Goal: Task Accomplishment & Management: Use online tool/utility

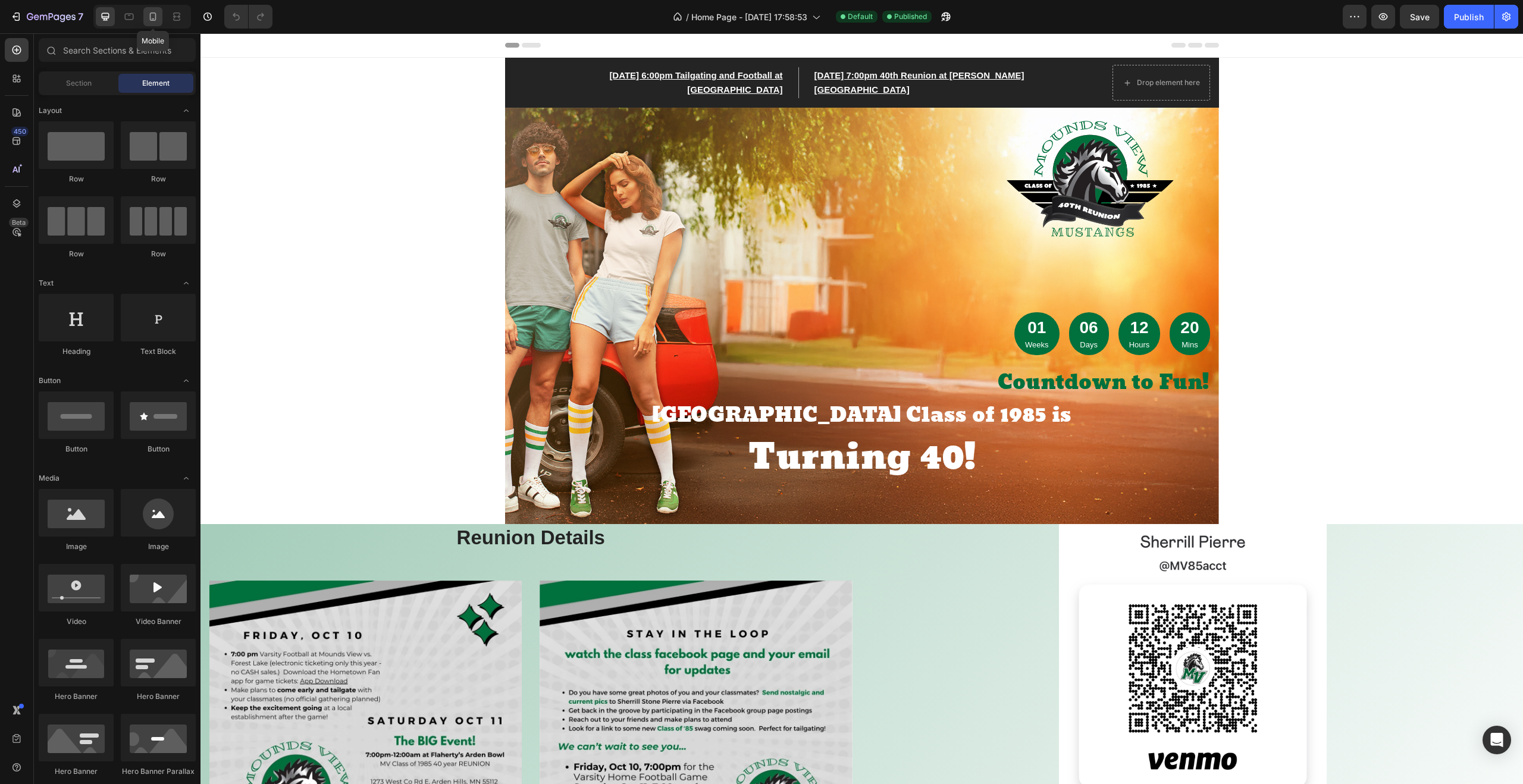
click at [154, 18] on icon at bounding box center [153, 19] width 3 height 1
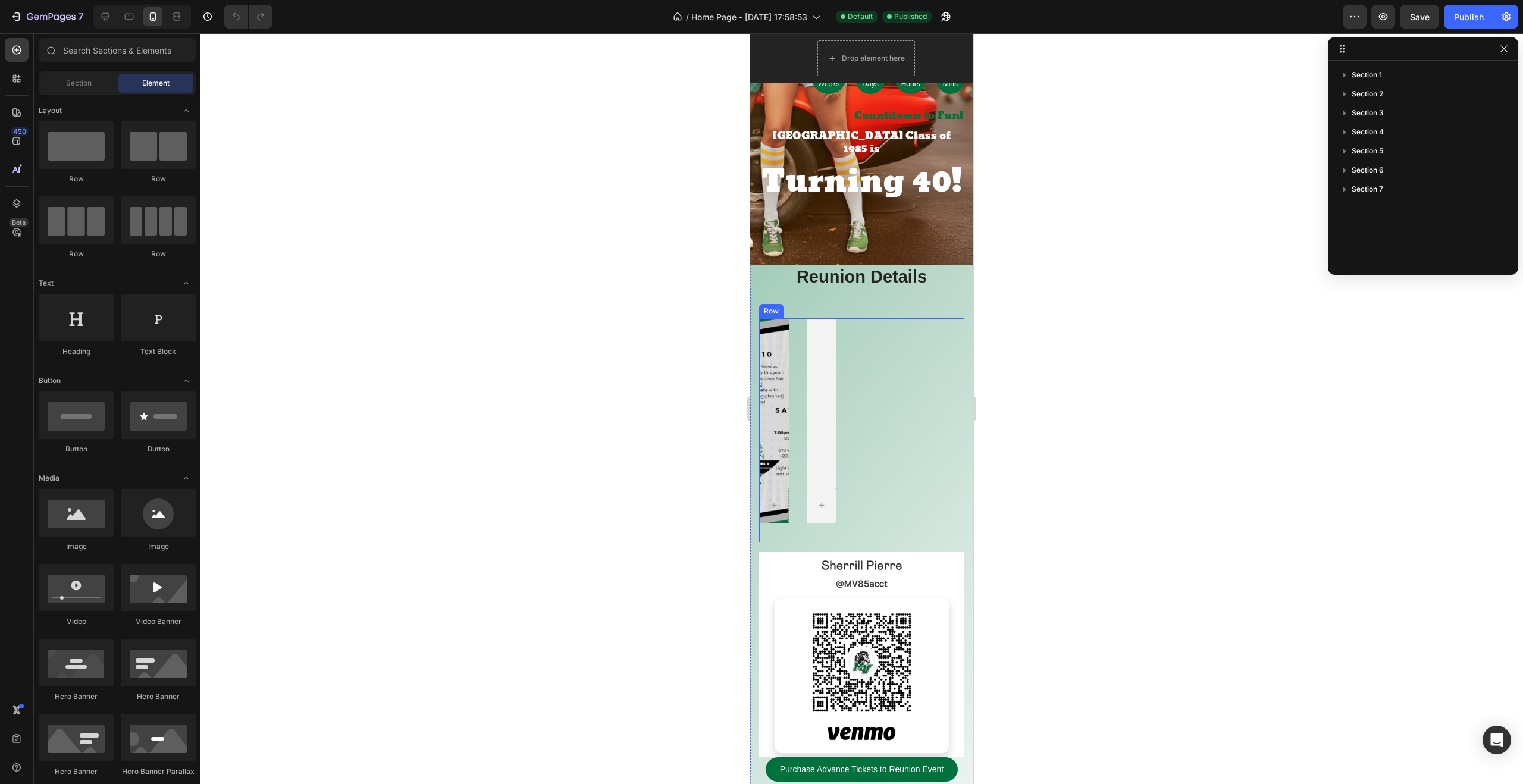
scroll to position [260, 0]
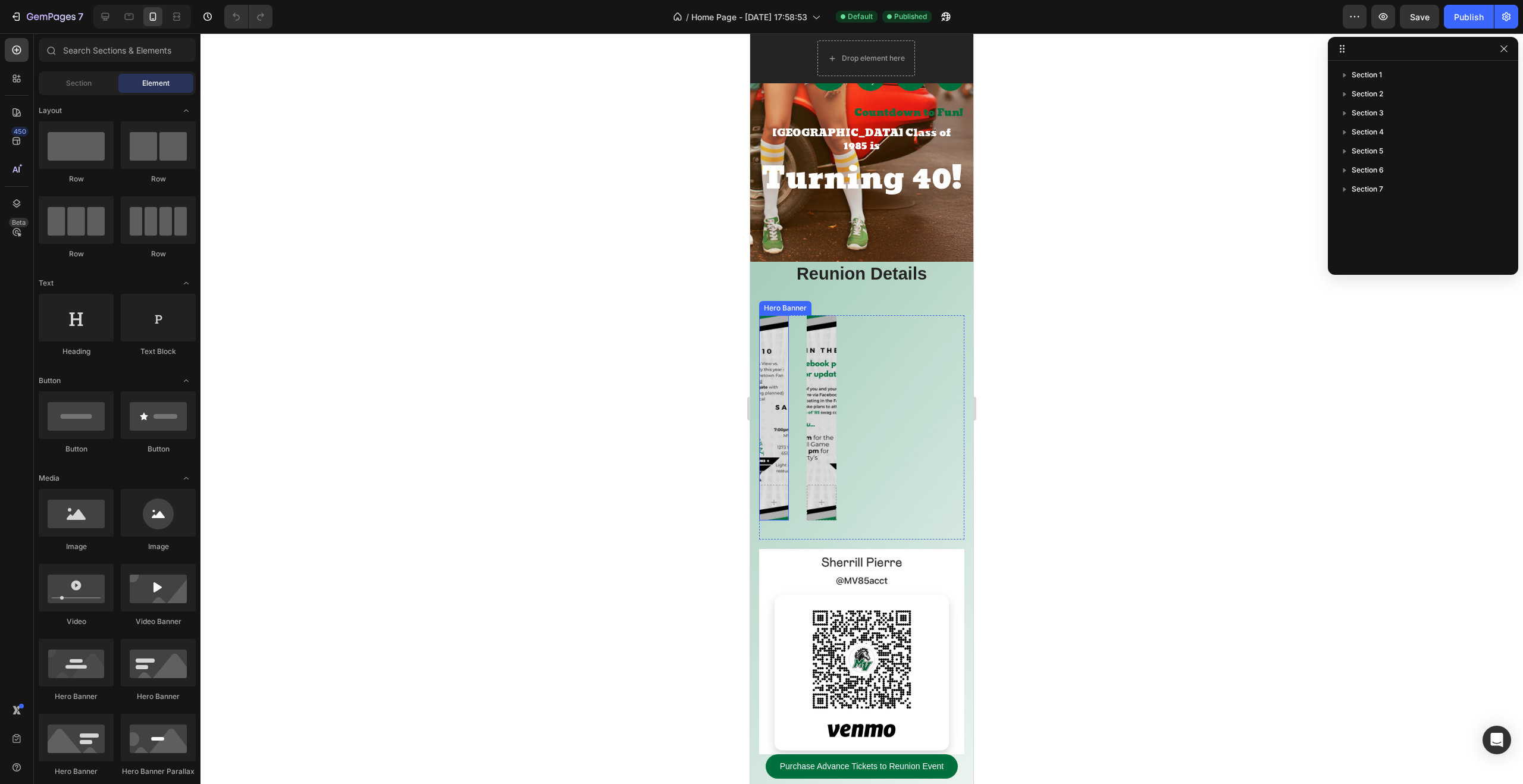
click at [779, 422] on div "Overlay" at bounding box center [774, 417] width 30 height 205
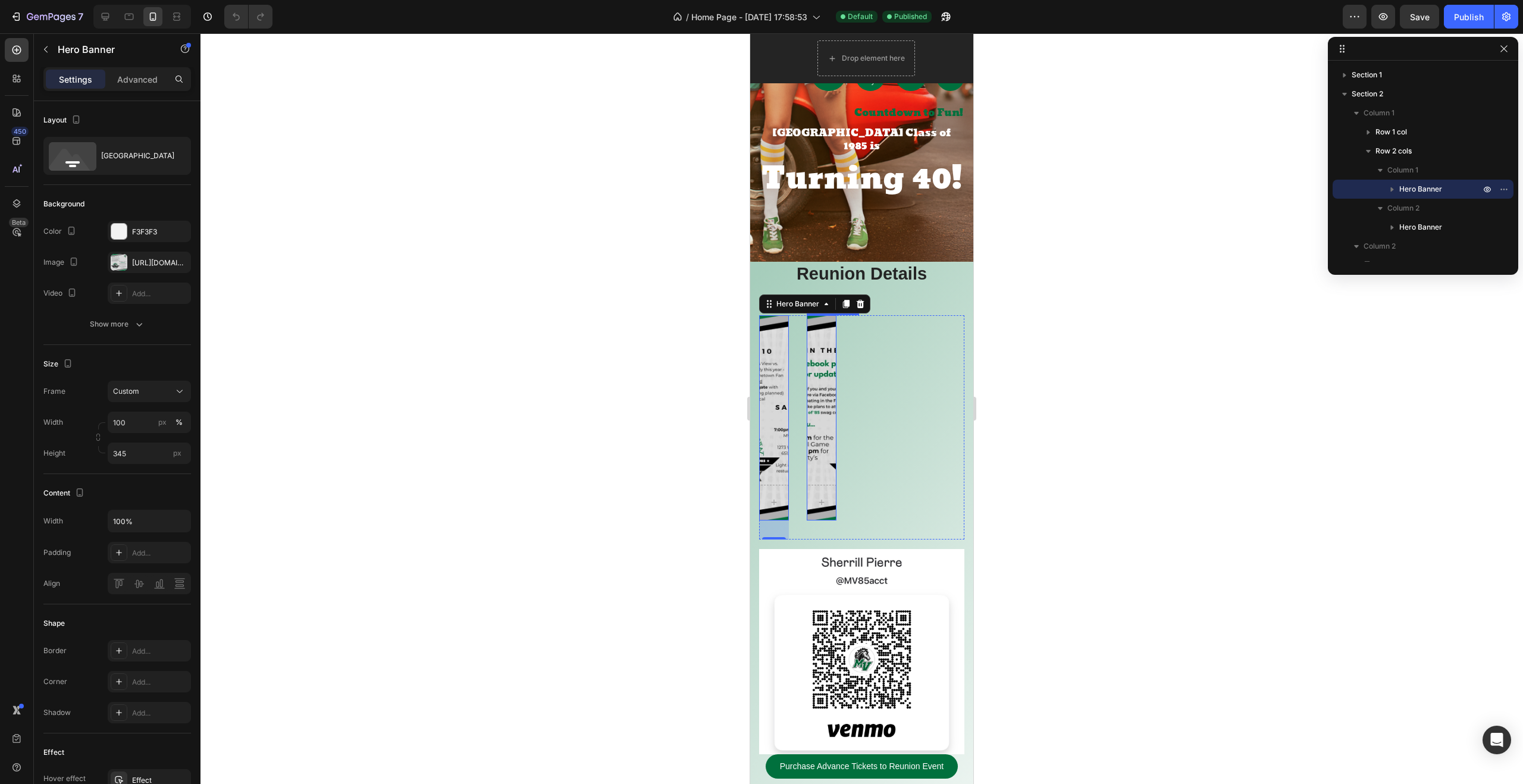
click at [821, 413] on div "Overlay" at bounding box center [821, 417] width 30 height 205
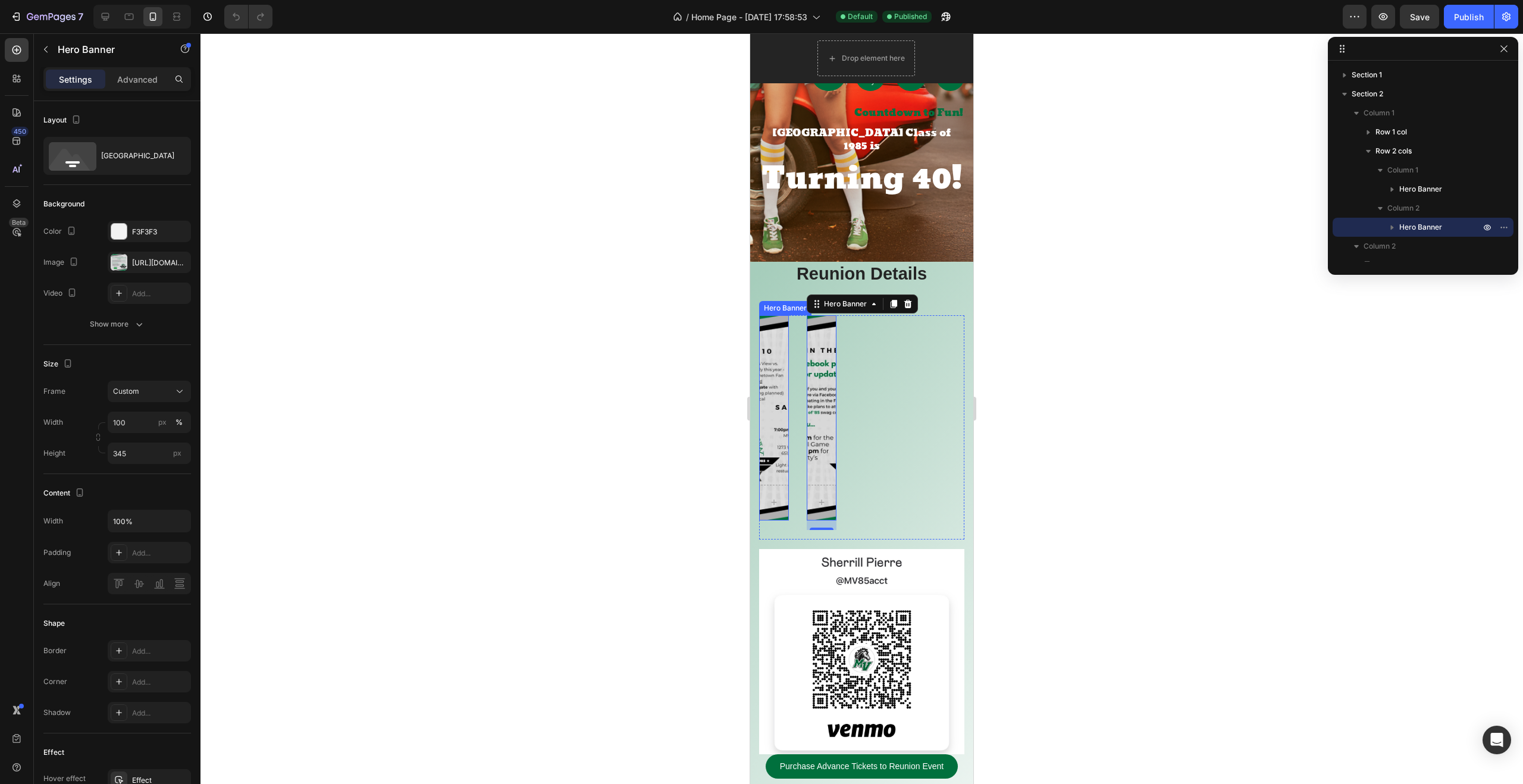
click at [771, 398] on div "Overlay" at bounding box center [774, 417] width 30 height 205
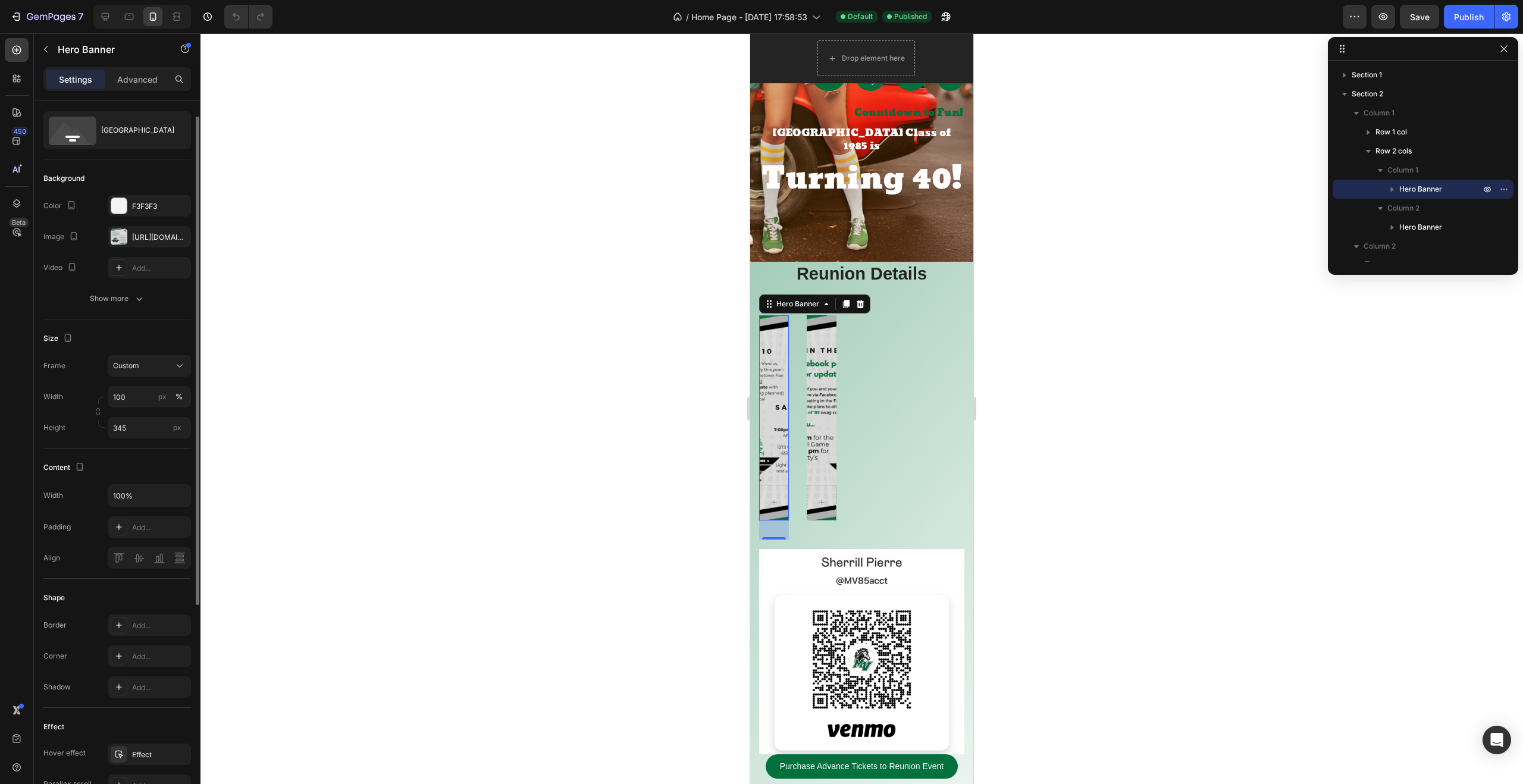
scroll to position [24, 0]
click at [774, 362] on div "Overlay" at bounding box center [774, 417] width 30 height 205
click at [67, 339] on icon "button" at bounding box center [68, 339] width 12 height 12
click at [66, 341] on icon "button" at bounding box center [68, 342] width 3 height 1
click at [182, 366] on icon at bounding box center [180, 367] width 12 height 12
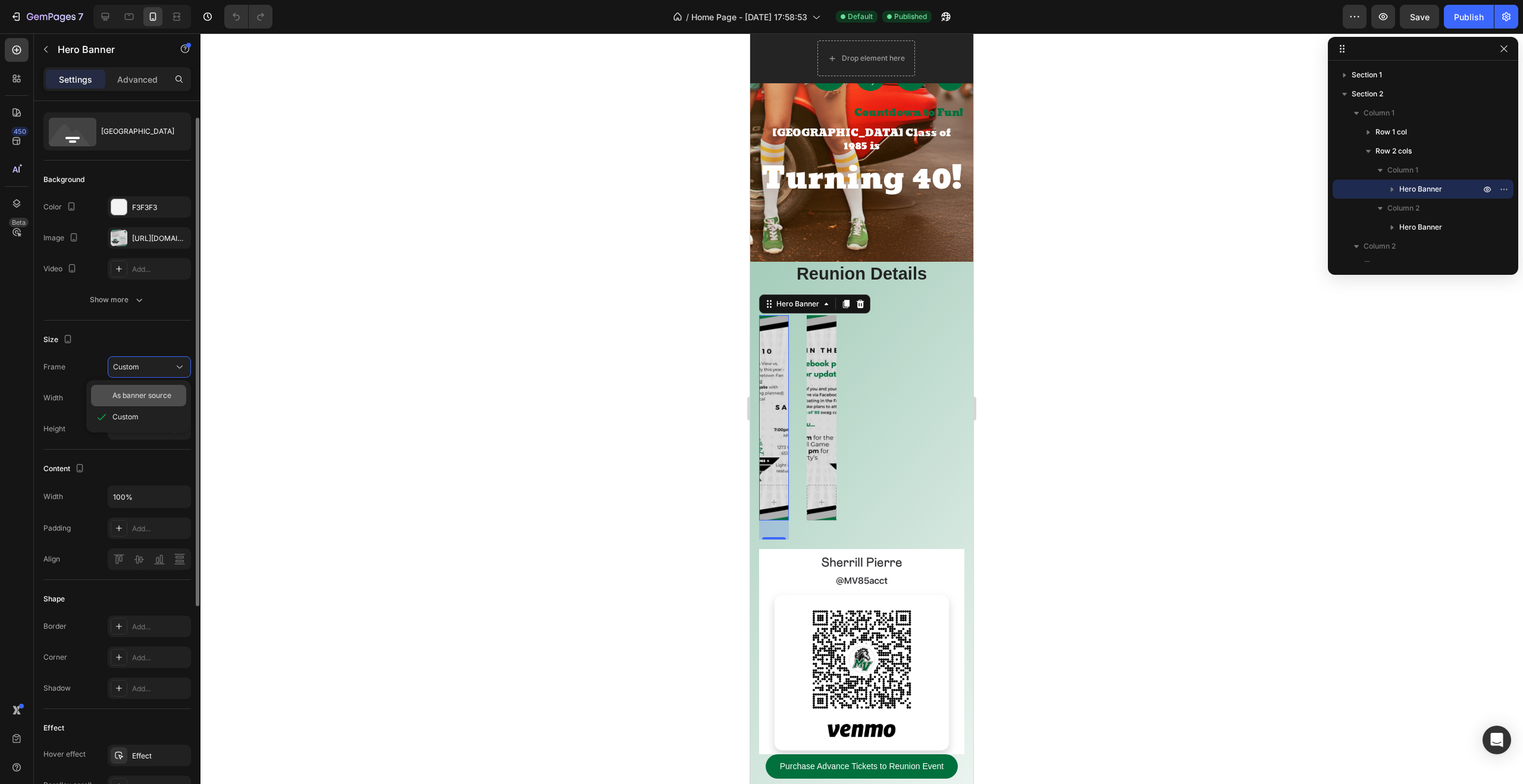
click at [140, 393] on span "As banner source" at bounding box center [142, 396] width 59 height 11
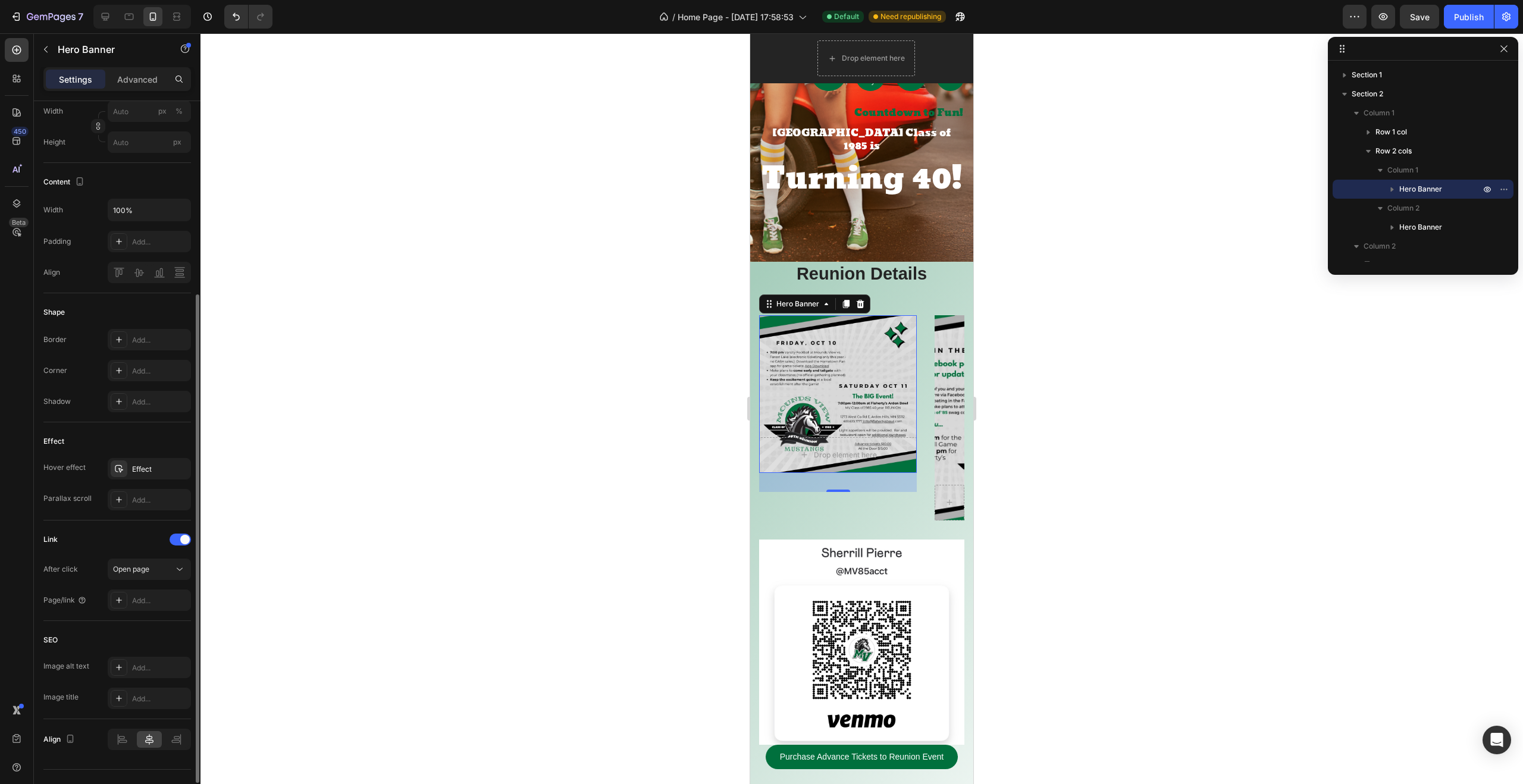
scroll to position [334, 0]
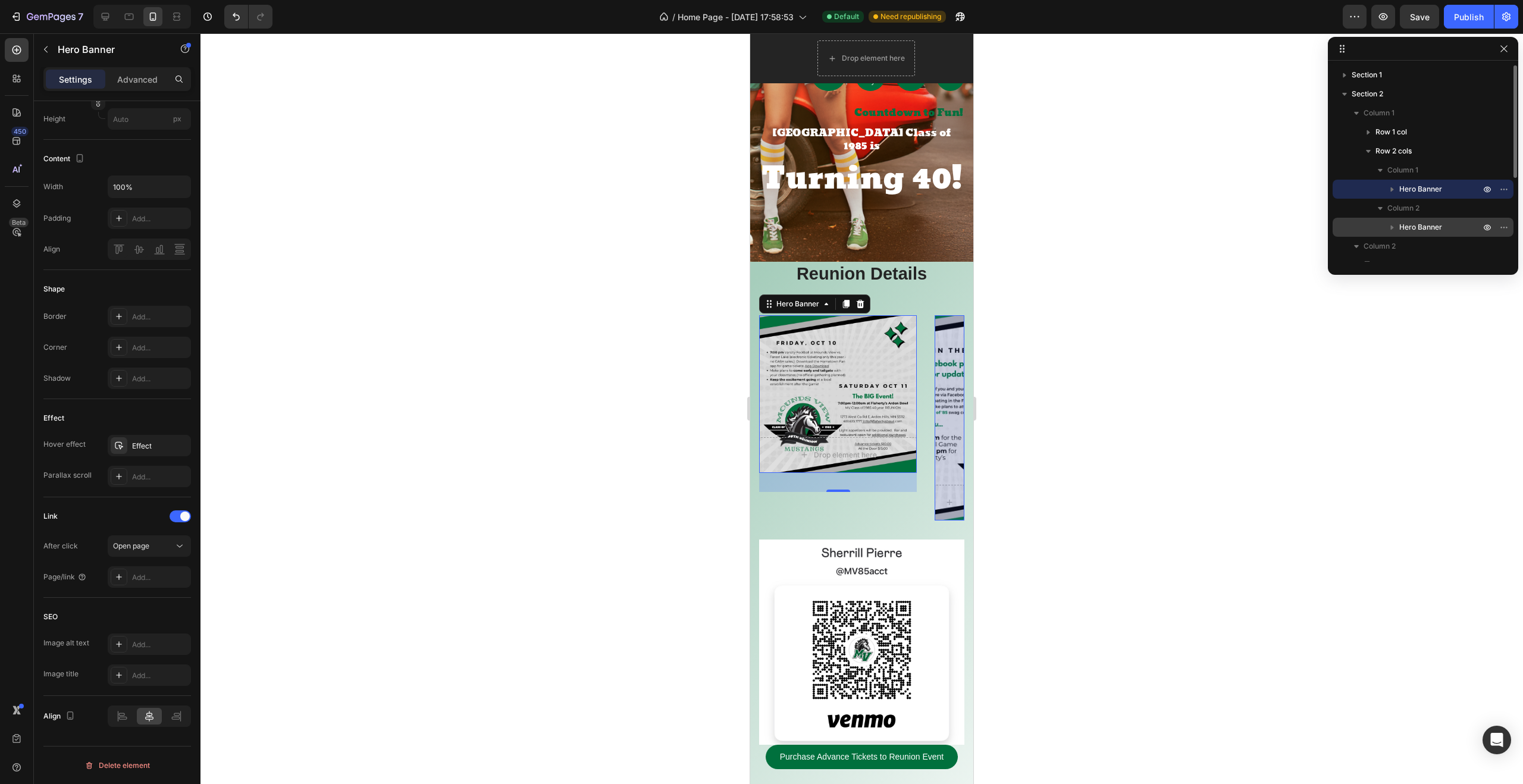
click at [1413, 226] on span "Hero Banner" at bounding box center [1420, 227] width 43 height 12
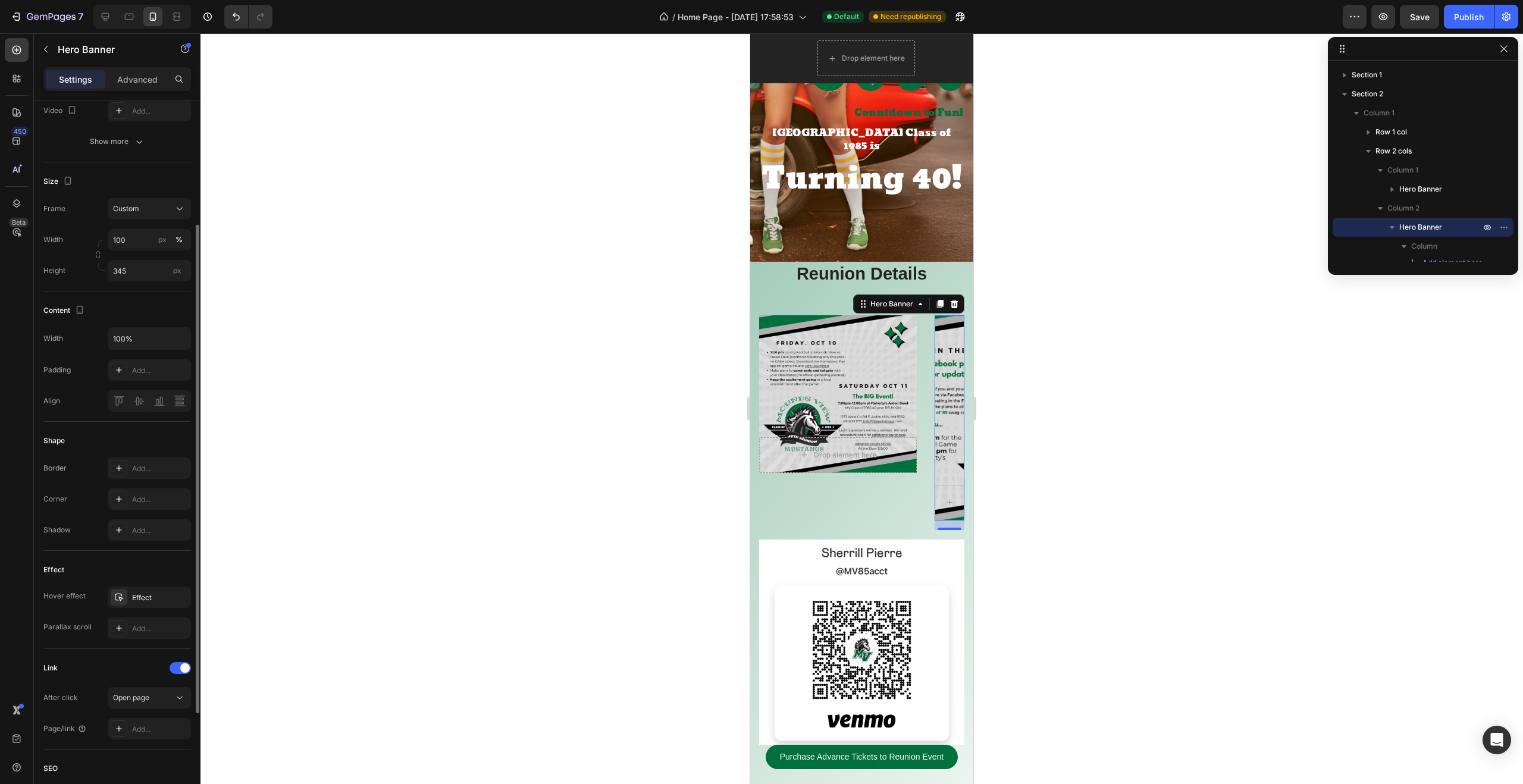
scroll to position [183, 0]
click at [178, 337] on icon "button" at bounding box center [180, 338] width 5 height 3
click at [143, 415] on span "Fit content" at bounding box center [130, 413] width 36 height 11
type input "Auto"
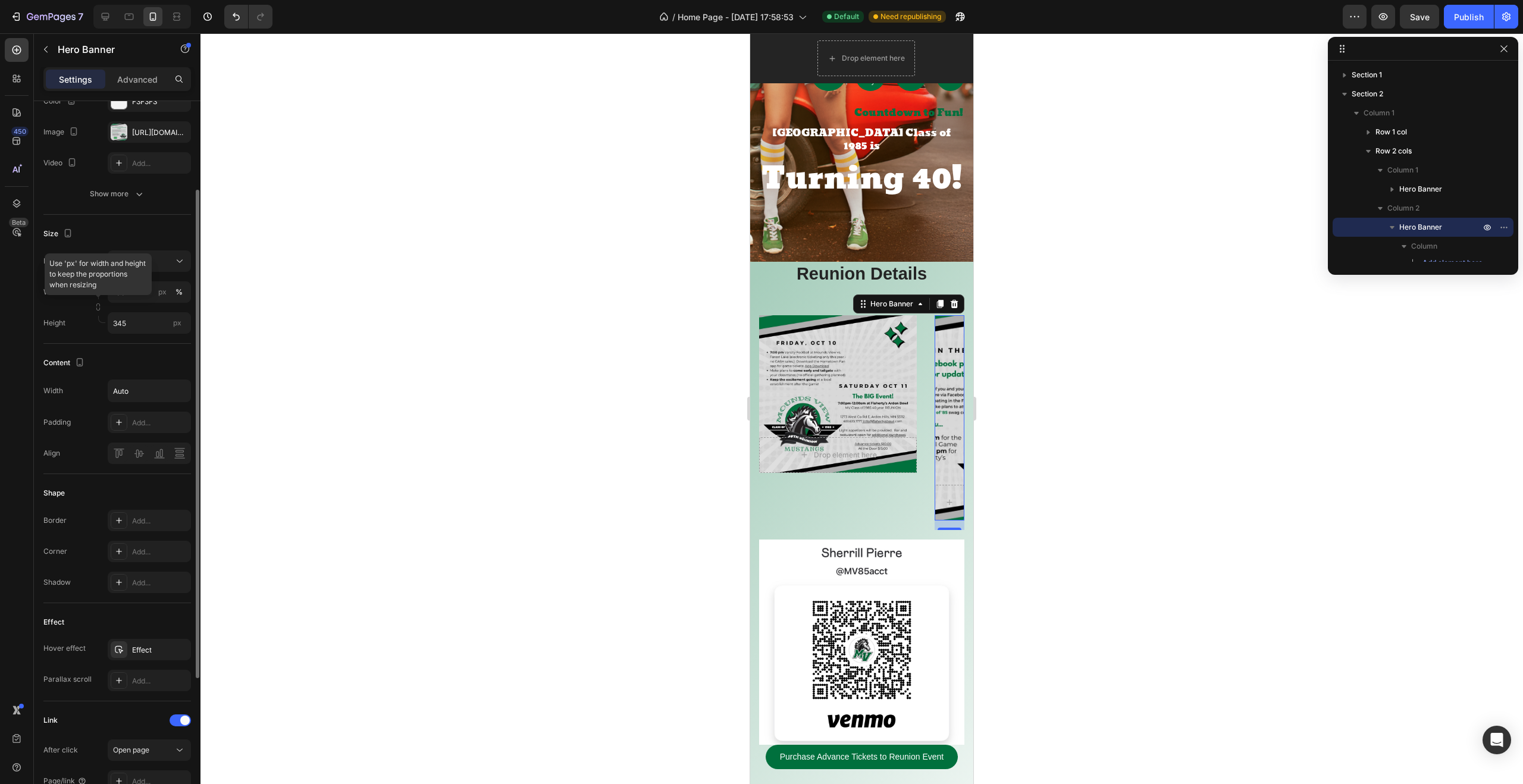
scroll to position [128, 0]
click at [180, 261] on icon at bounding box center [180, 264] width 12 height 12
click at [158, 289] on span "As banner source" at bounding box center [142, 292] width 59 height 11
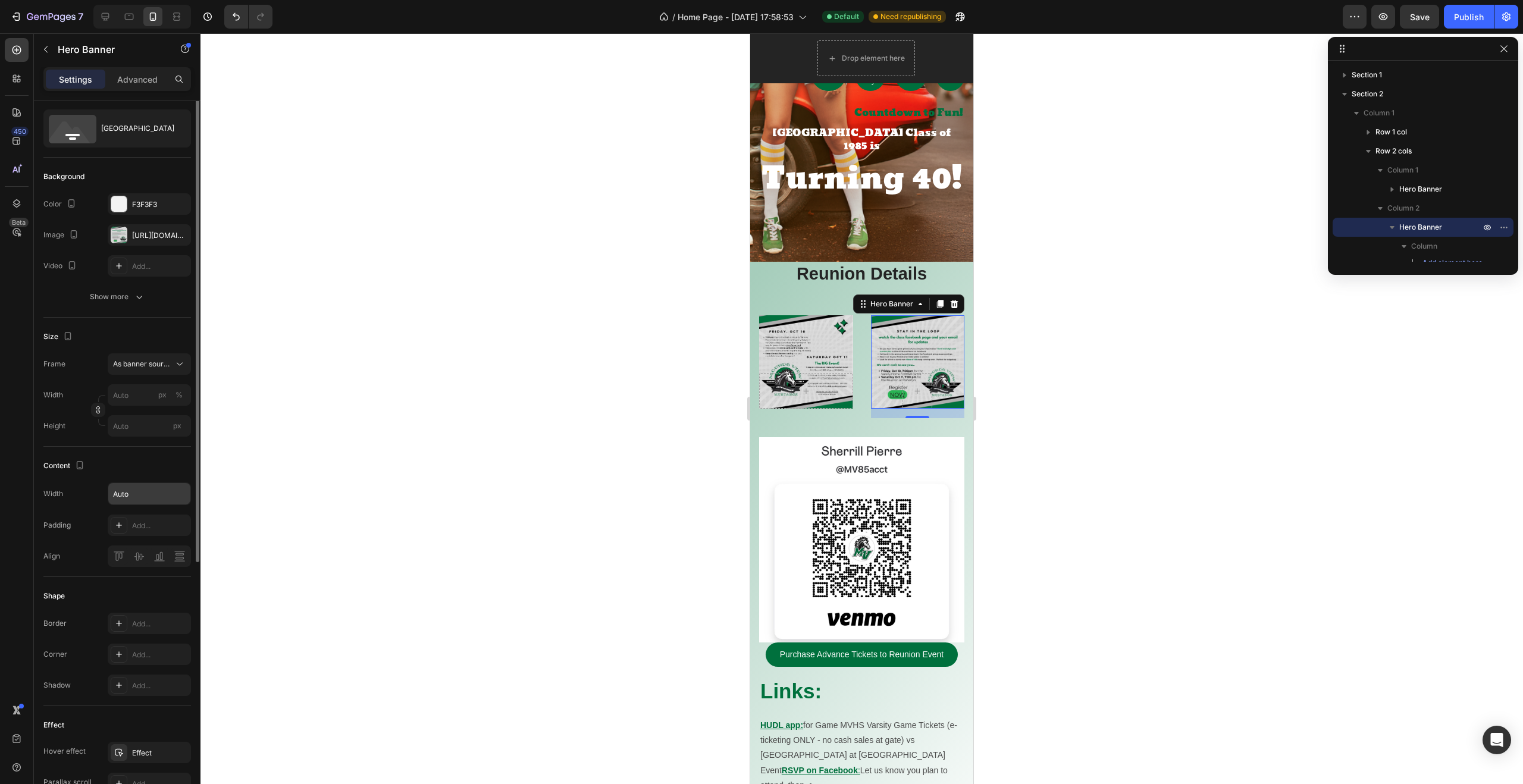
scroll to position [0, 0]
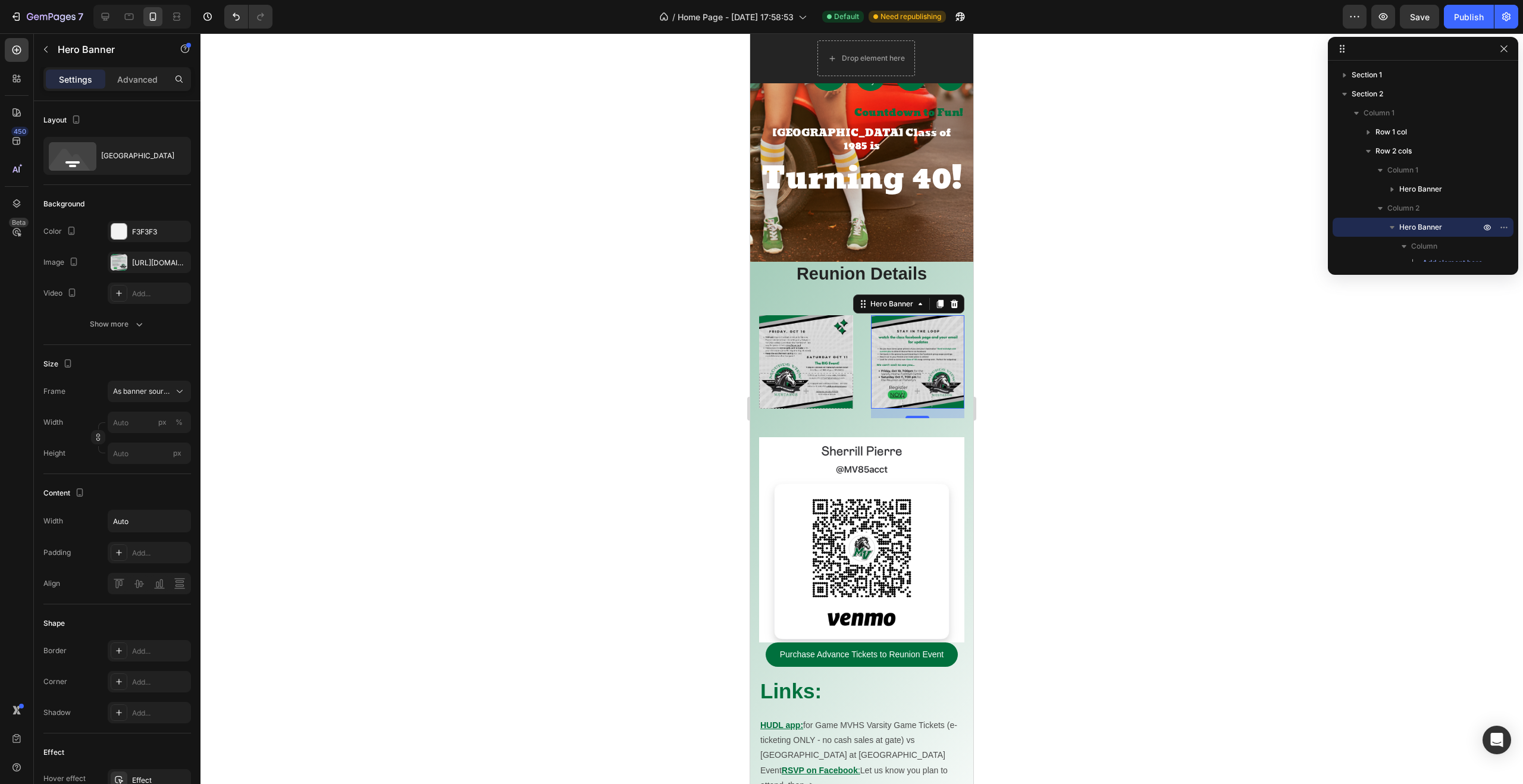
click at [613, 294] on div at bounding box center [861, 408] width 1322 height 750
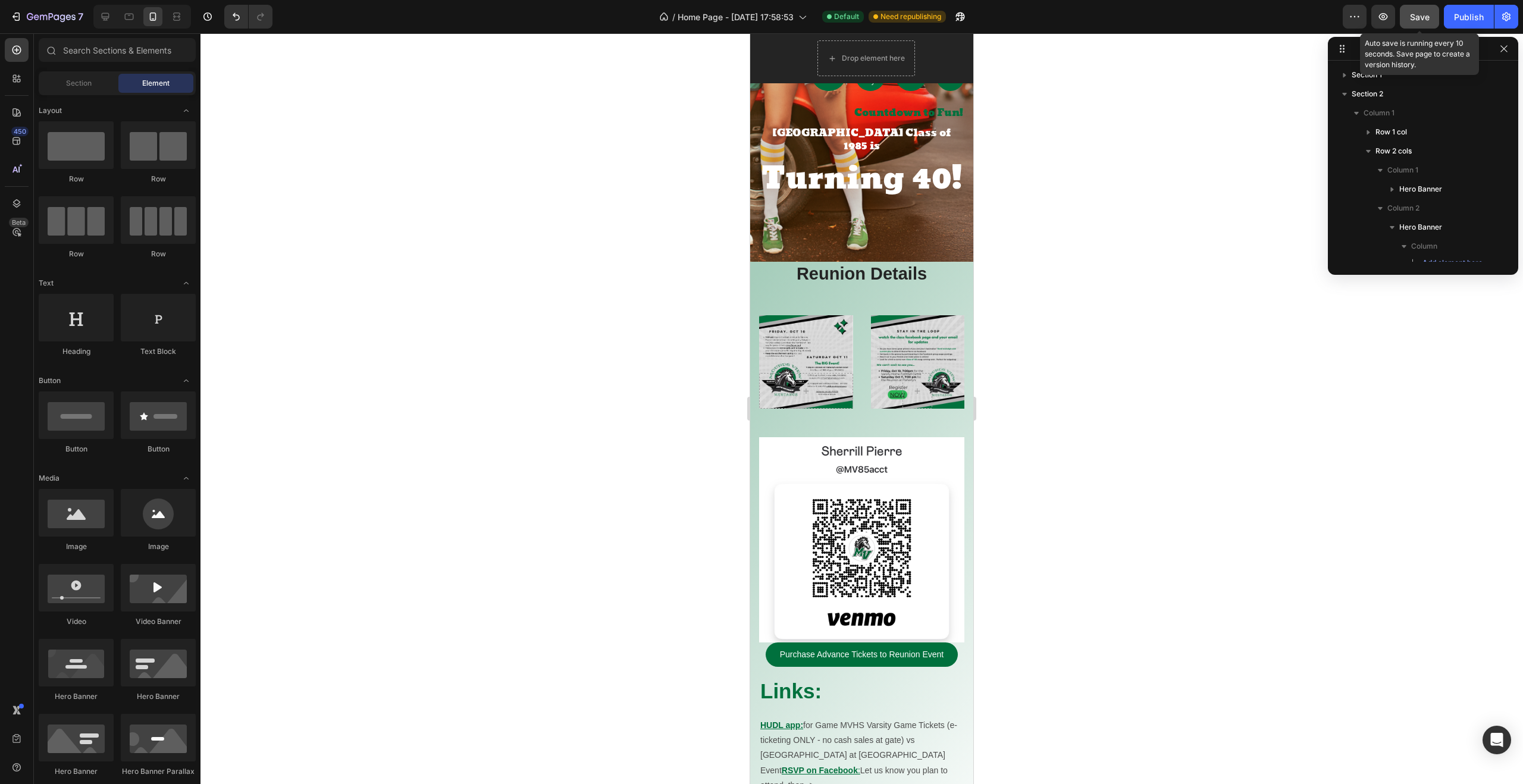
click at [1419, 17] on span "Save" at bounding box center [1419, 17] width 20 height 10
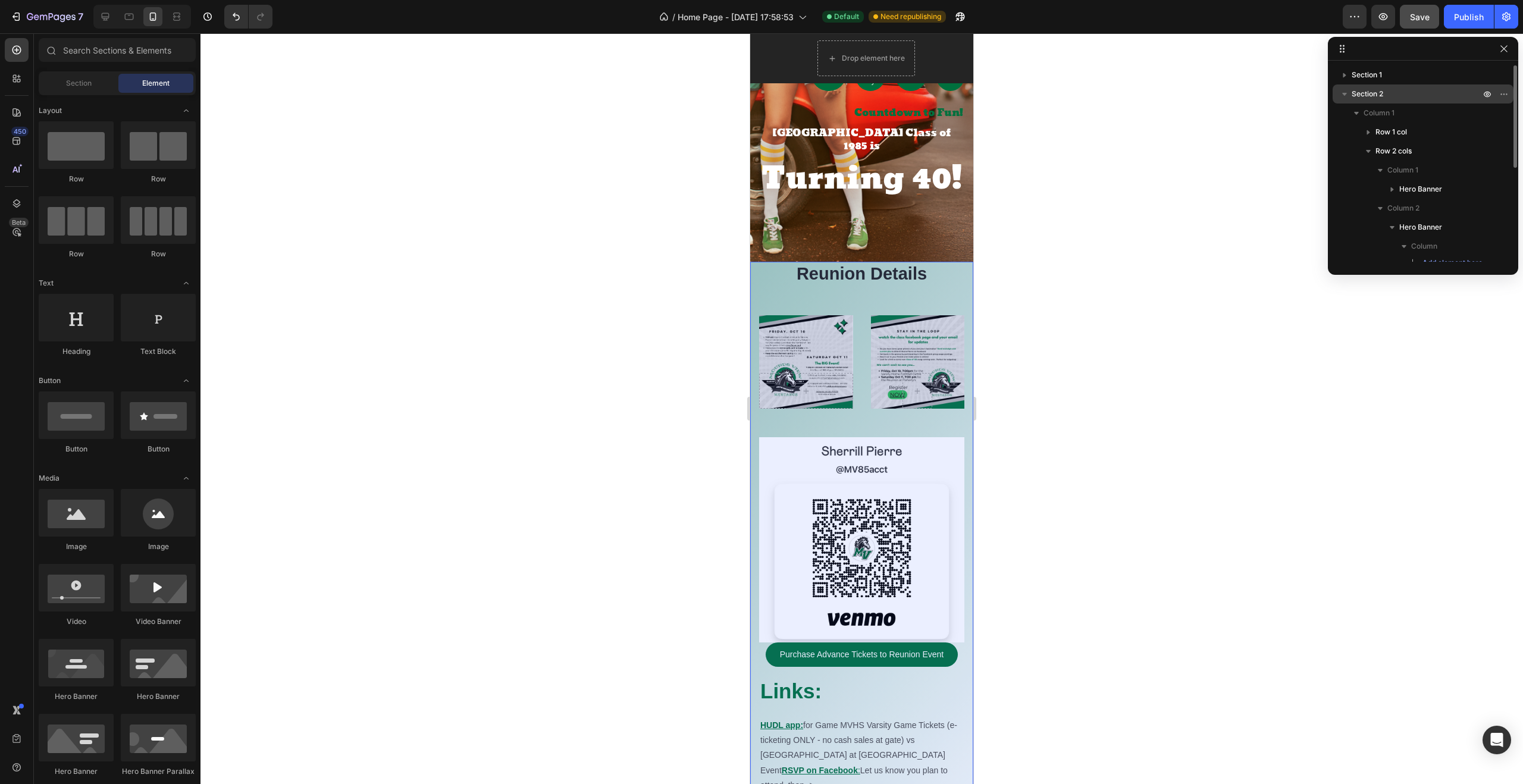
click at [1373, 99] on span "Section 2" at bounding box center [1367, 94] width 32 height 12
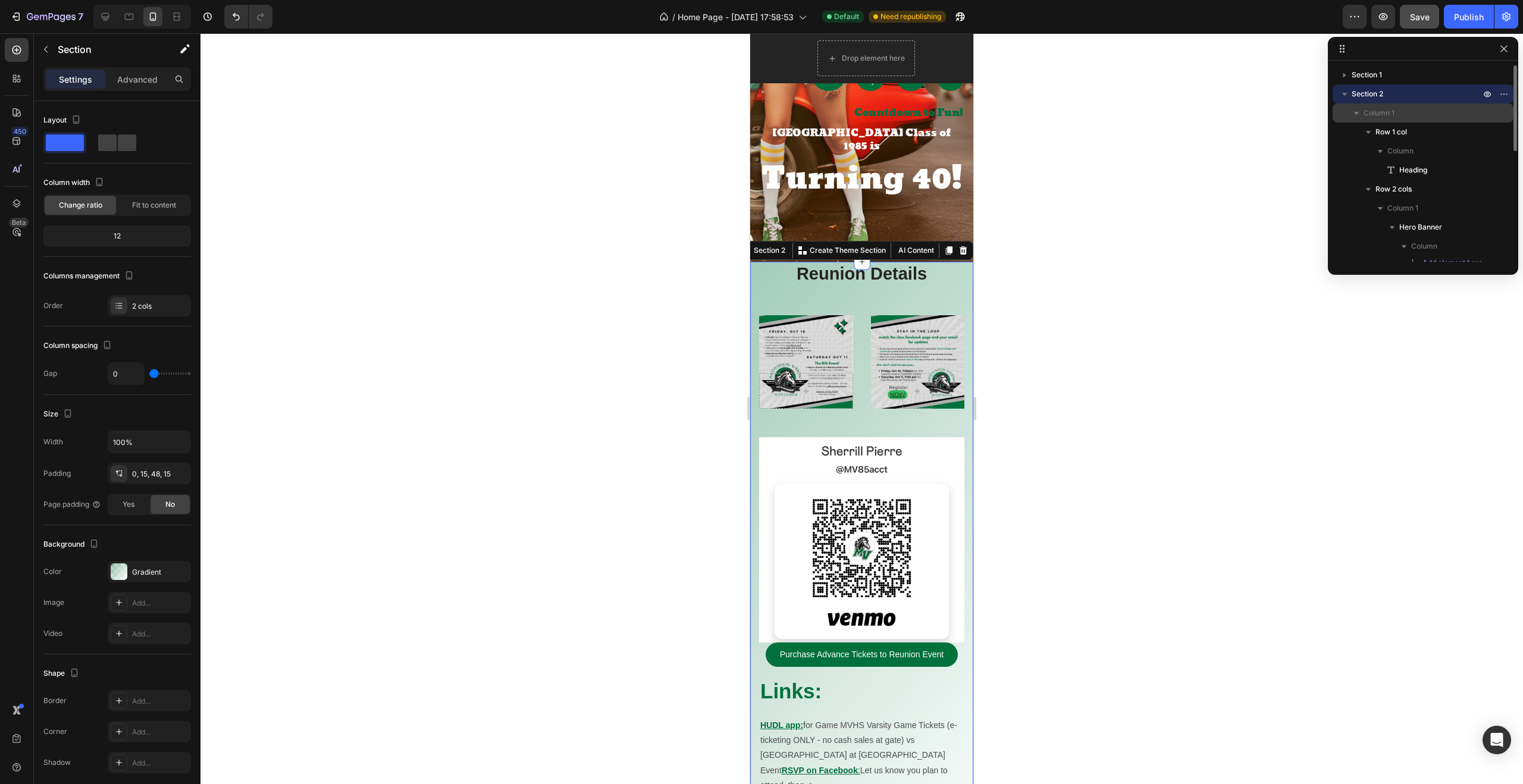
click at [1354, 114] on icon "button" at bounding box center [1356, 113] width 12 height 12
click at [1358, 114] on icon "button" at bounding box center [1356, 113] width 12 height 12
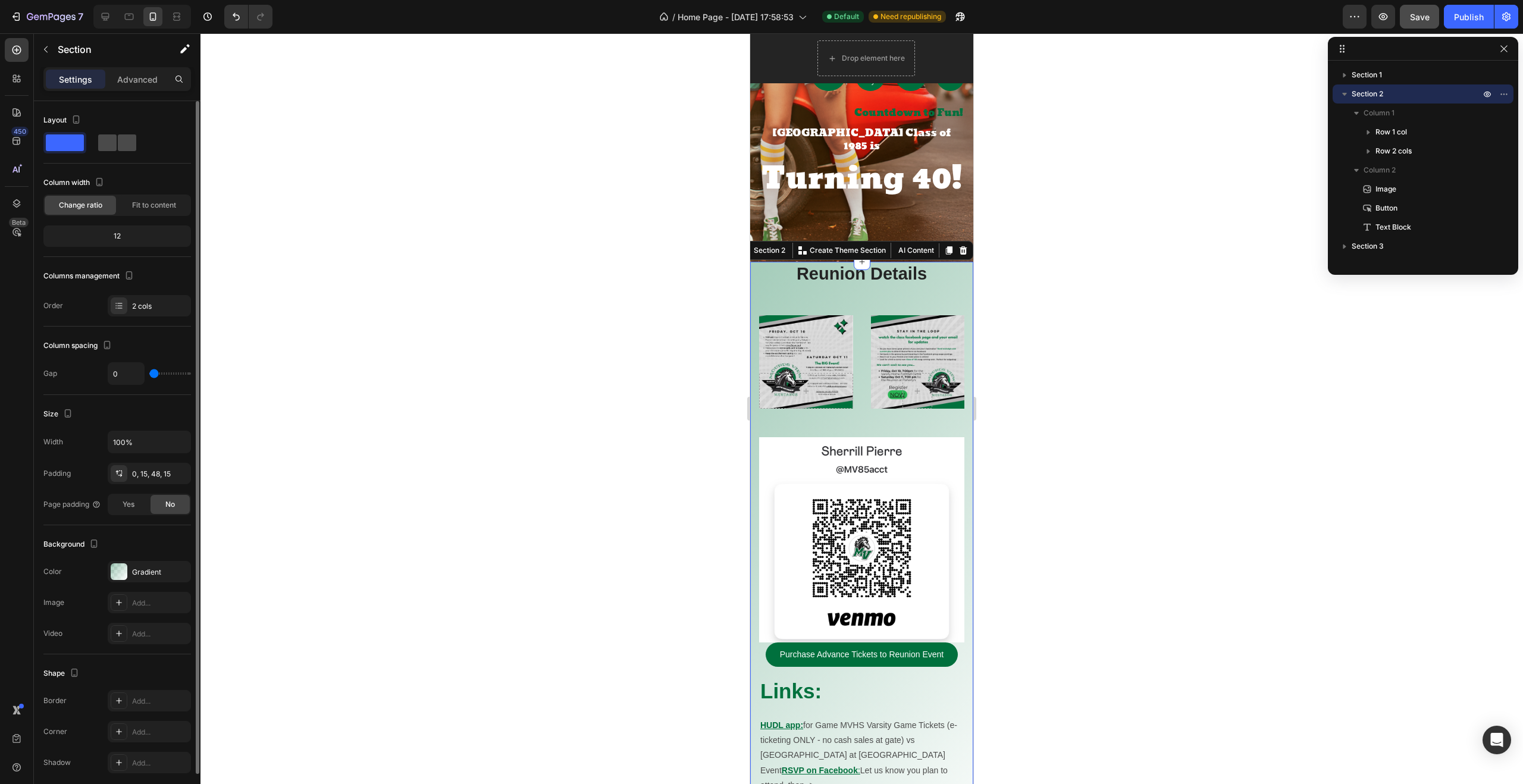
click at [118, 143] on span at bounding box center [127, 142] width 18 height 17
type input "32"
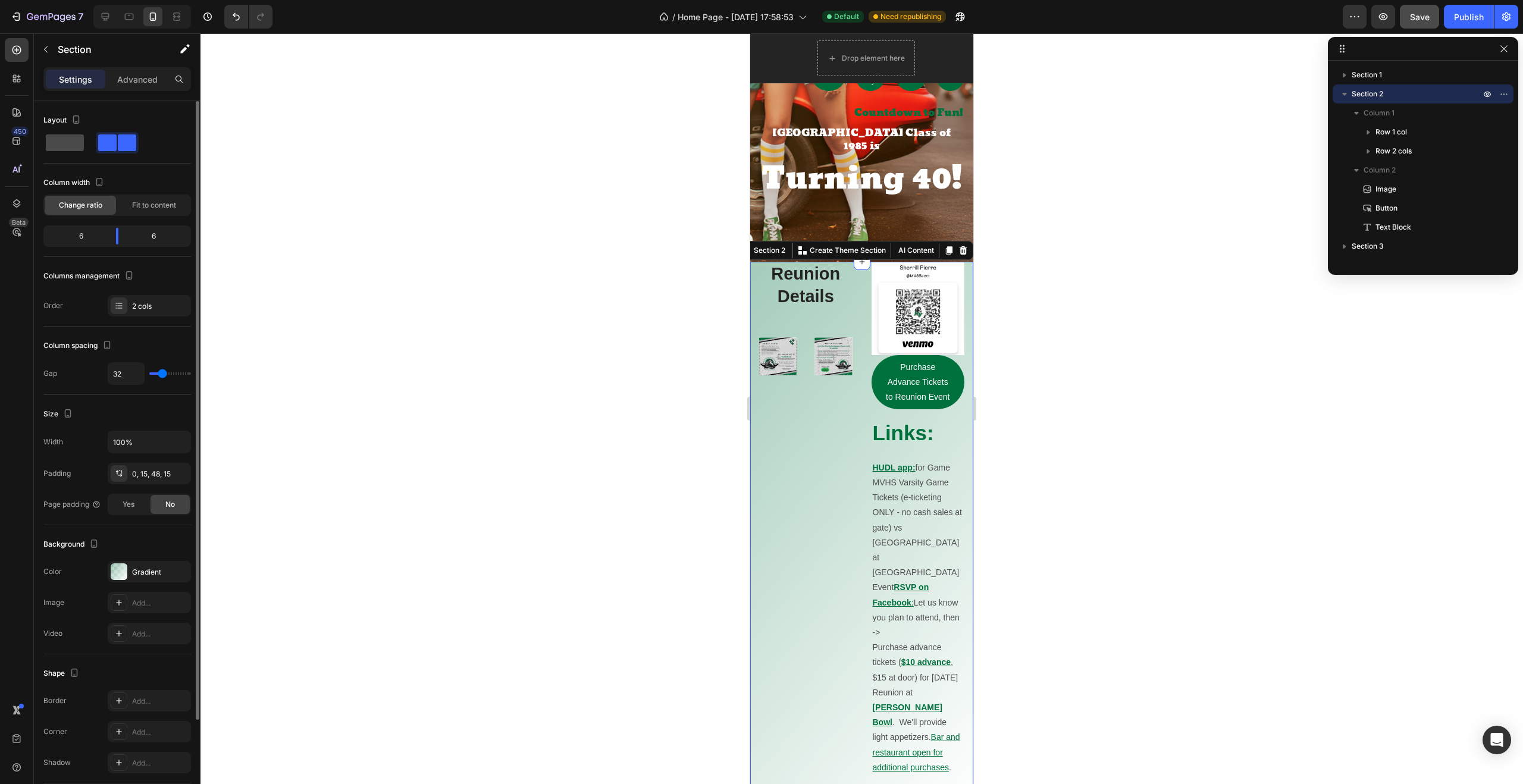
click at [75, 145] on span at bounding box center [65, 142] width 38 height 17
type input "0"
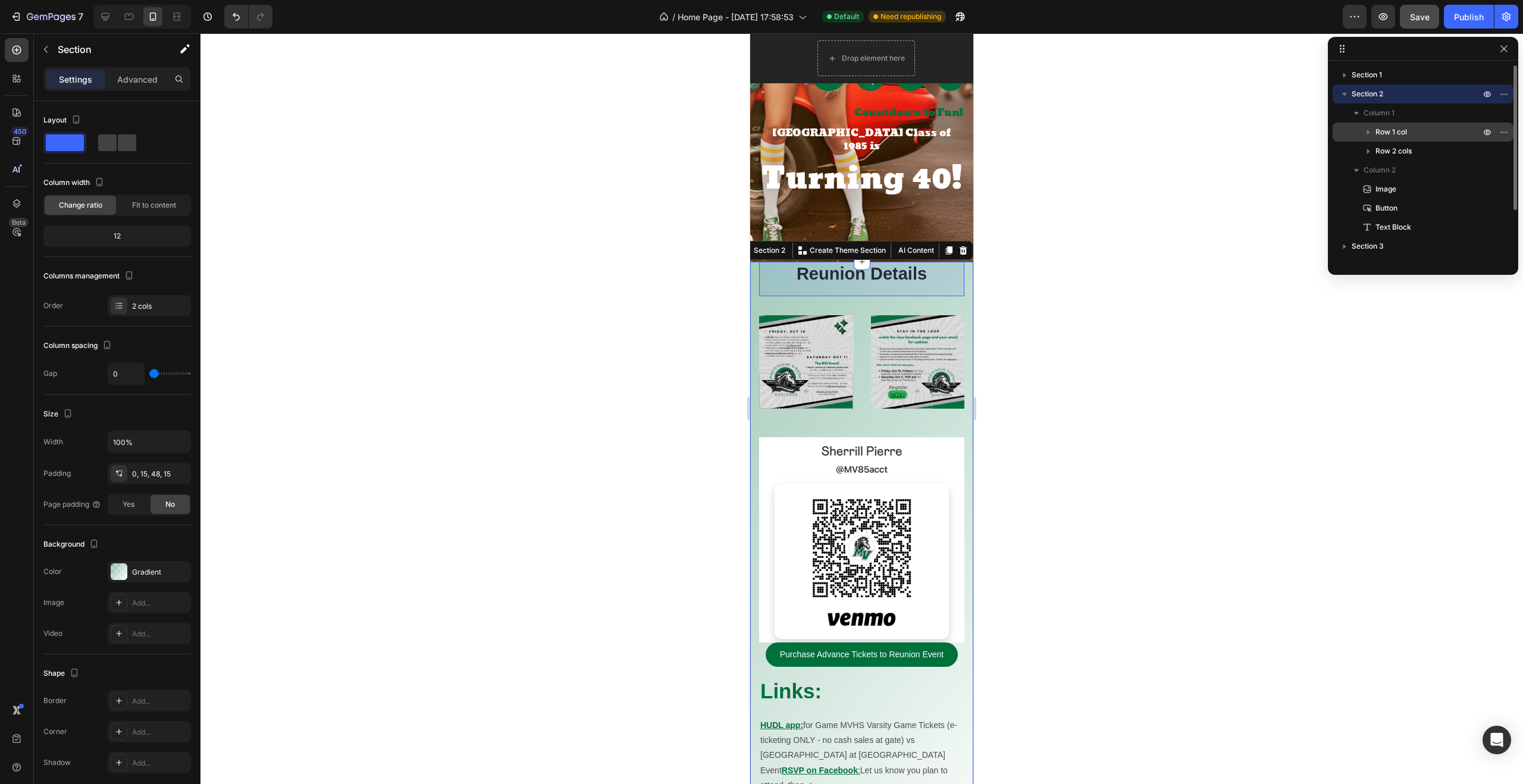
click at [1370, 131] on icon "button" at bounding box center [1368, 132] width 12 height 12
click at [1383, 151] on icon "button" at bounding box center [1380, 151] width 12 height 12
click at [1380, 152] on icon "button" at bounding box center [1380, 151] width 3 height 5
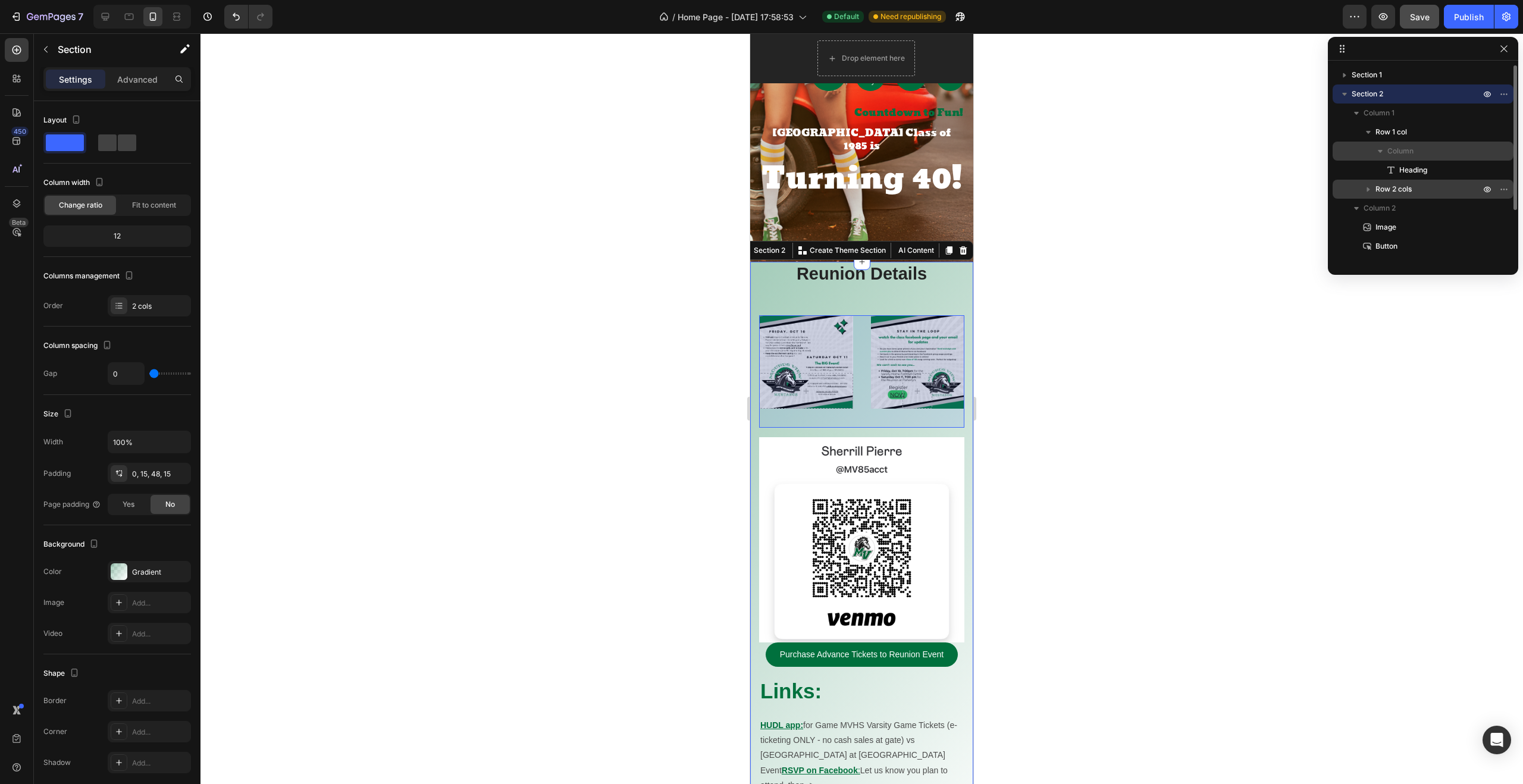
click at [1367, 189] on icon "button" at bounding box center [1368, 189] width 3 height 5
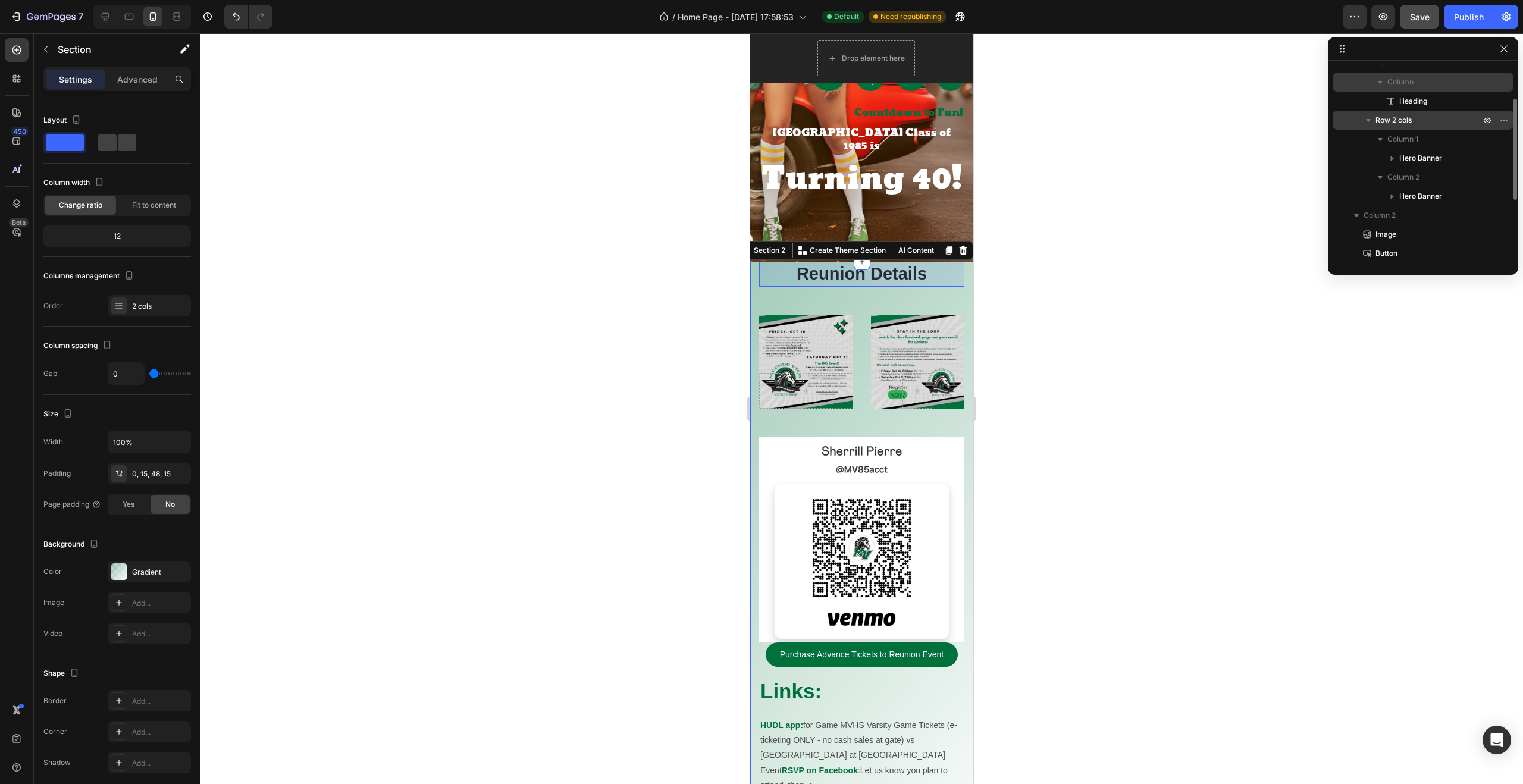
scroll to position [67, 0]
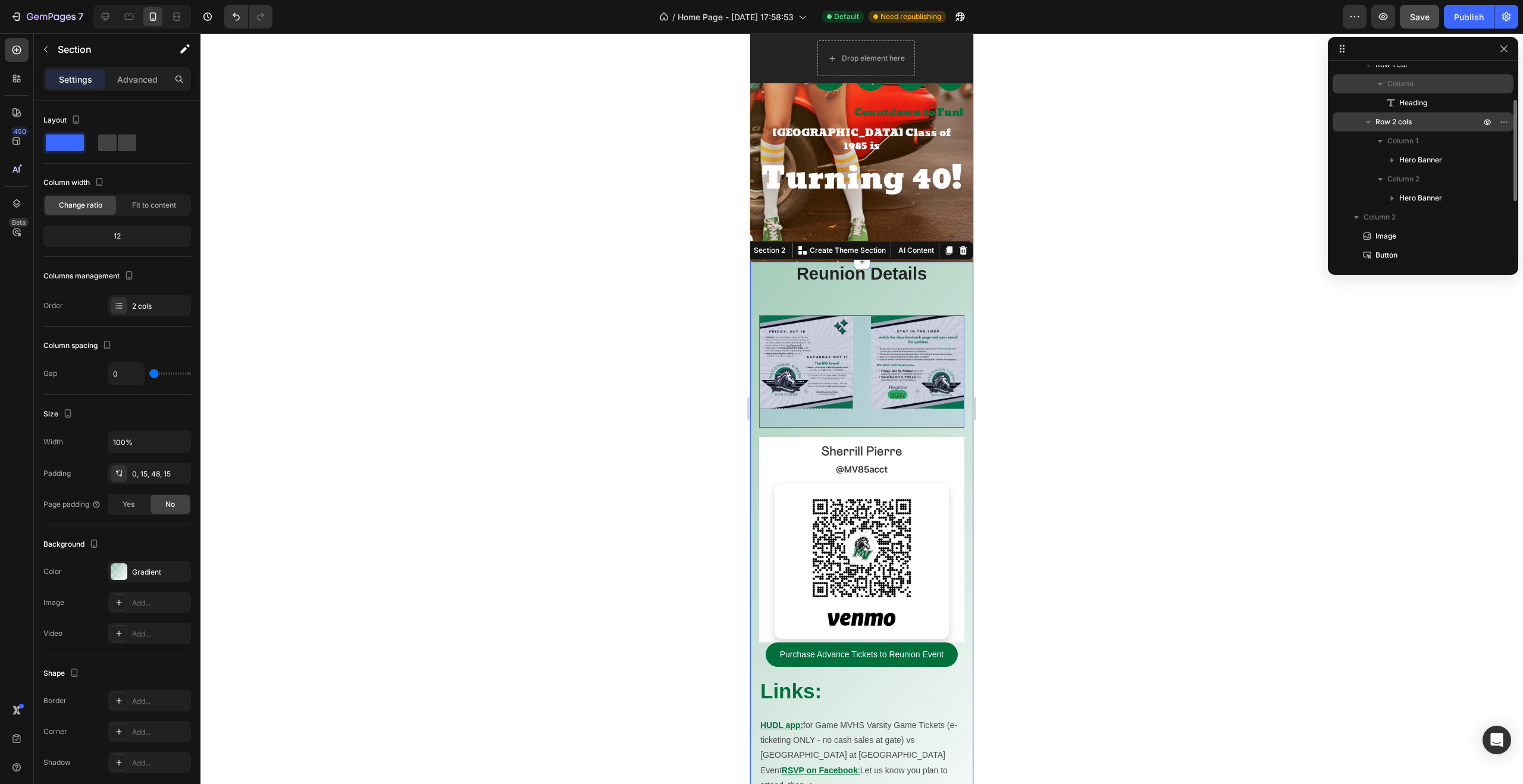
click at [1379, 117] on span "Row 2 cols" at bounding box center [1394, 122] width 37 height 12
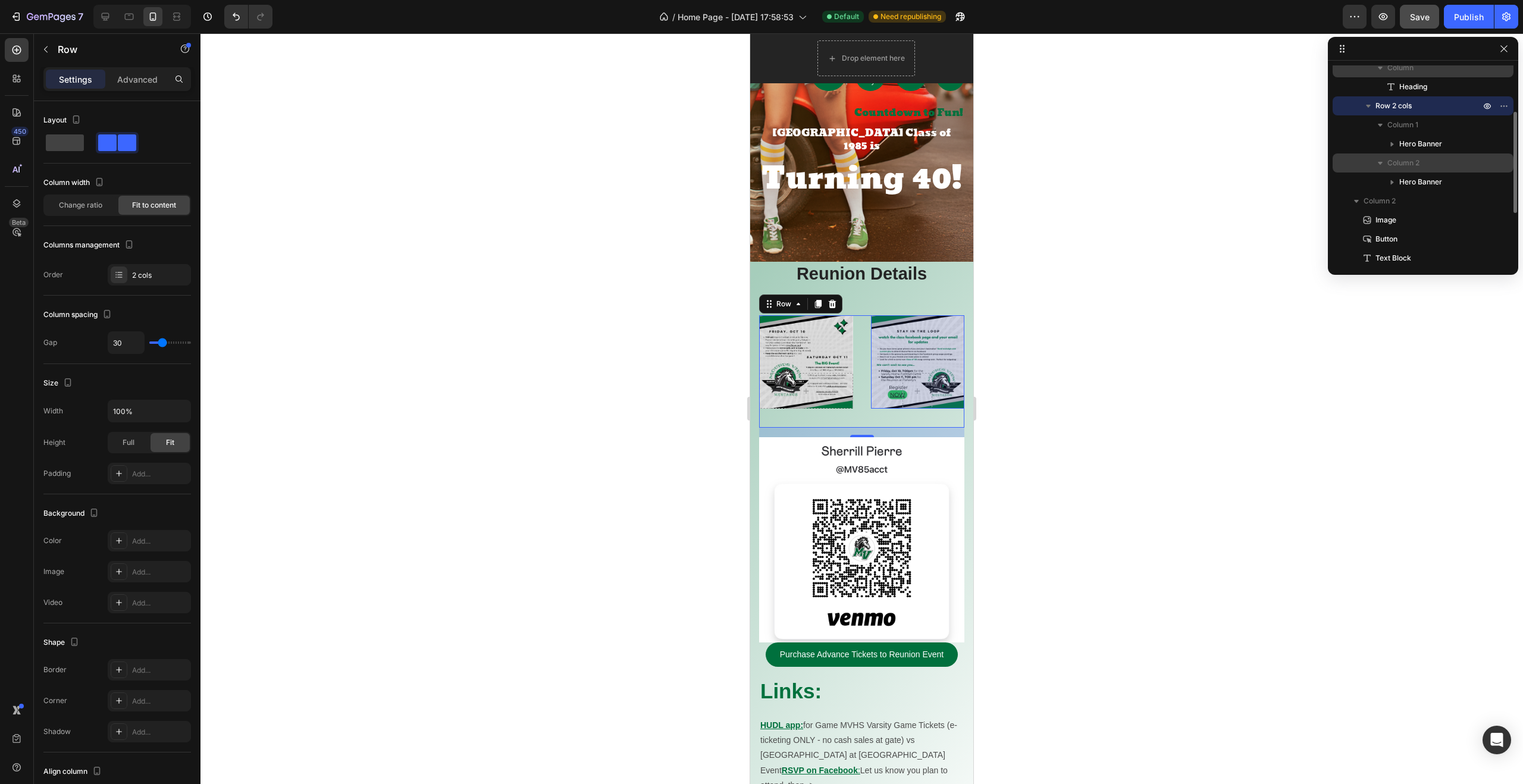
scroll to position [85, 0]
click at [1366, 198] on span "Column 2" at bounding box center [1379, 199] width 32 height 12
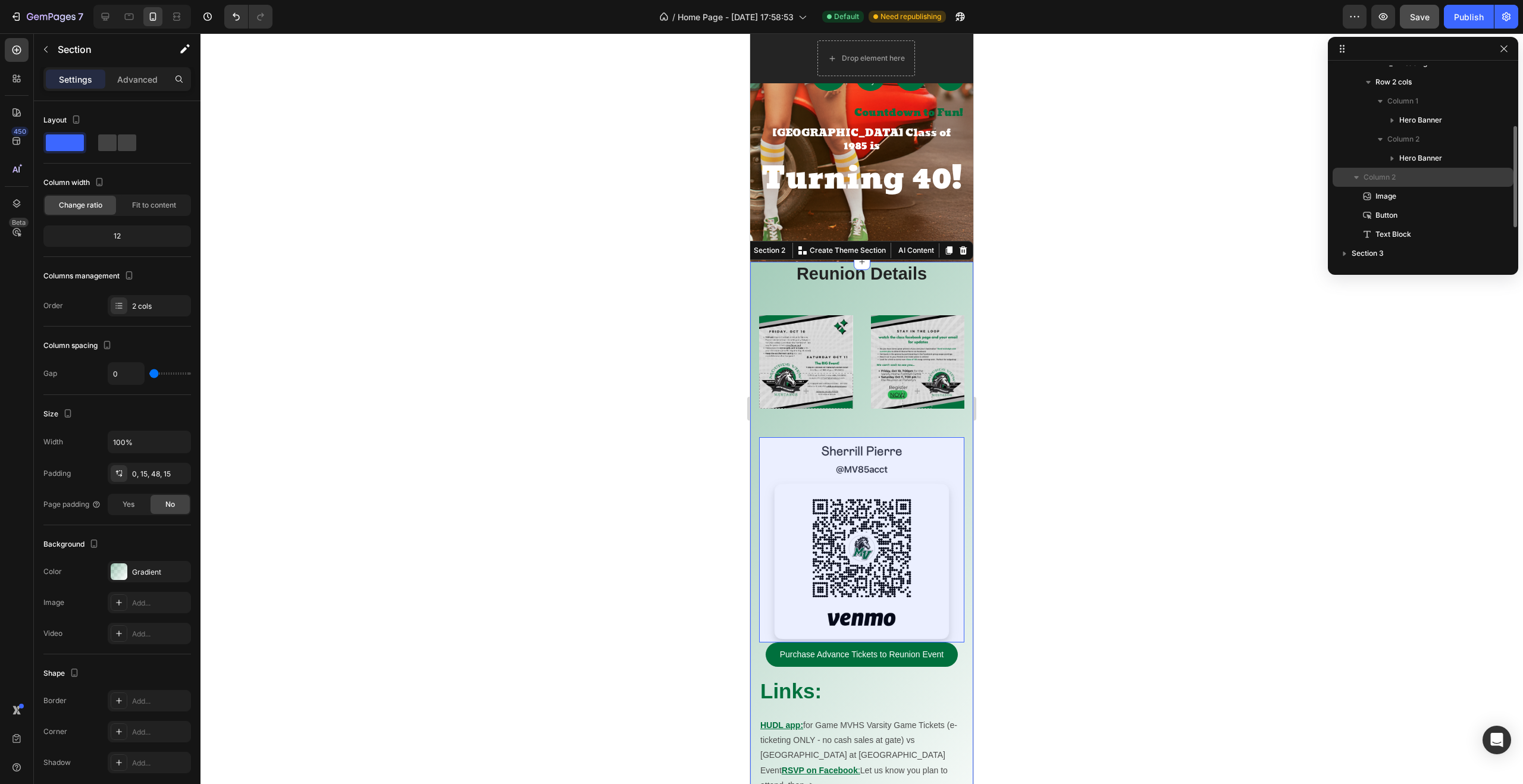
scroll to position [110, 0]
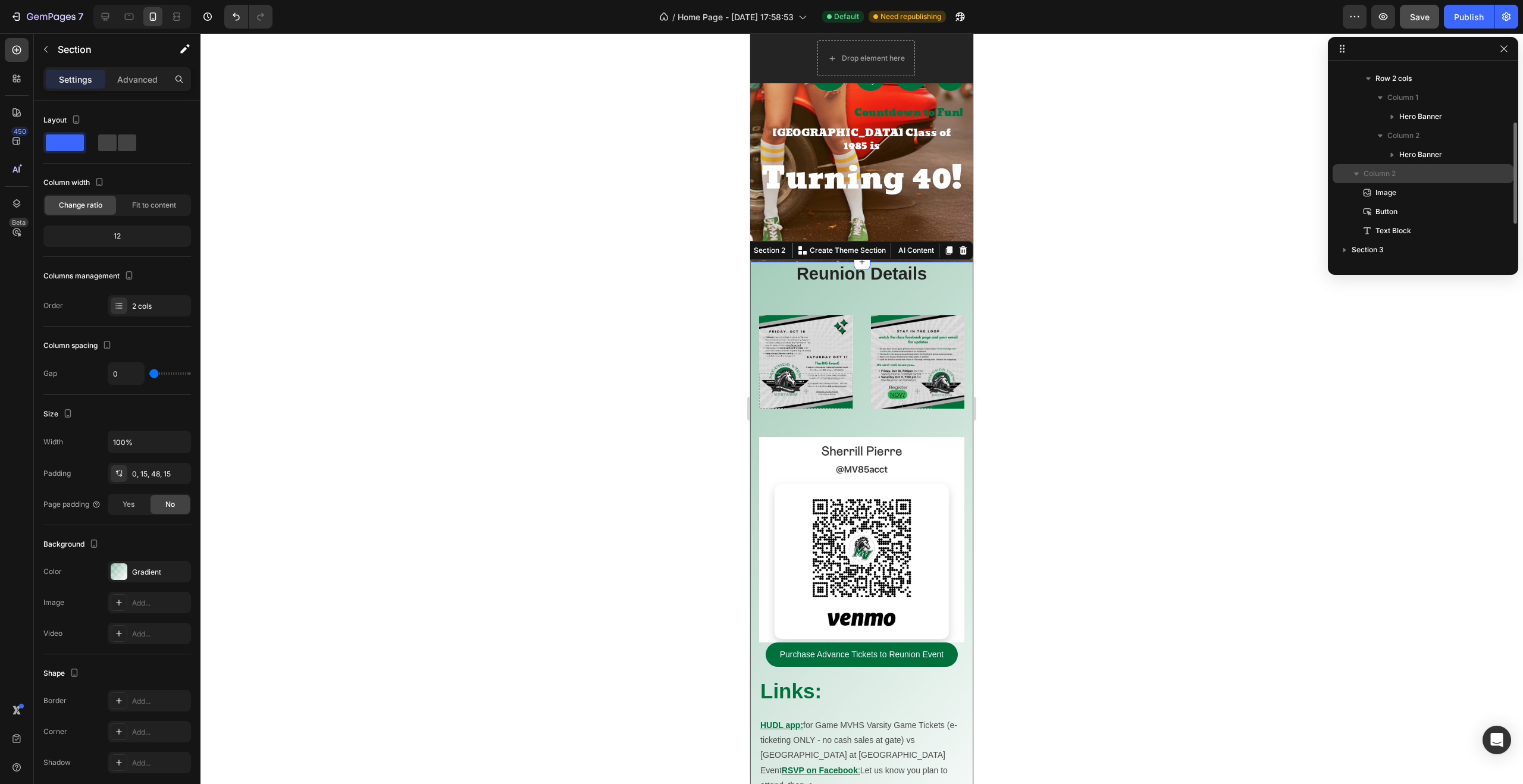
click at [1355, 172] on icon "button" at bounding box center [1356, 173] width 5 height 3
click at [1355, 172] on icon "button" at bounding box center [1356, 174] width 3 height 5
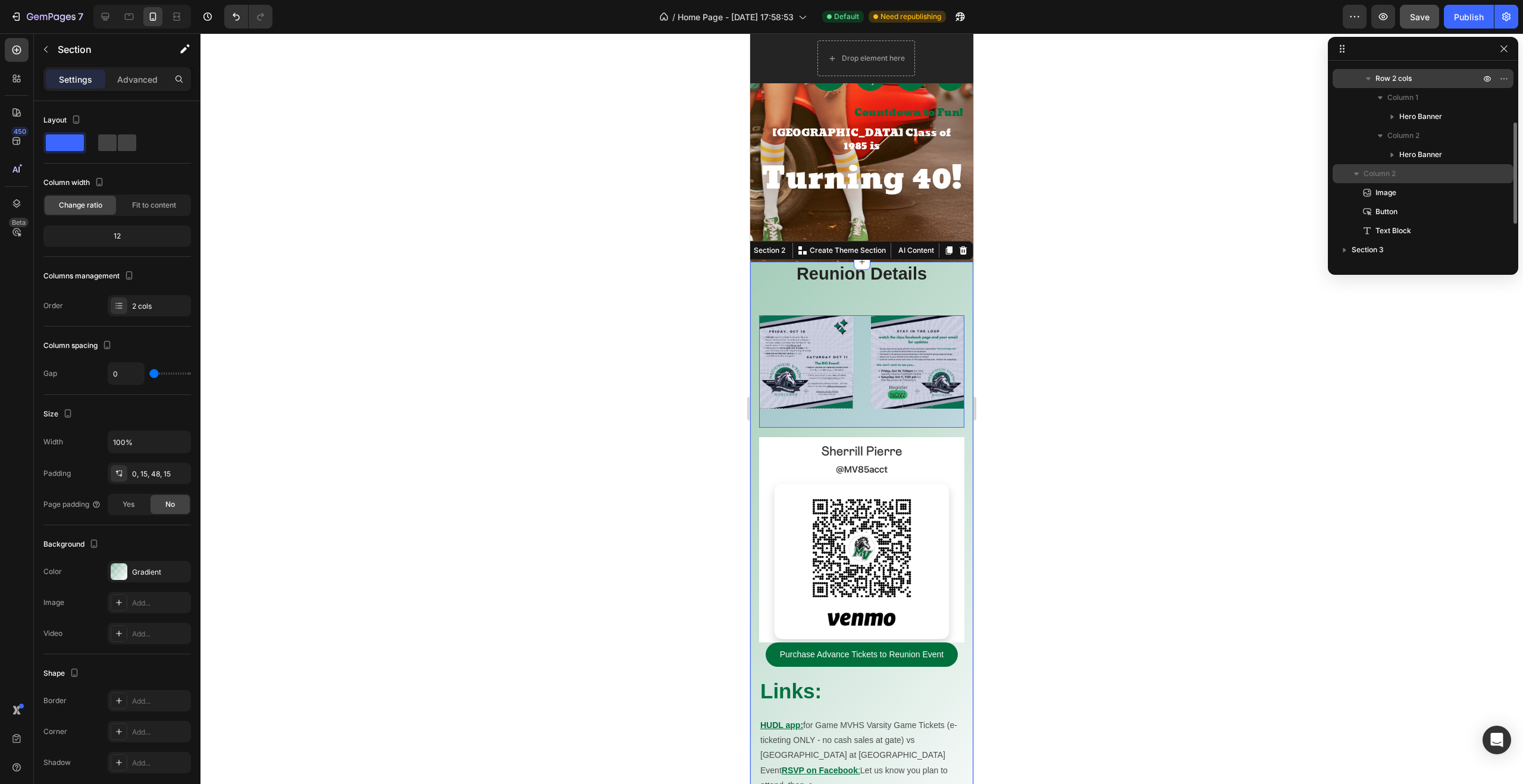
click at [1382, 82] on span "Row 2 cols" at bounding box center [1394, 79] width 37 height 12
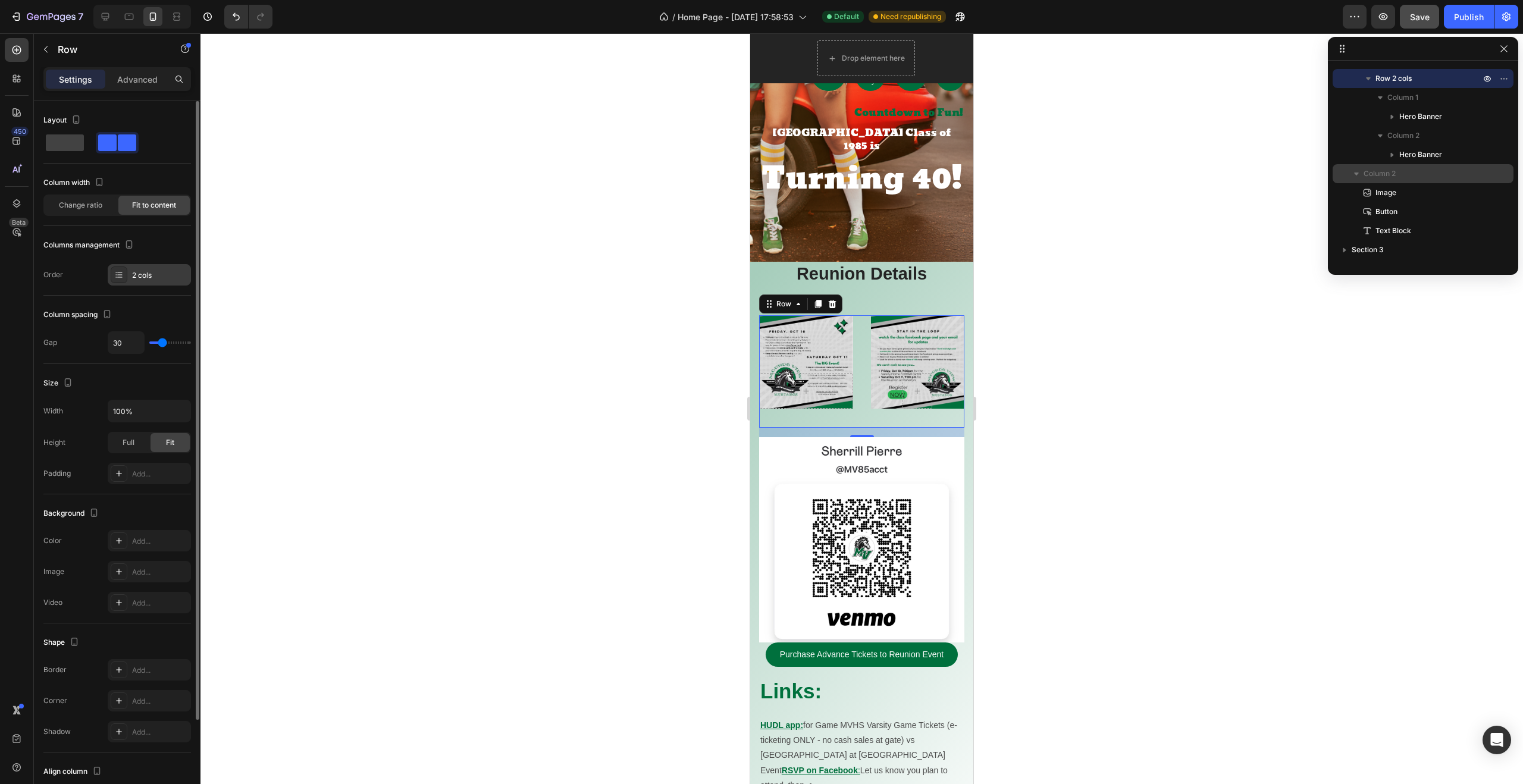
click at [144, 276] on div "2 cols" at bounding box center [160, 275] width 56 height 11
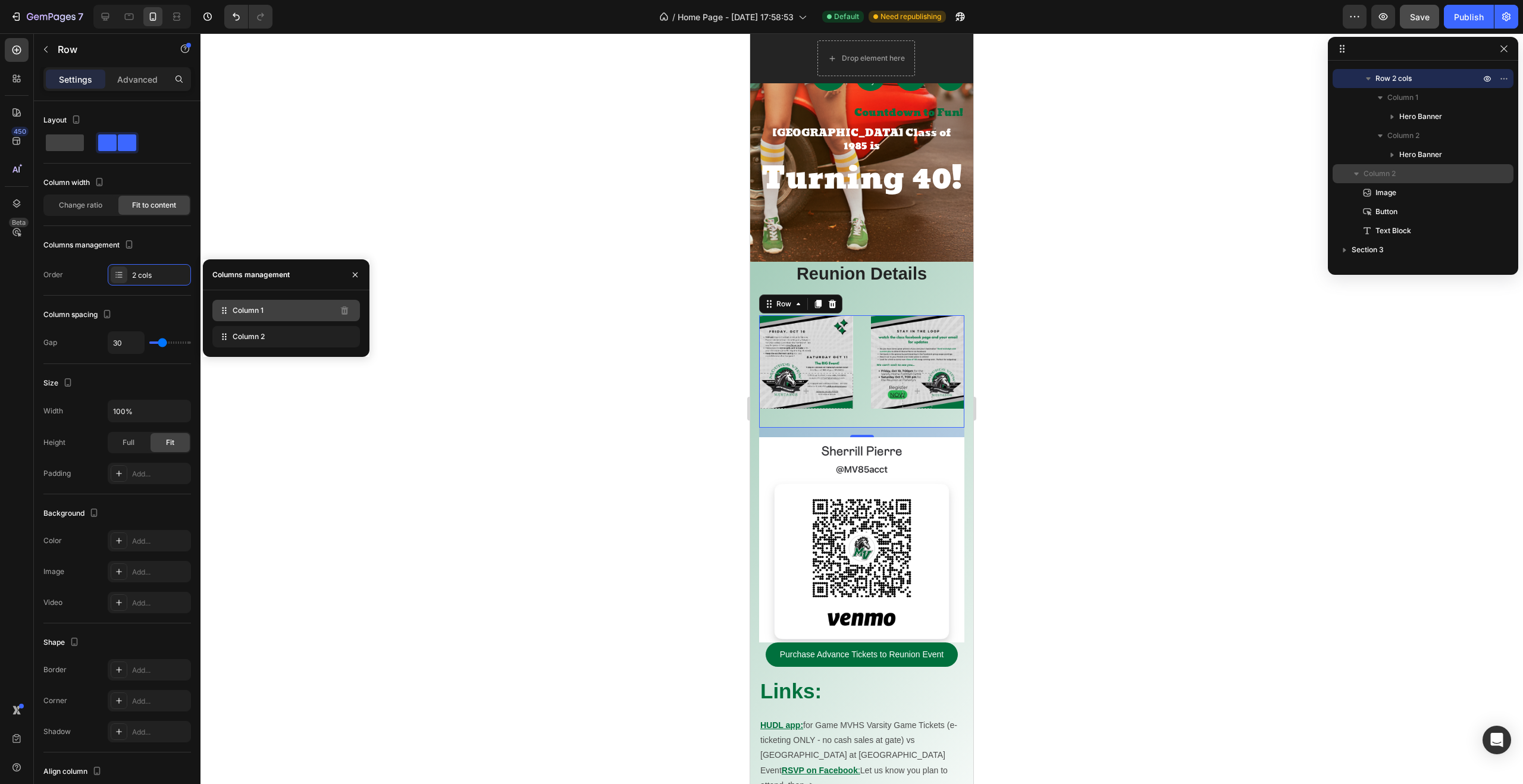
click at [245, 316] on div "Column 1" at bounding box center [286, 310] width 148 height 22
click at [245, 342] on div "Column 2" at bounding box center [286, 337] width 148 height 22
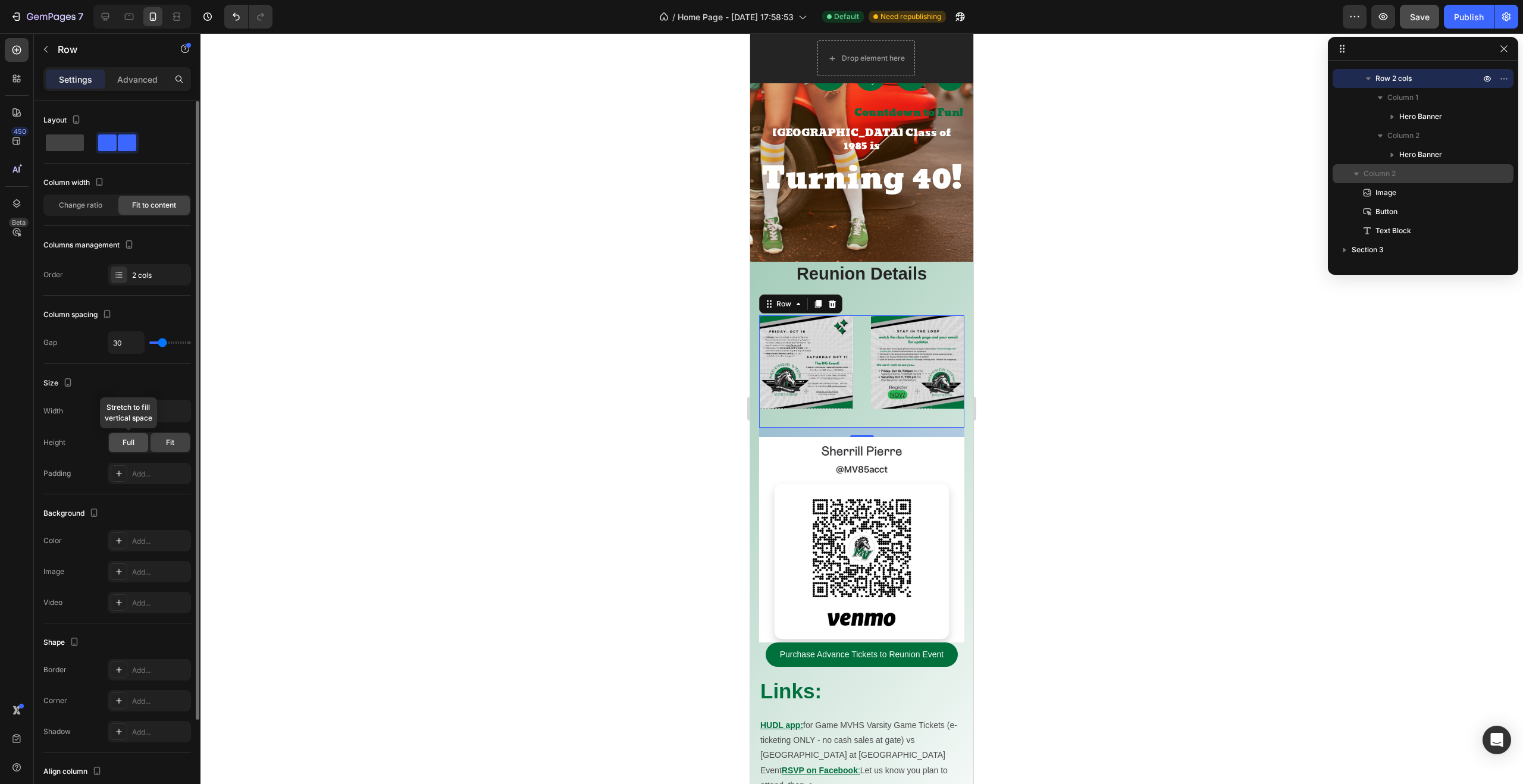
click at [136, 445] on div "Full" at bounding box center [129, 442] width 39 height 19
click at [169, 441] on span "Fit" at bounding box center [170, 442] width 8 height 11
click at [136, 447] on div "Full" at bounding box center [129, 442] width 39 height 19
click at [132, 245] on icon "button" at bounding box center [129, 245] width 7 height 8
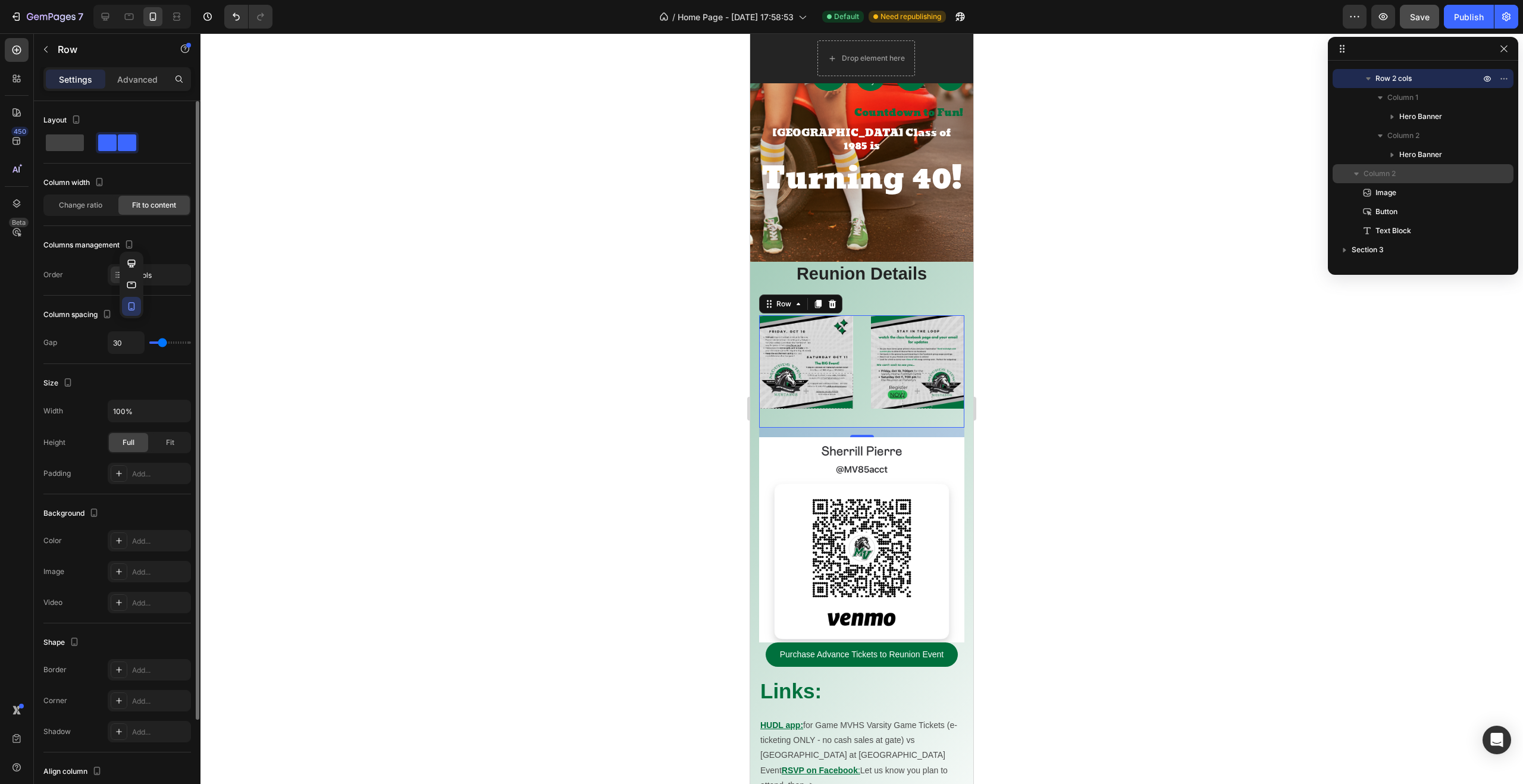
click at [134, 308] on icon "button" at bounding box center [132, 306] width 7 height 8
click at [140, 274] on div "2 cols" at bounding box center [160, 275] width 56 height 11
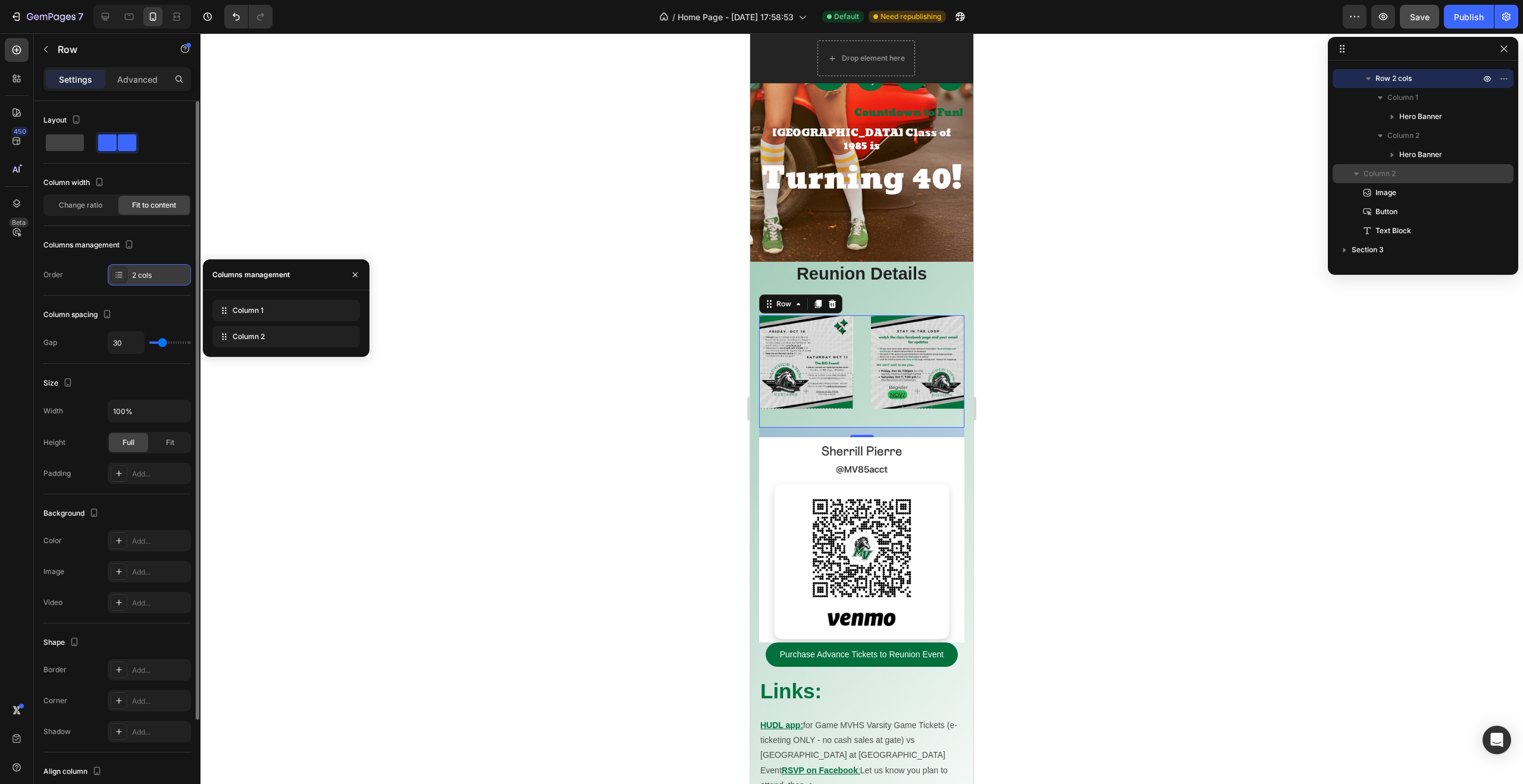
click at [119, 274] on icon at bounding box center [119, 274] width 9 height 9
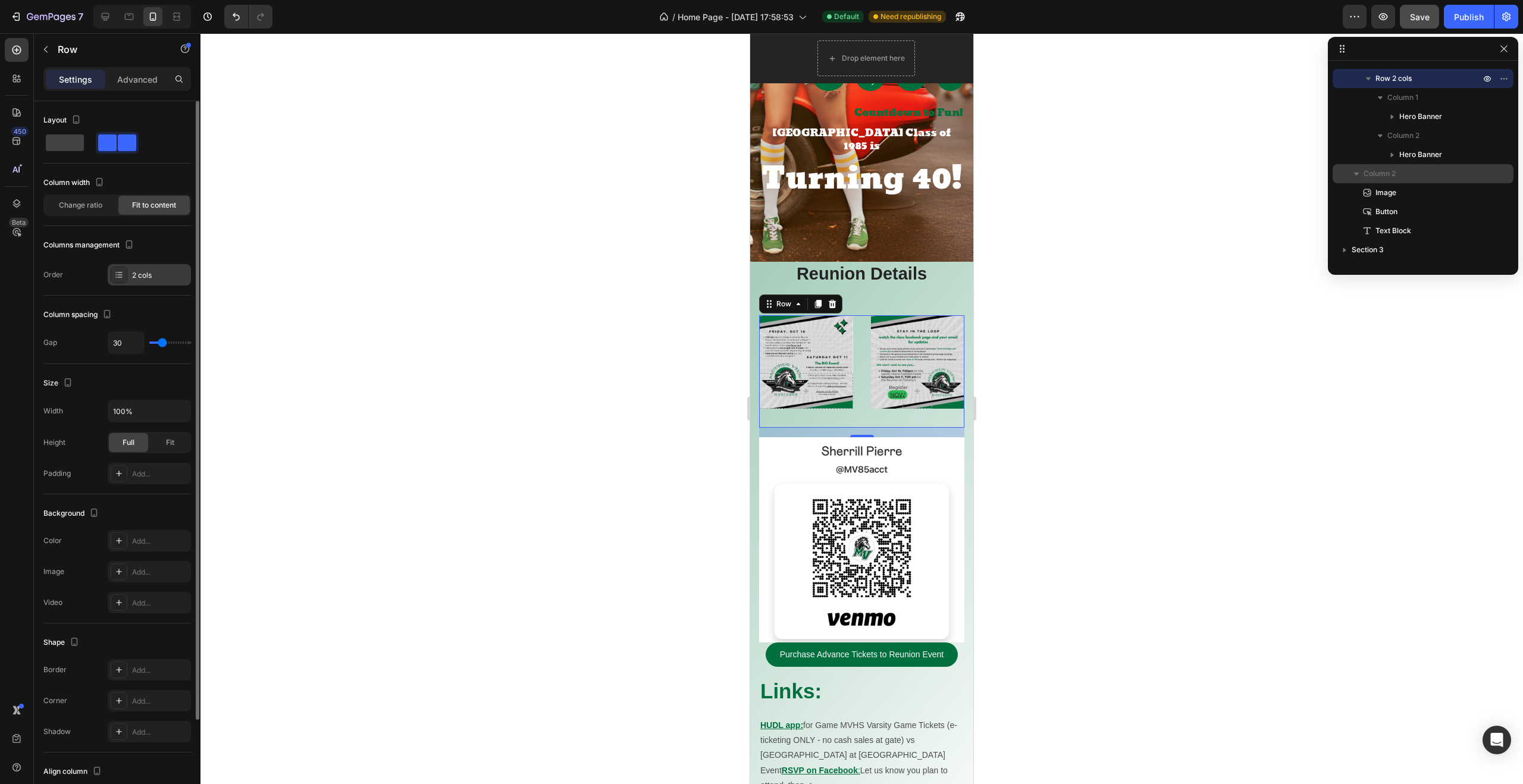
click at [119, 274] on icon at bounding box center [119, 274] width 9 height 9
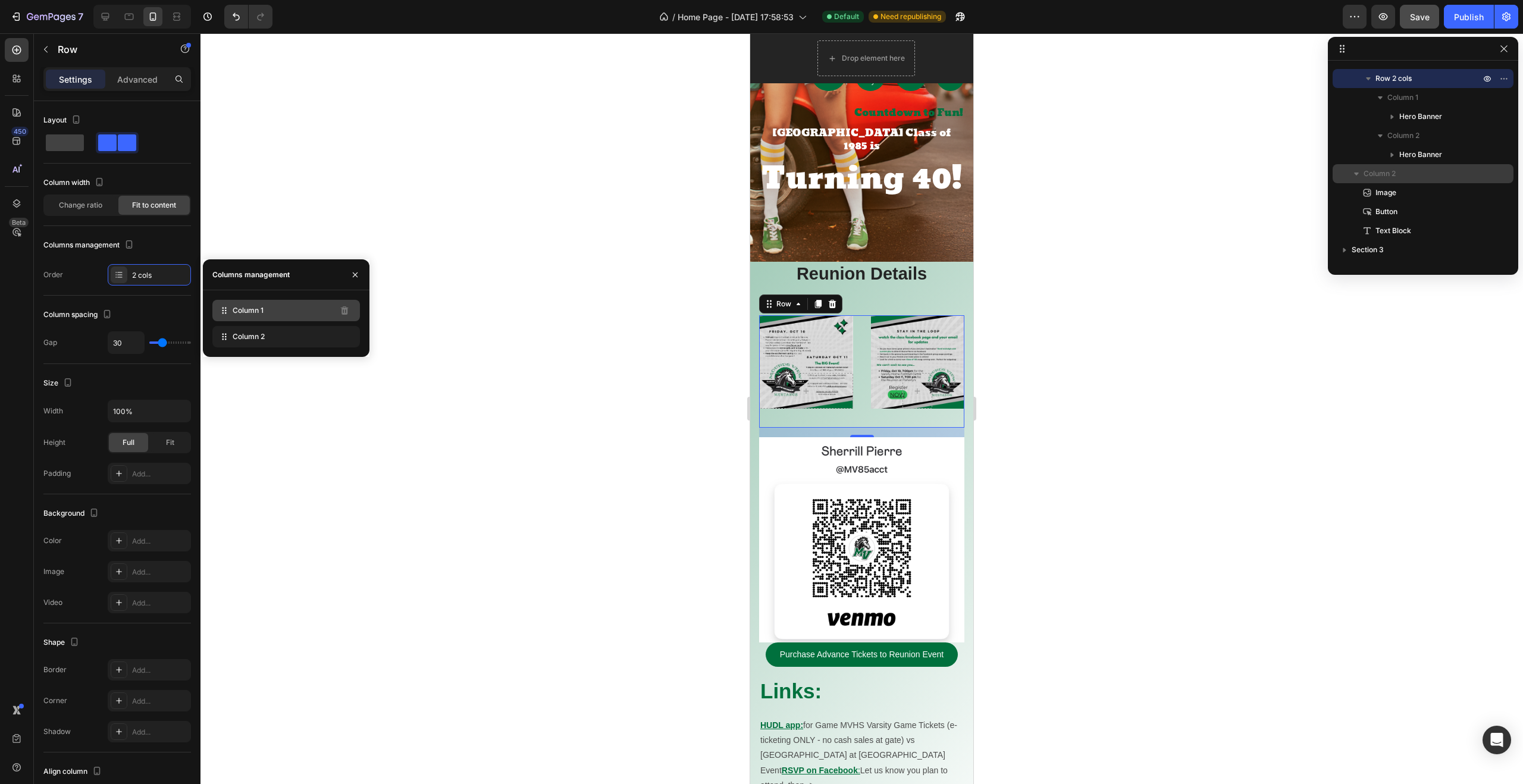
click at [250, 314] on span "Column 1" at bounding box center [248, 310] width 31 height 11
click at [228, 313] on icon at bounding box center [224, 310] width 12 height 12
click at [234, 337] on span "Column 2" at bounding box center [248, 337] width 32 height 11
click at [129, 244] on icon "button" at bounding box center [129, 245] width 12 height 12
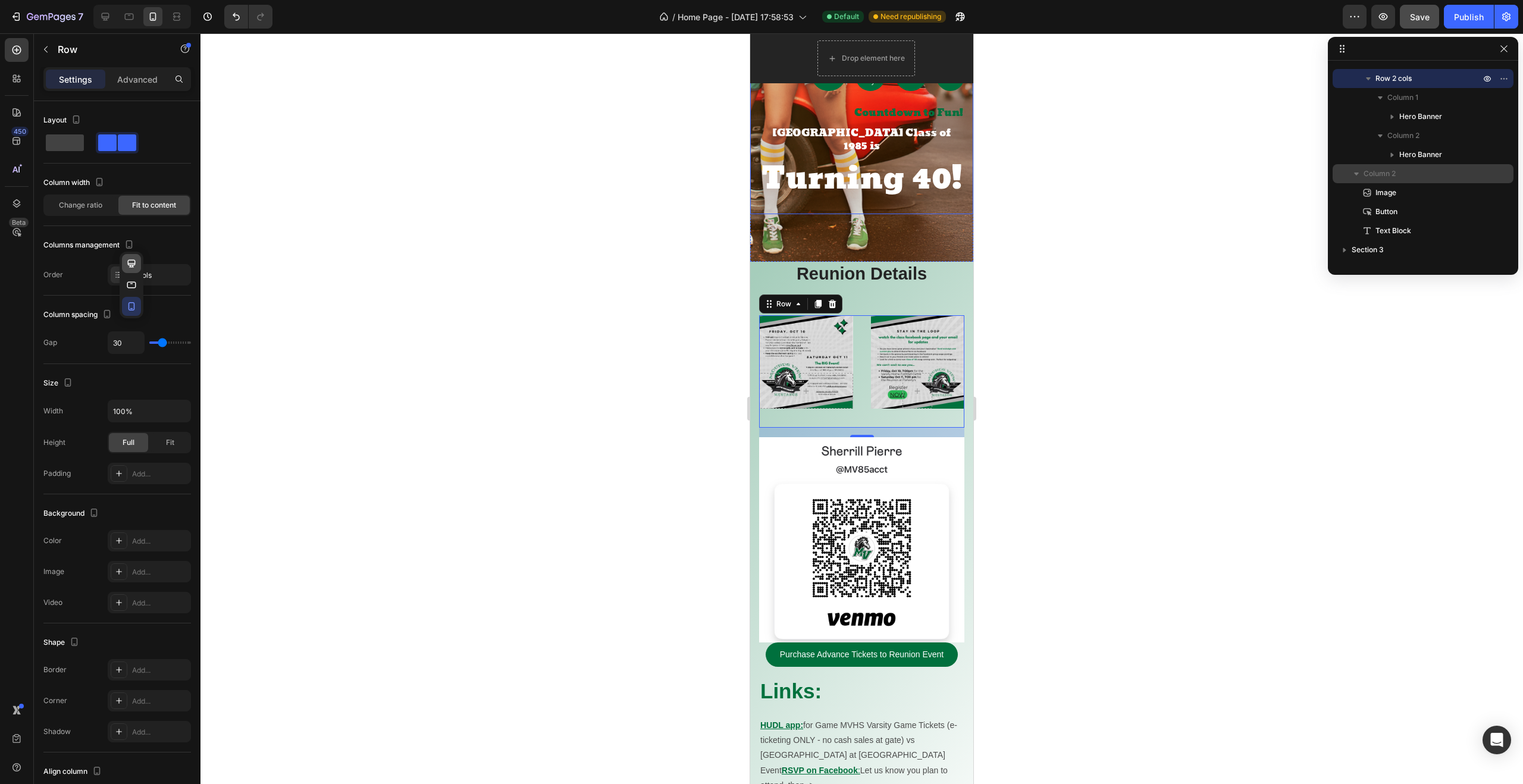
click at [131, 264] on icon "button" at bounding box center [131, 264] width 12 height 12
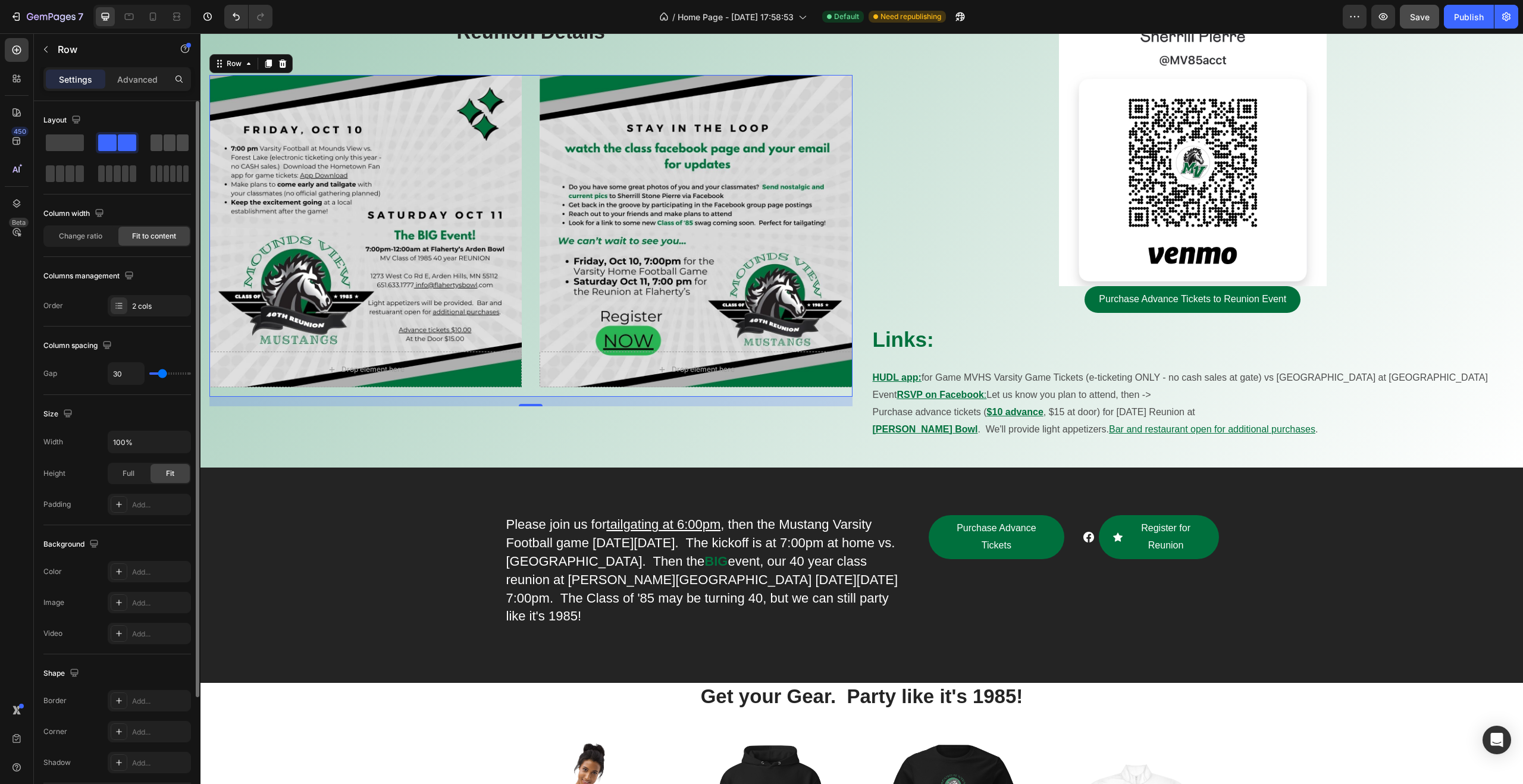
click at [171, 142] on span at bounding box center [169, 142] width 12 height 17
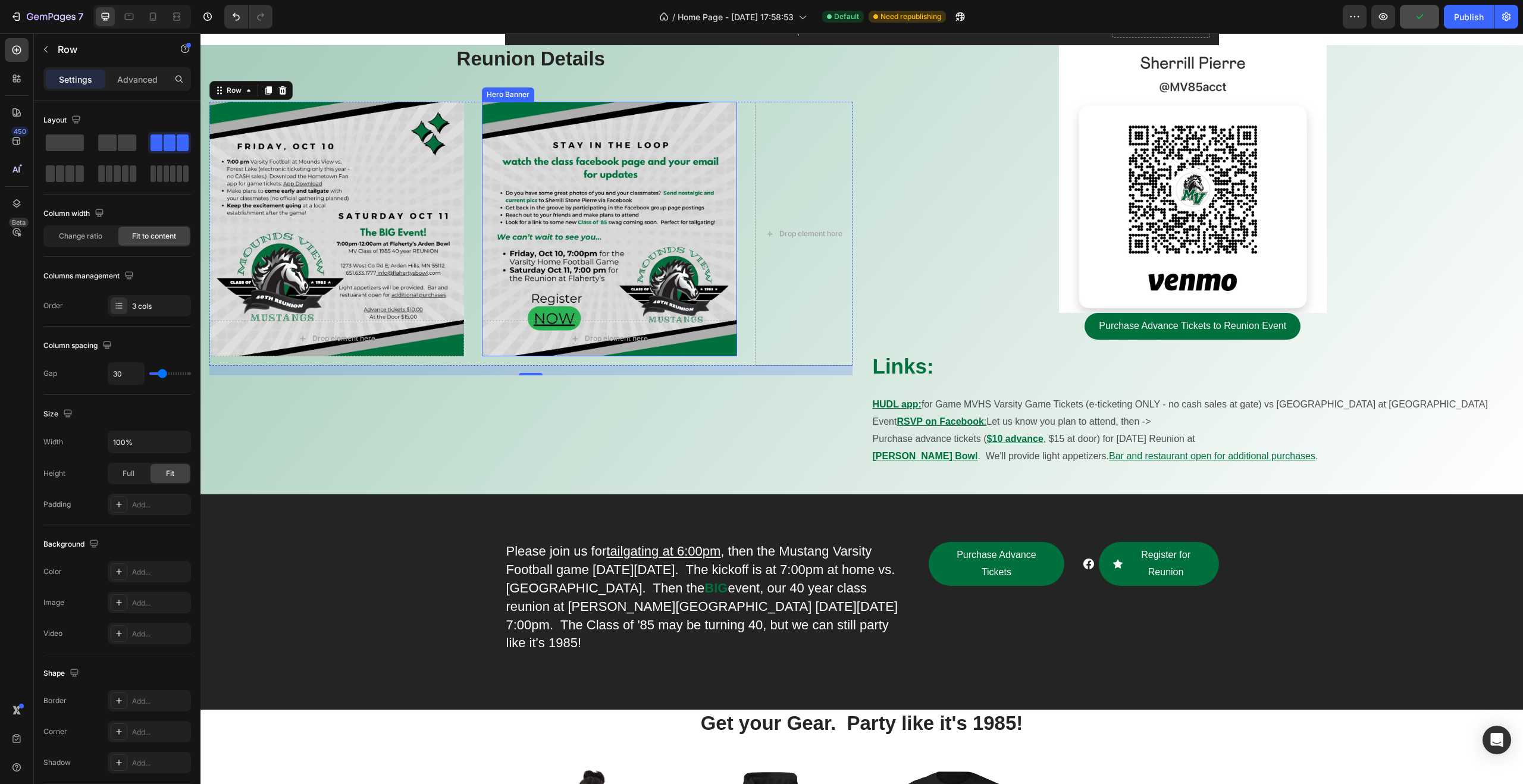
scroll to position [481, 0]
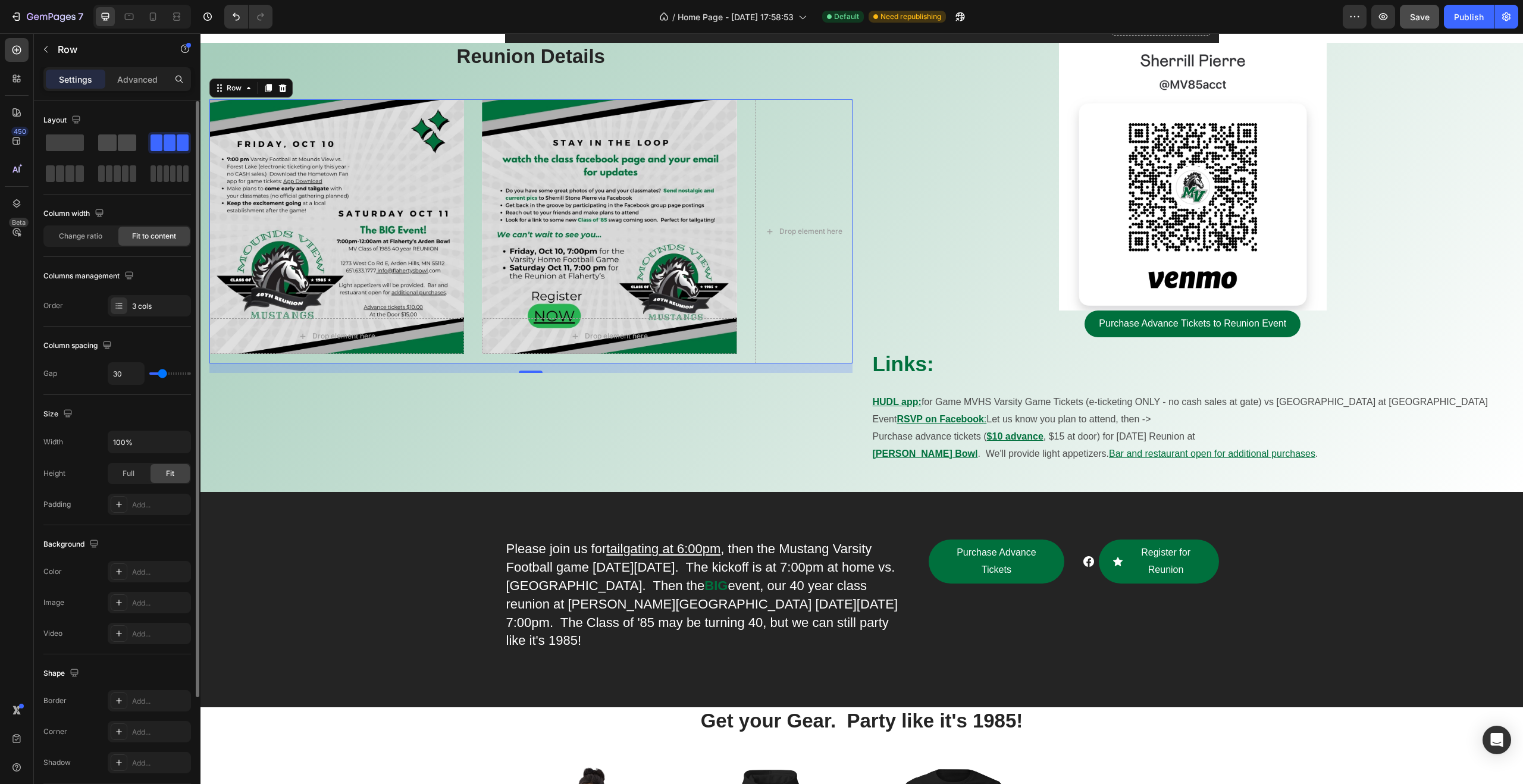
click at [129, 144] on span at bounding box center [127, 142] width 18 height 17
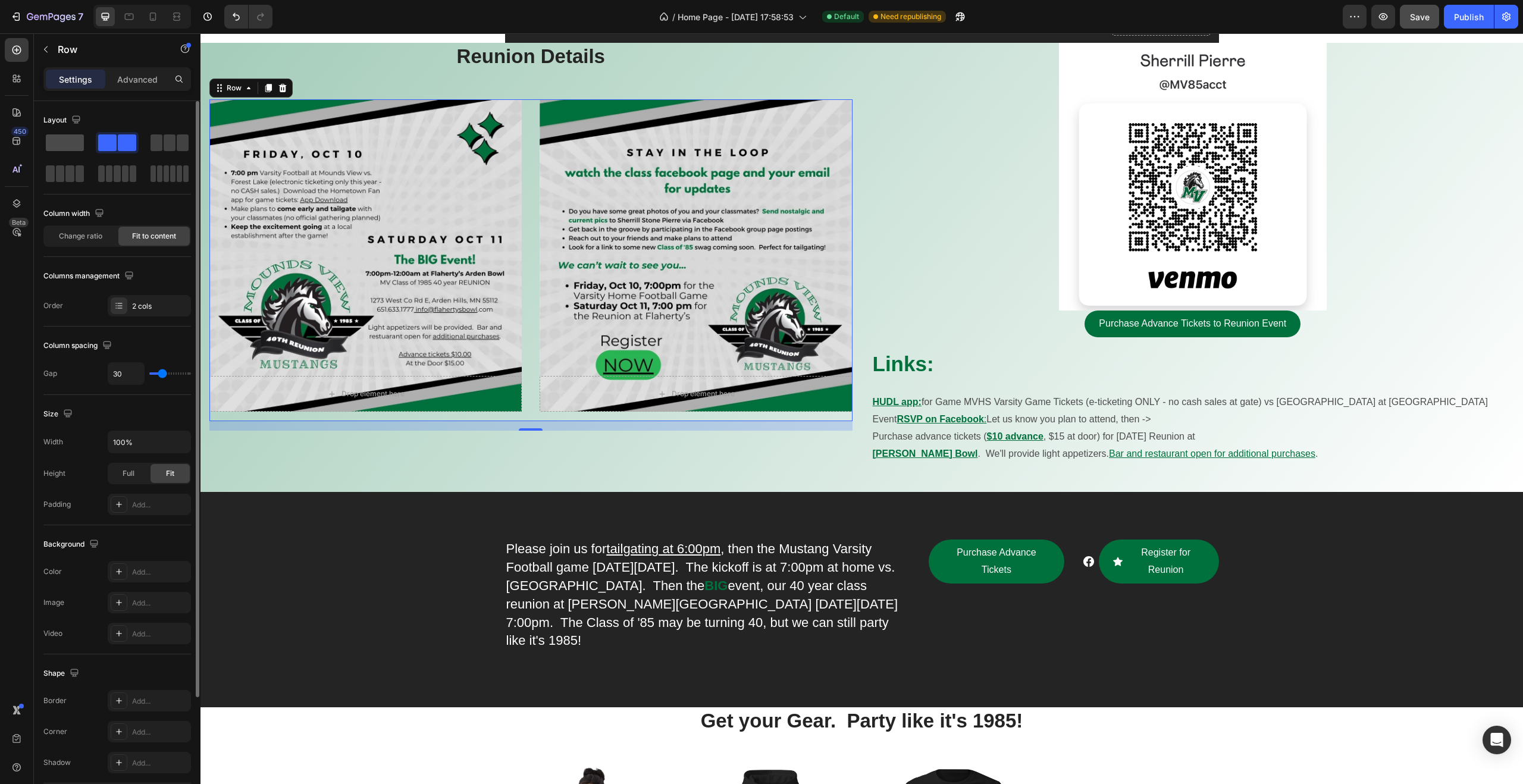
click at [68, 146] on span at bounding box center [65, 142] width 38 height 17
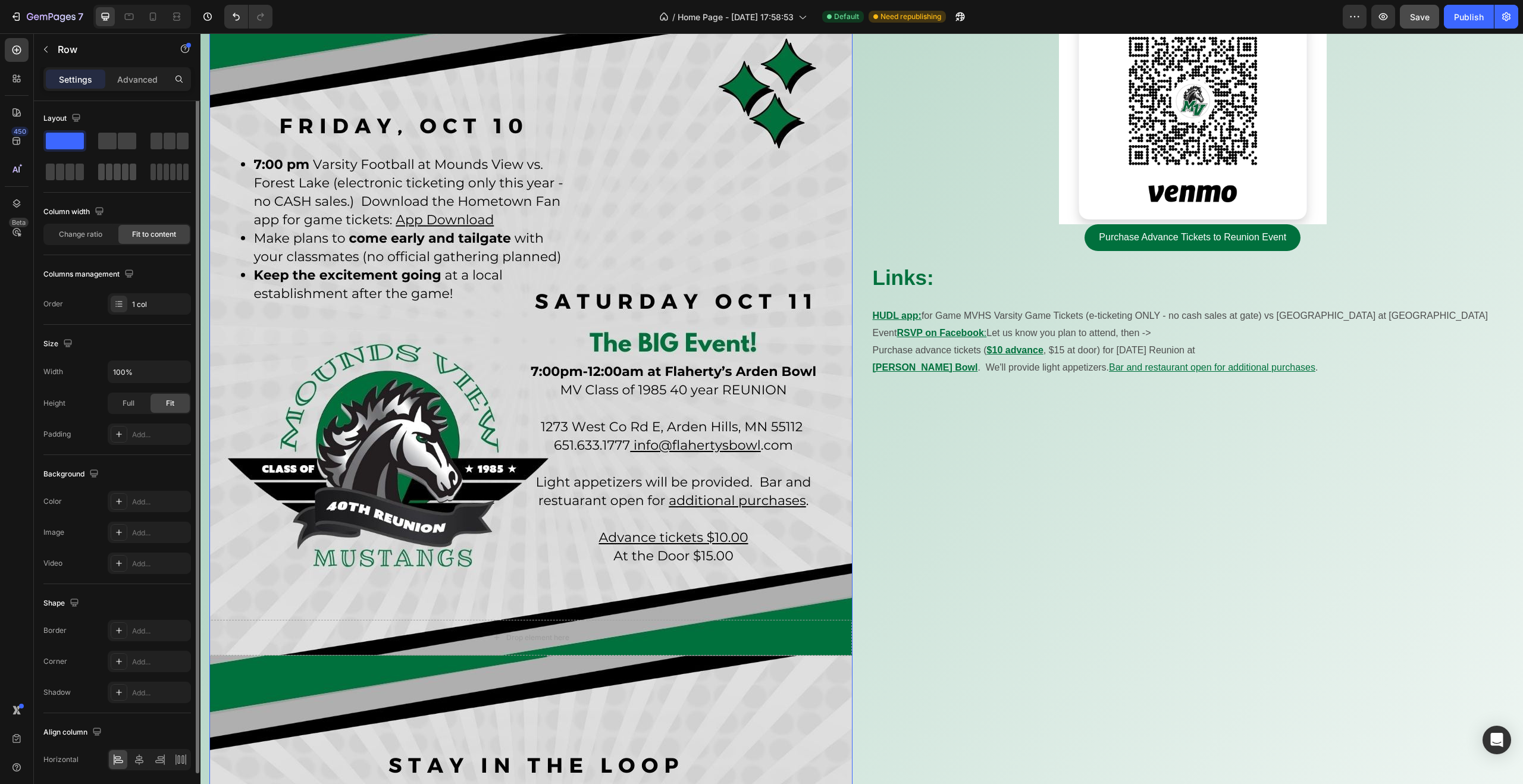
scroll to position [0, 0]
click at [128, 274] on icon "button" at bounding box center [129, 276] width 12 height 12
click at [131, 337] on icon "button" at bounding box center [131, 337] width 12 height 12
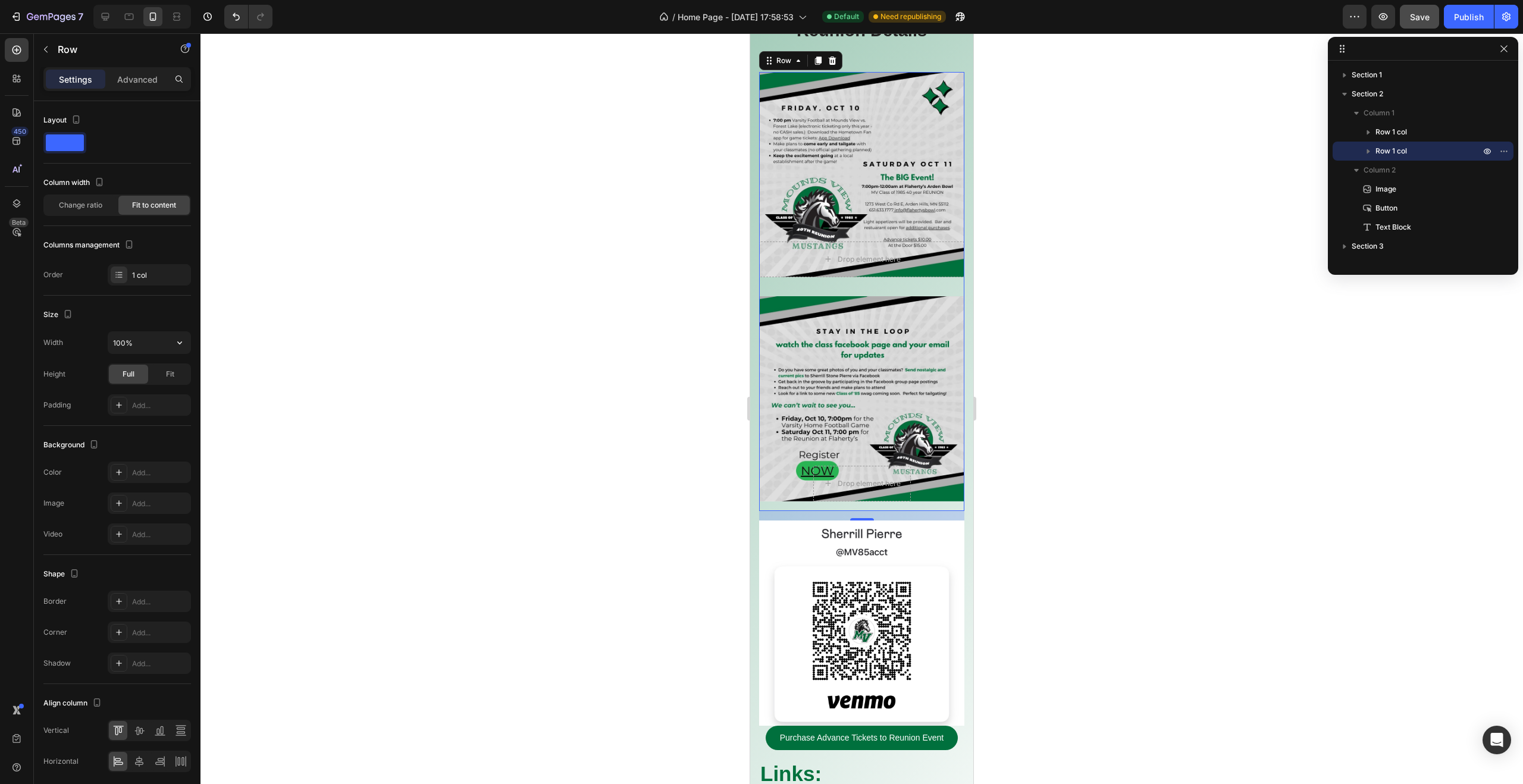
scroll to position [503, 0]
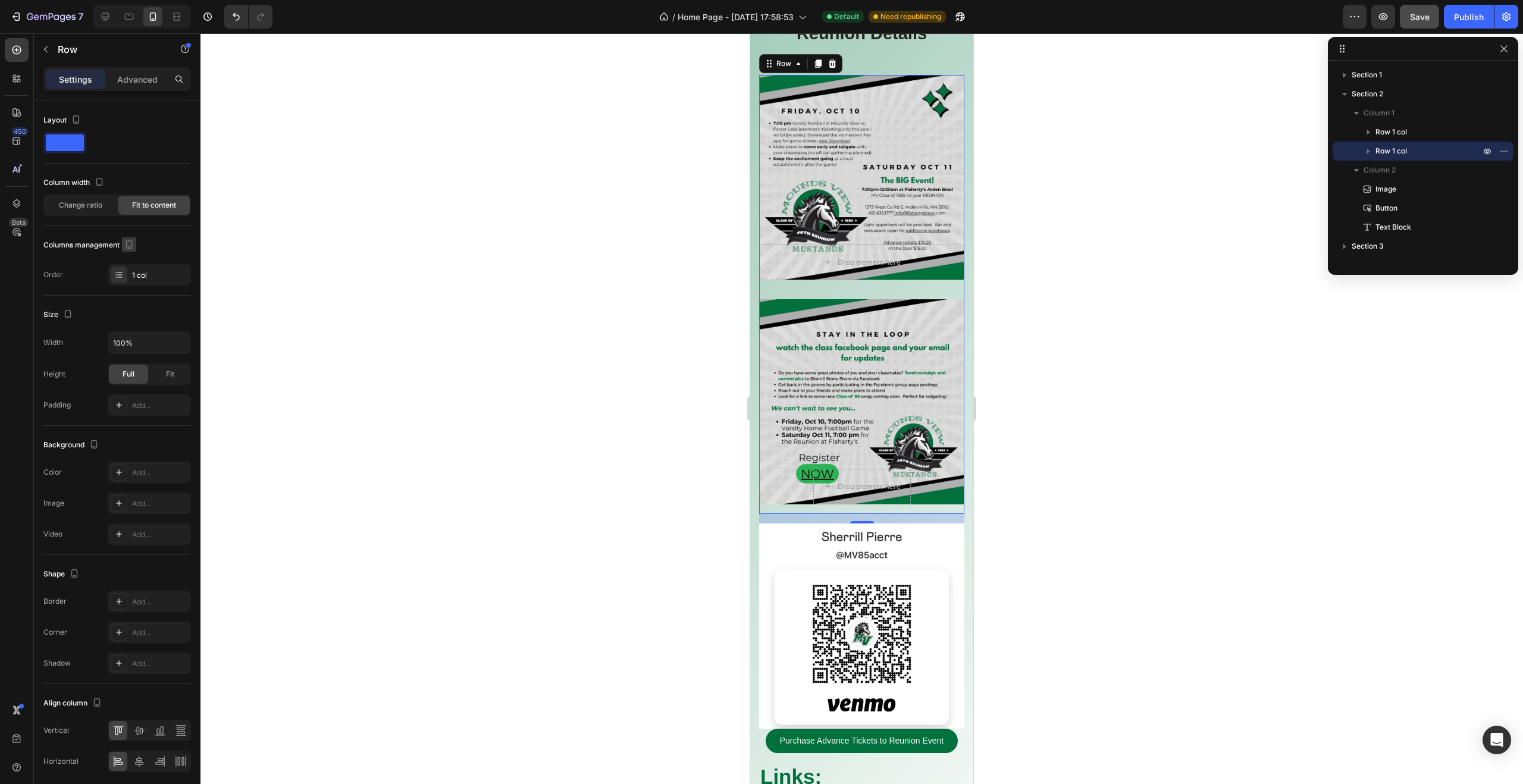
click at [128, 245] on icon "button" at bounding box center [129, 245] width 12 height 12
click at [133, 262] on icon "button" at bounding box center [131, 264] width 12 height 12
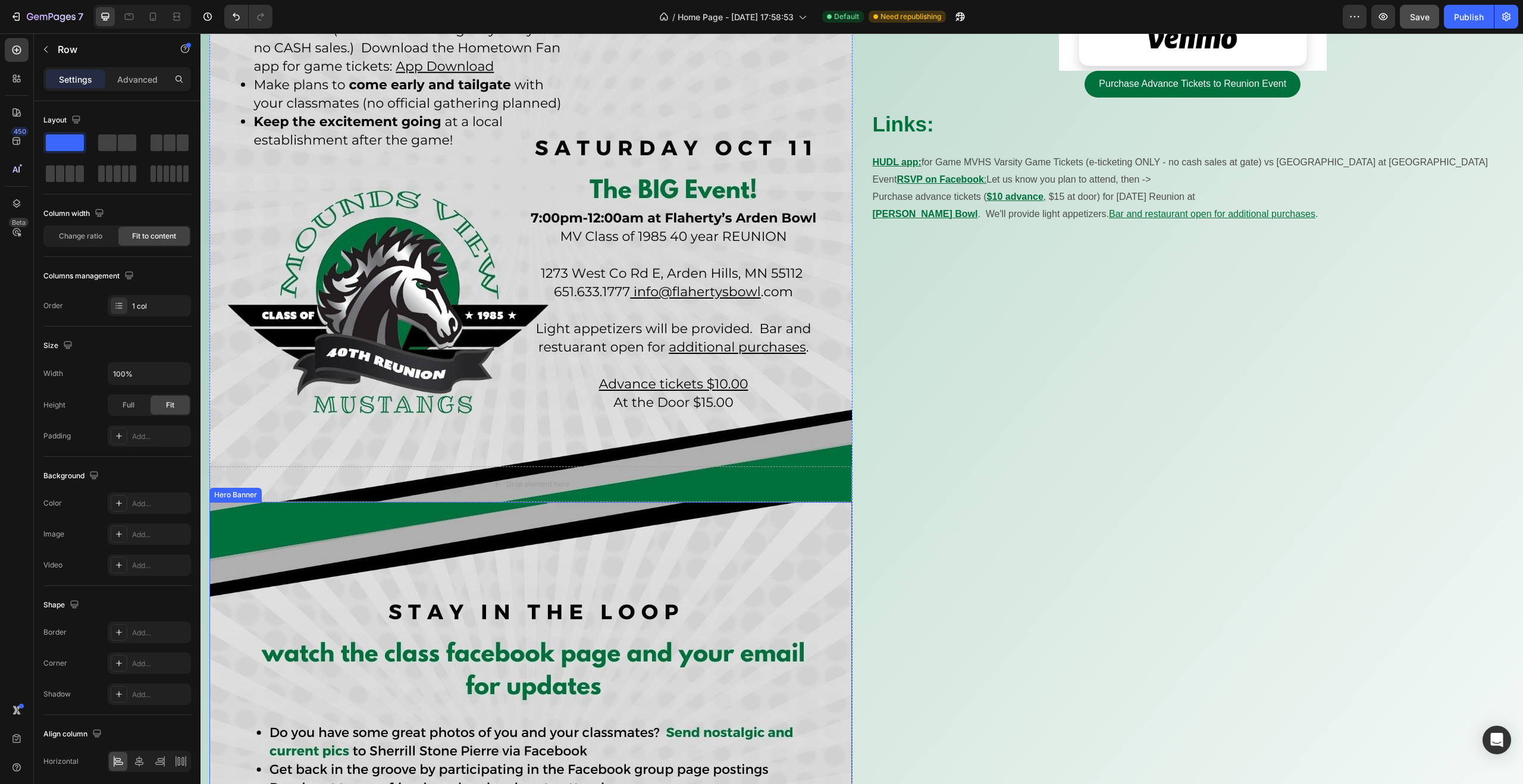
scroll to position [756, 0]
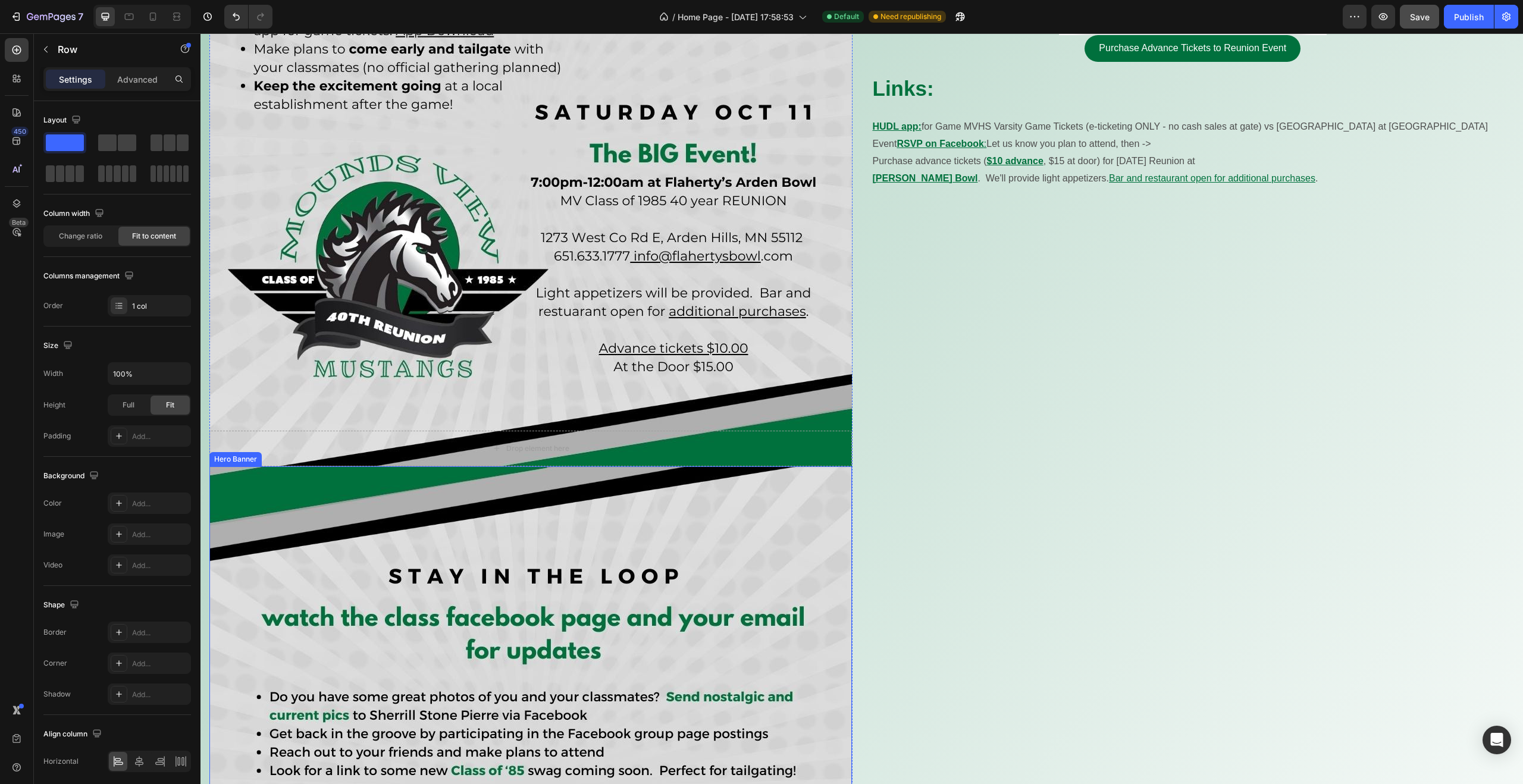
click at [493, 566] on div "Overlay" at bounding box center [531, 787] width 643 height 642
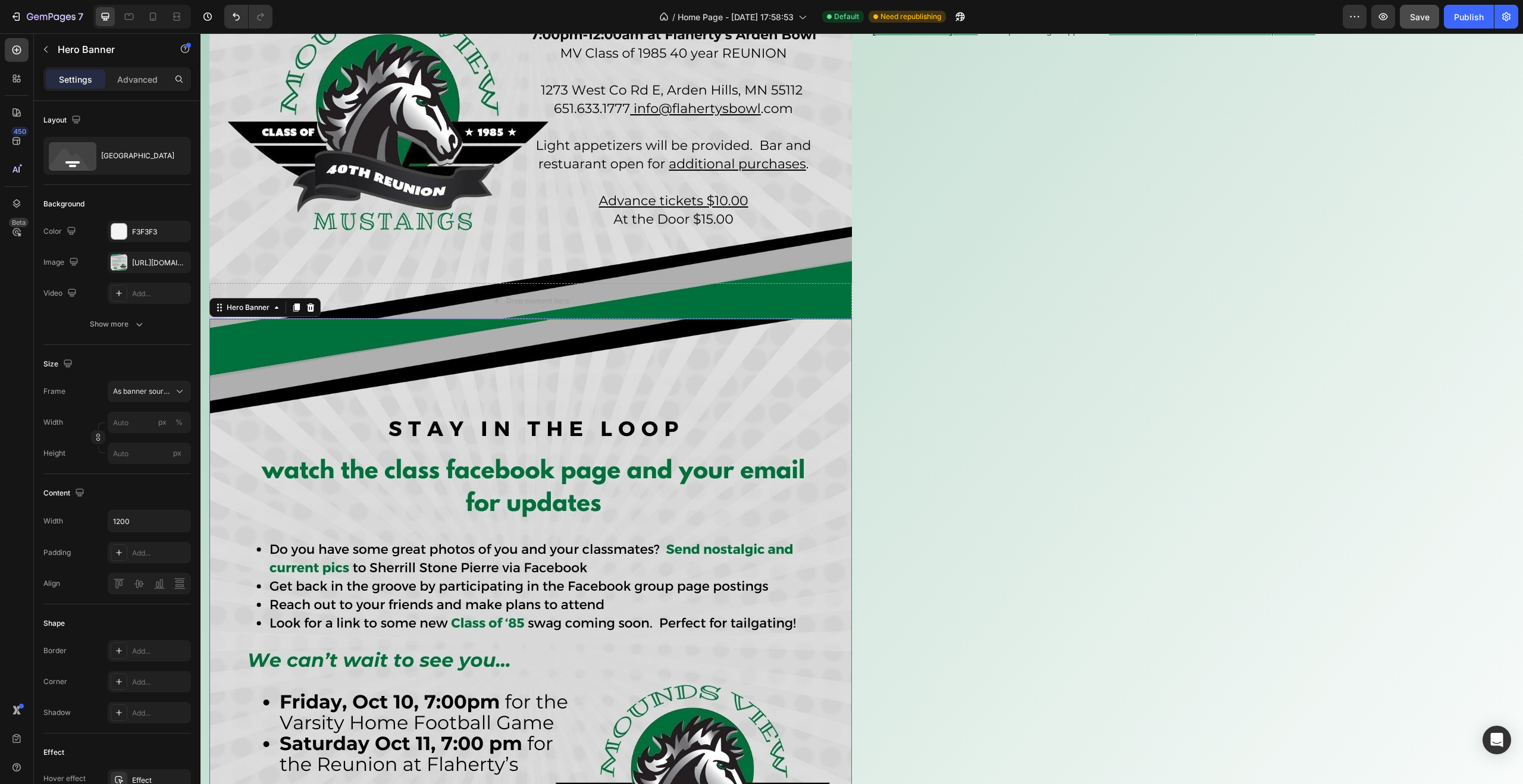
scroll to position [911, 0]
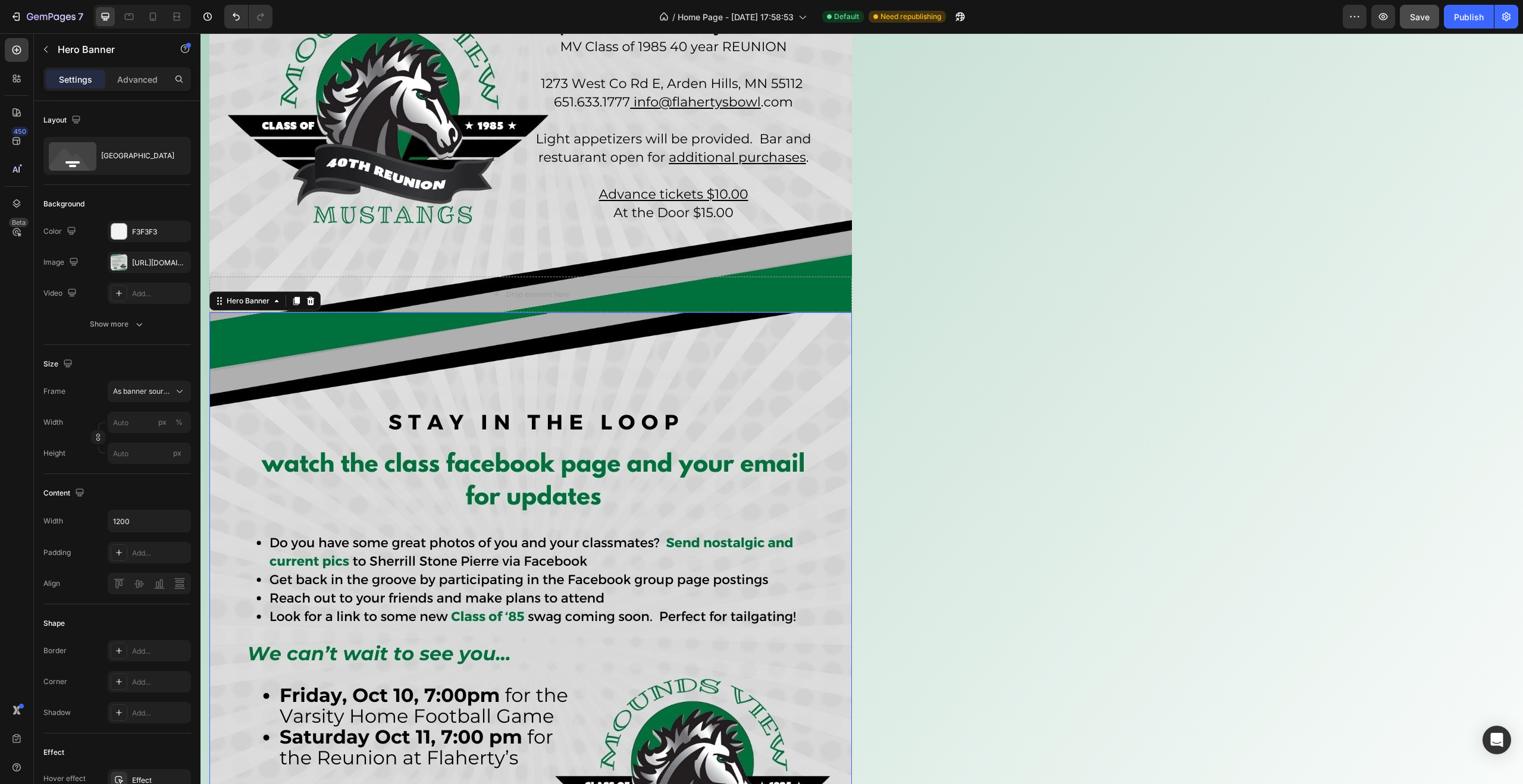
click at [358, 452] on div "Overlay" at bounding box center [531, 634] width 643 height 642
click at [310, 297] on icon at bounding box center [310, 301] width 7 height 8
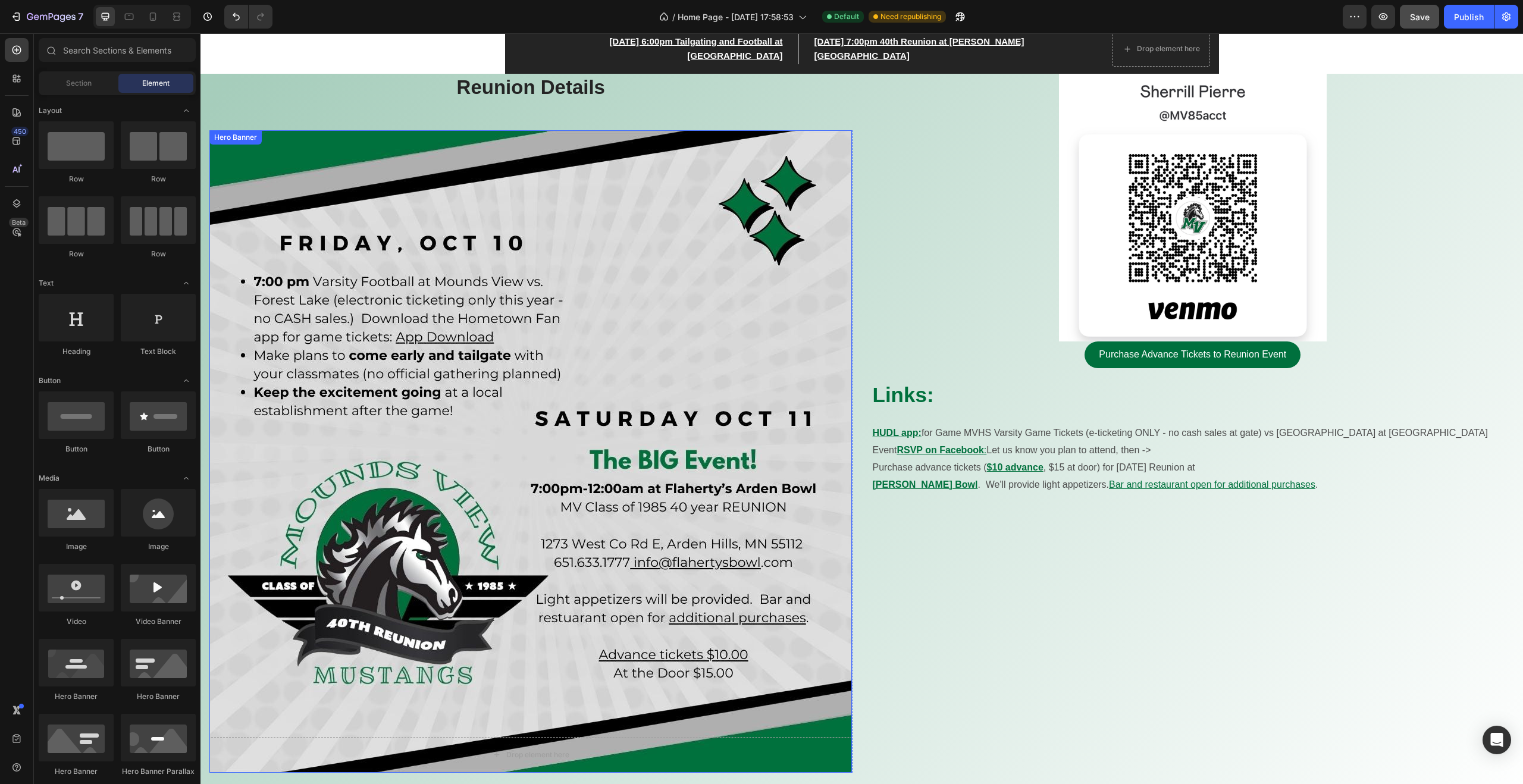
scroll to position [421, 0]
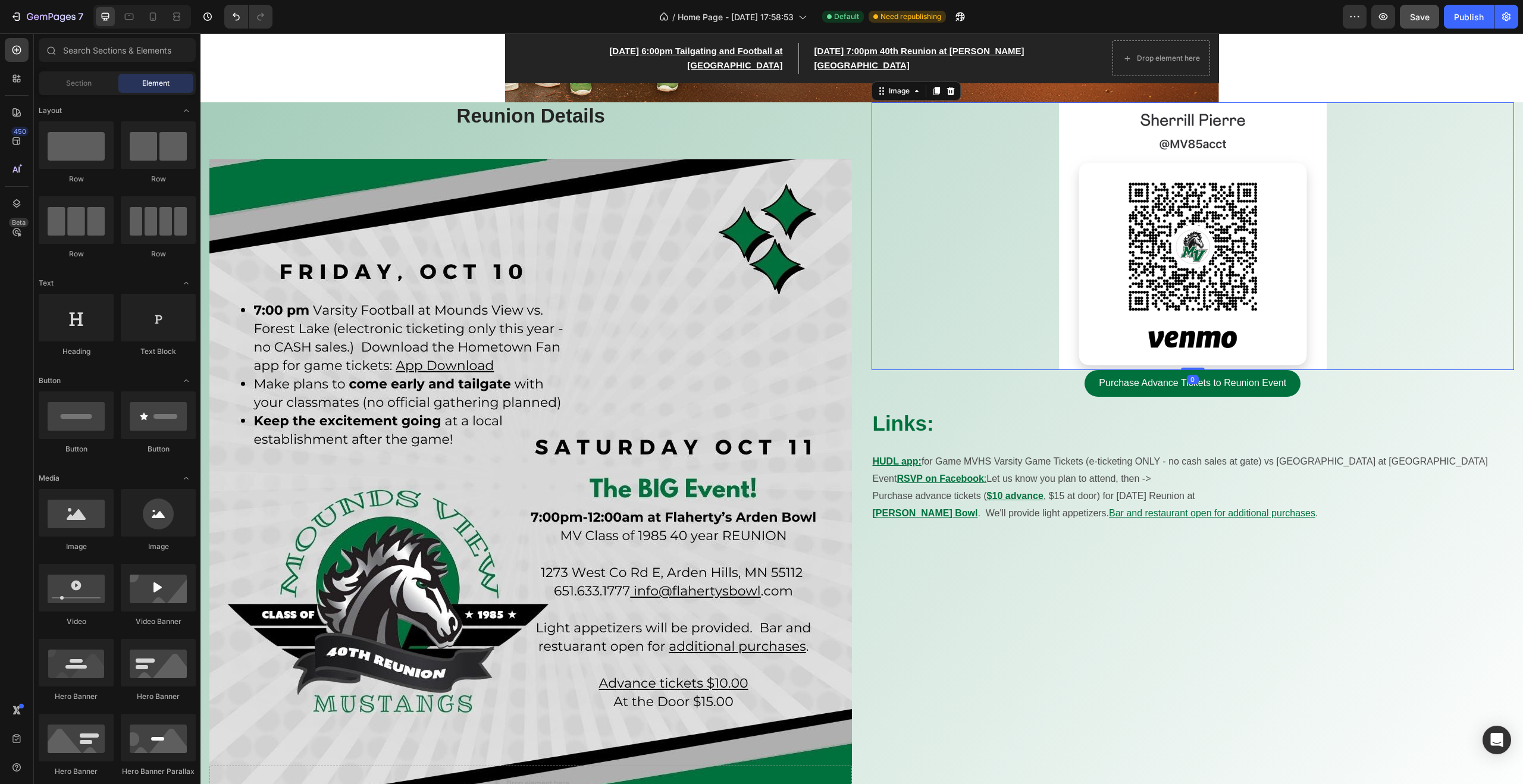
click at [1007, 264] on link at bounding box center [1193, 236] width 643 height 268
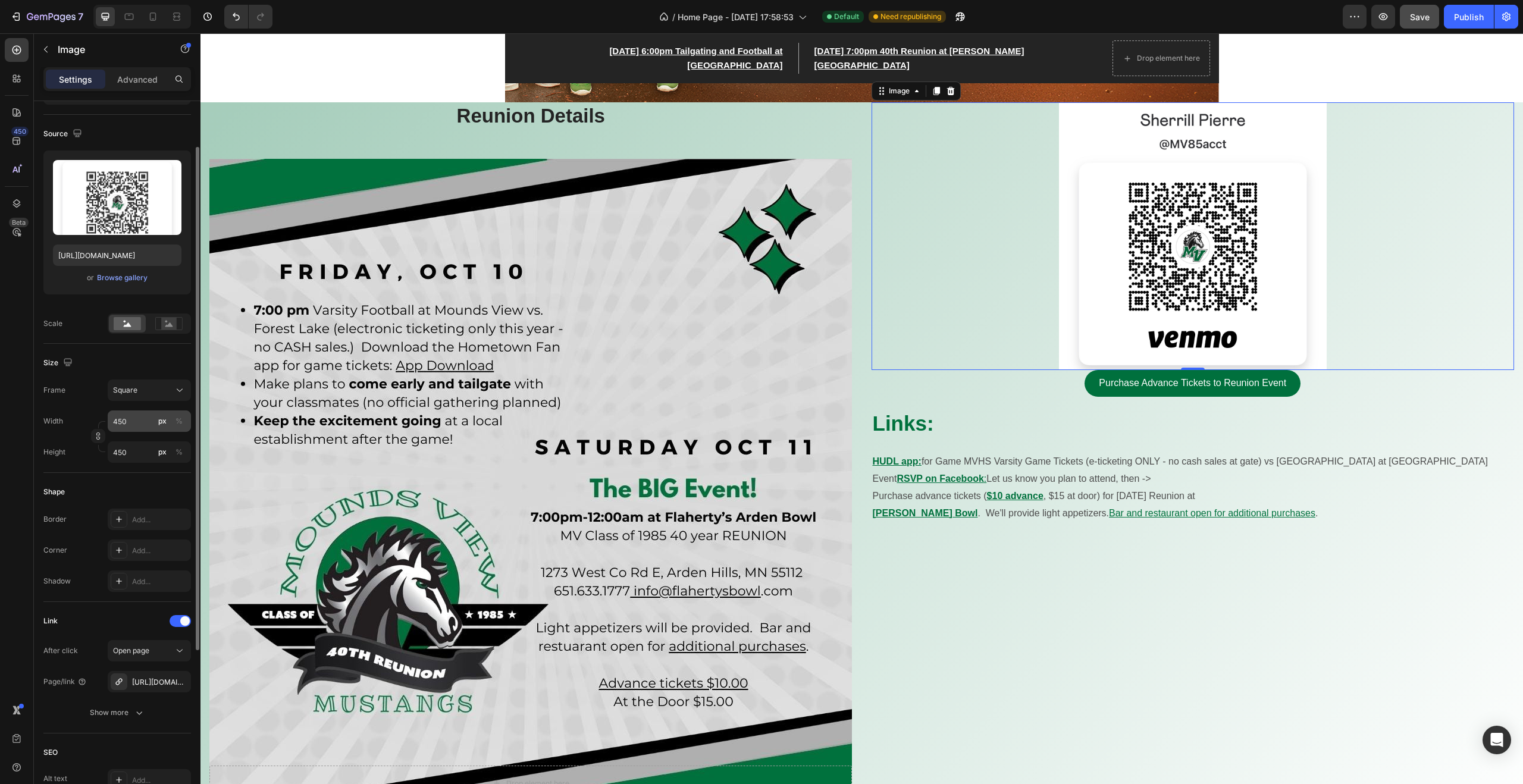
scroll to position [71, 0]
click at [136, 420] on input "450" at bounding box center [149, 420] width 83 height 22
click at [124, 447] on p "Full 100%" at bounding box center [147, 449] width 69 height 11
type input "100"
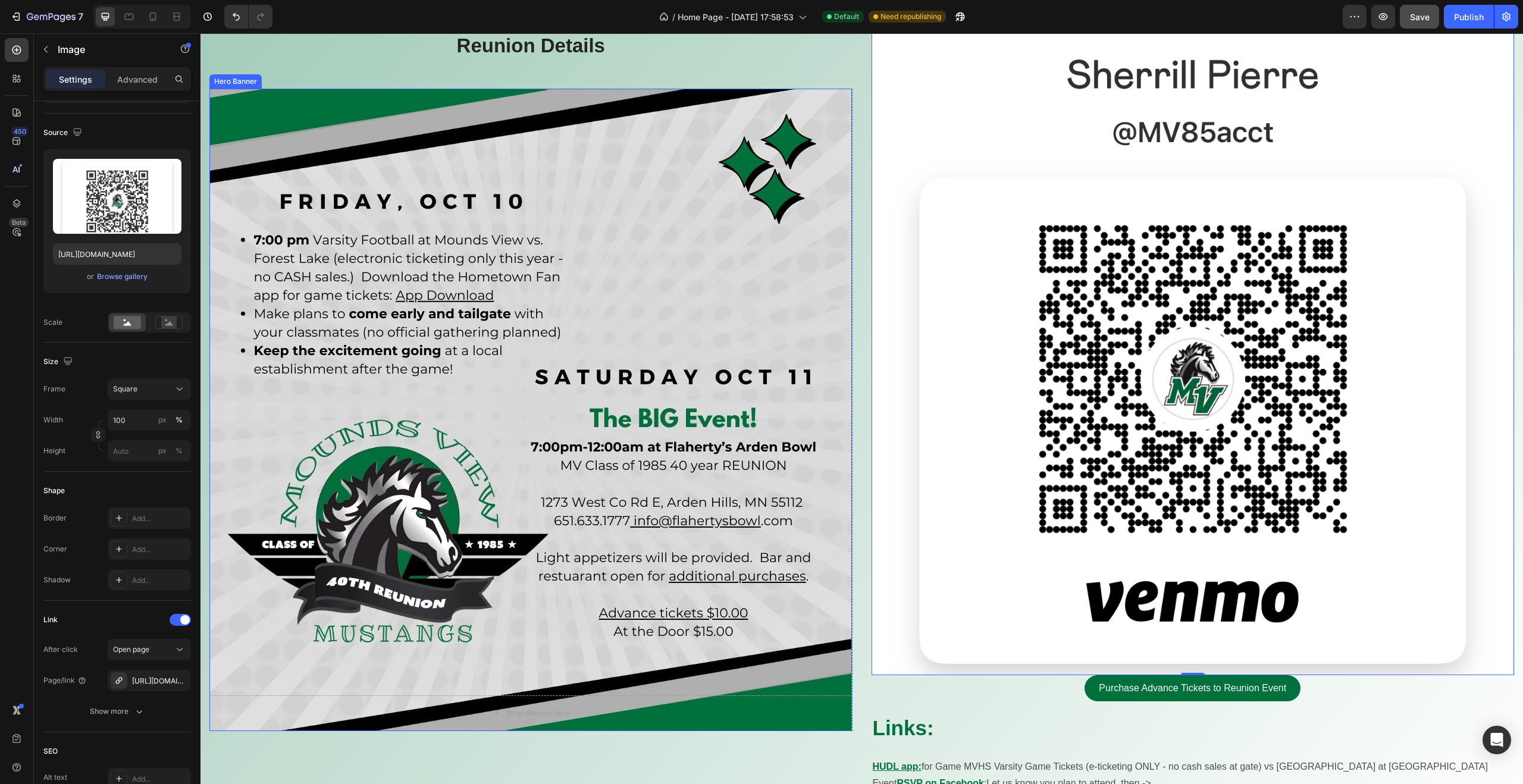
scroll to position [541, 0]
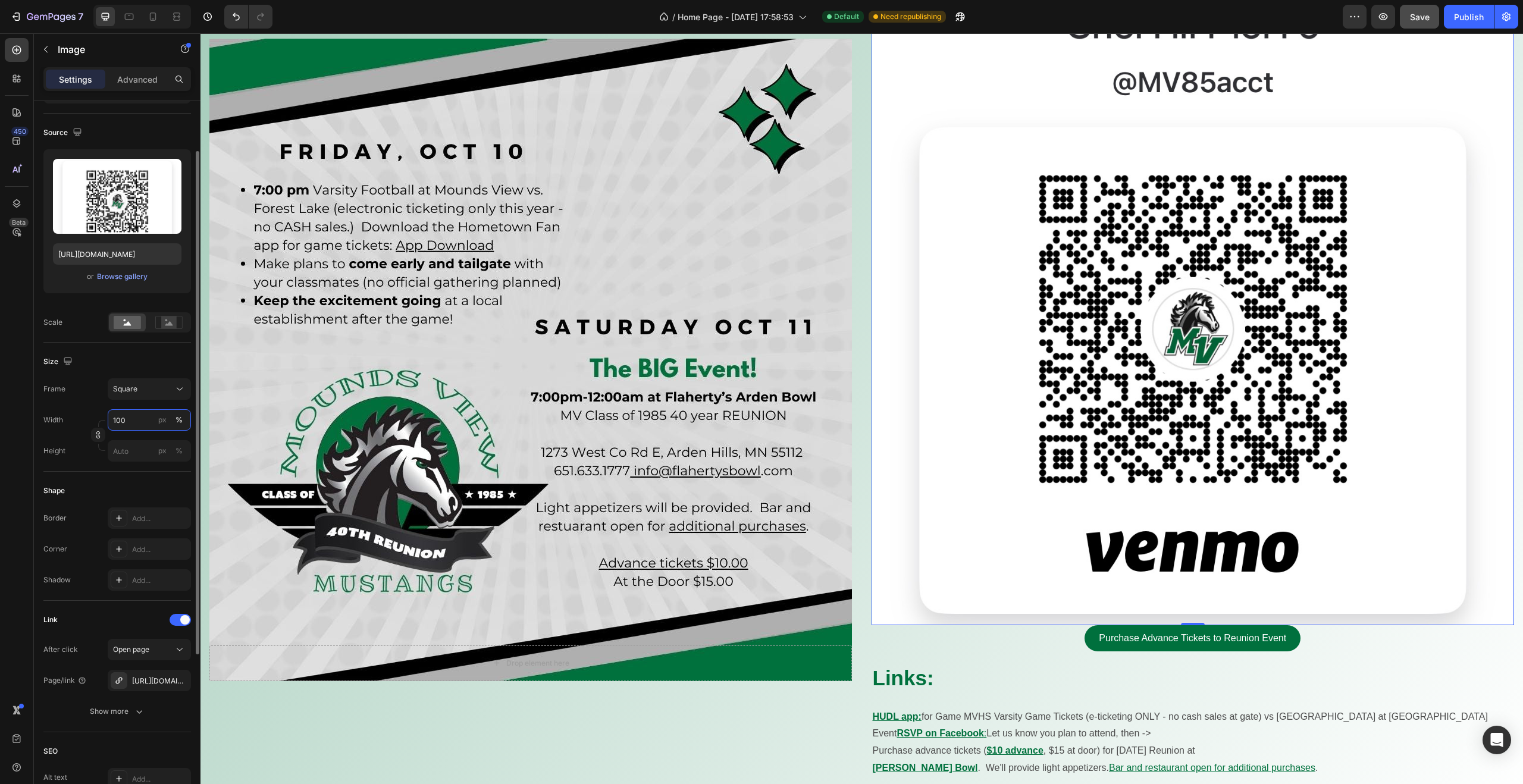
click at [131, 418] on input "100" at bounding box center [149, 420] width 83 height 22
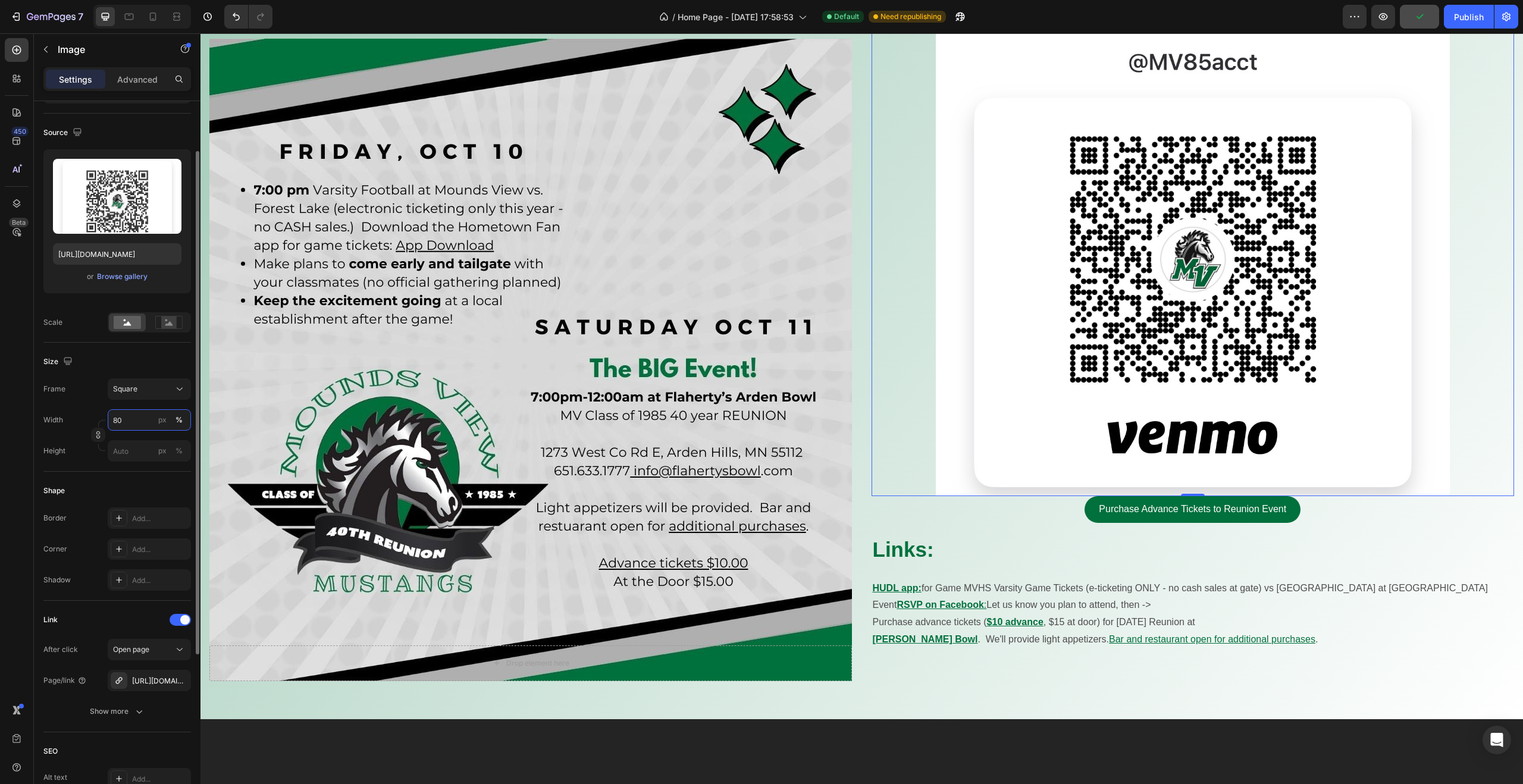
type input "80"
click at [94, 409] on div "Width 80 px %" at bounding box center [117, 420] width 148 height 22
click at [138, 453] on input "px %" at bounding box center [149, 451] width 83 height 22
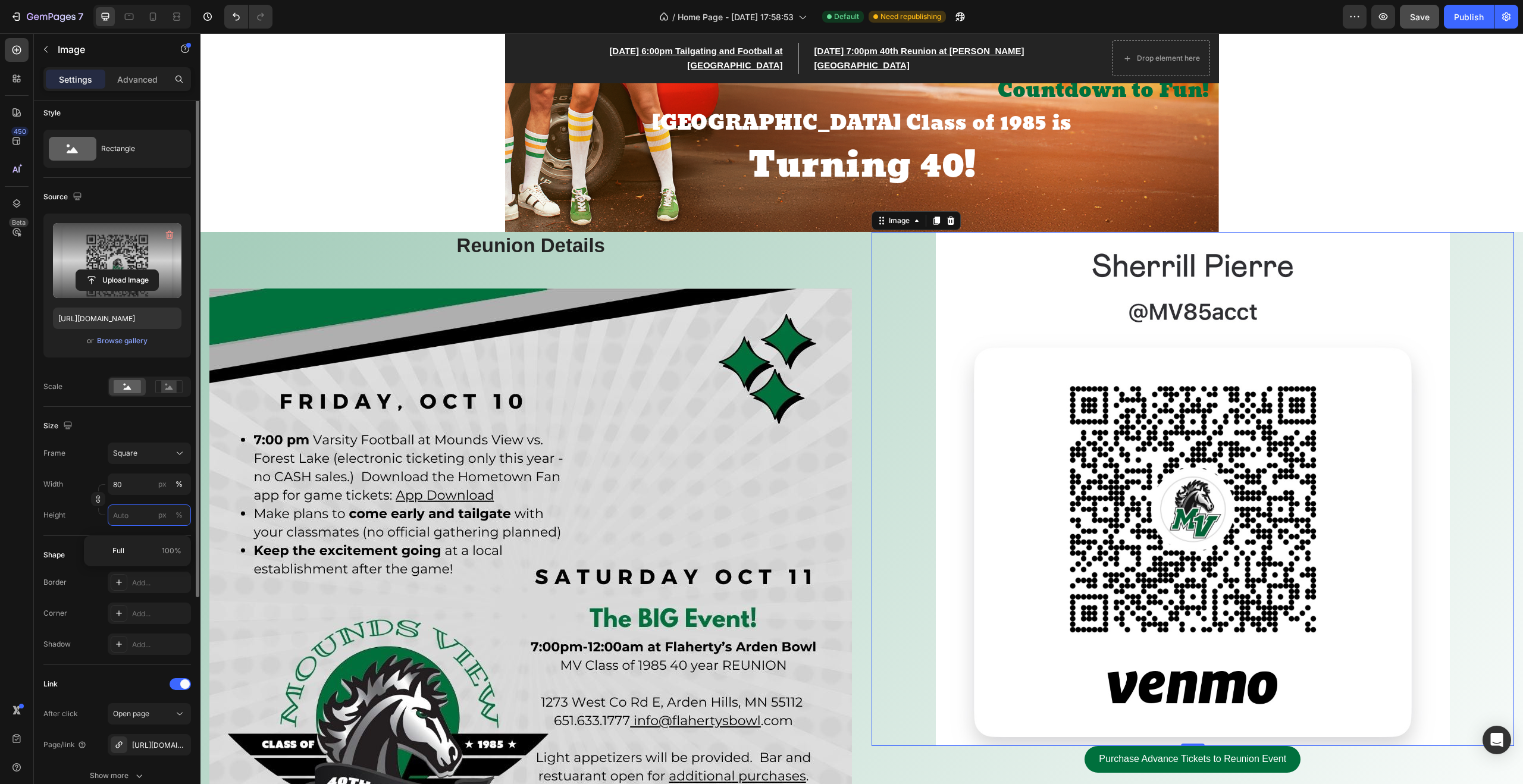
scroll to position [0, 0]
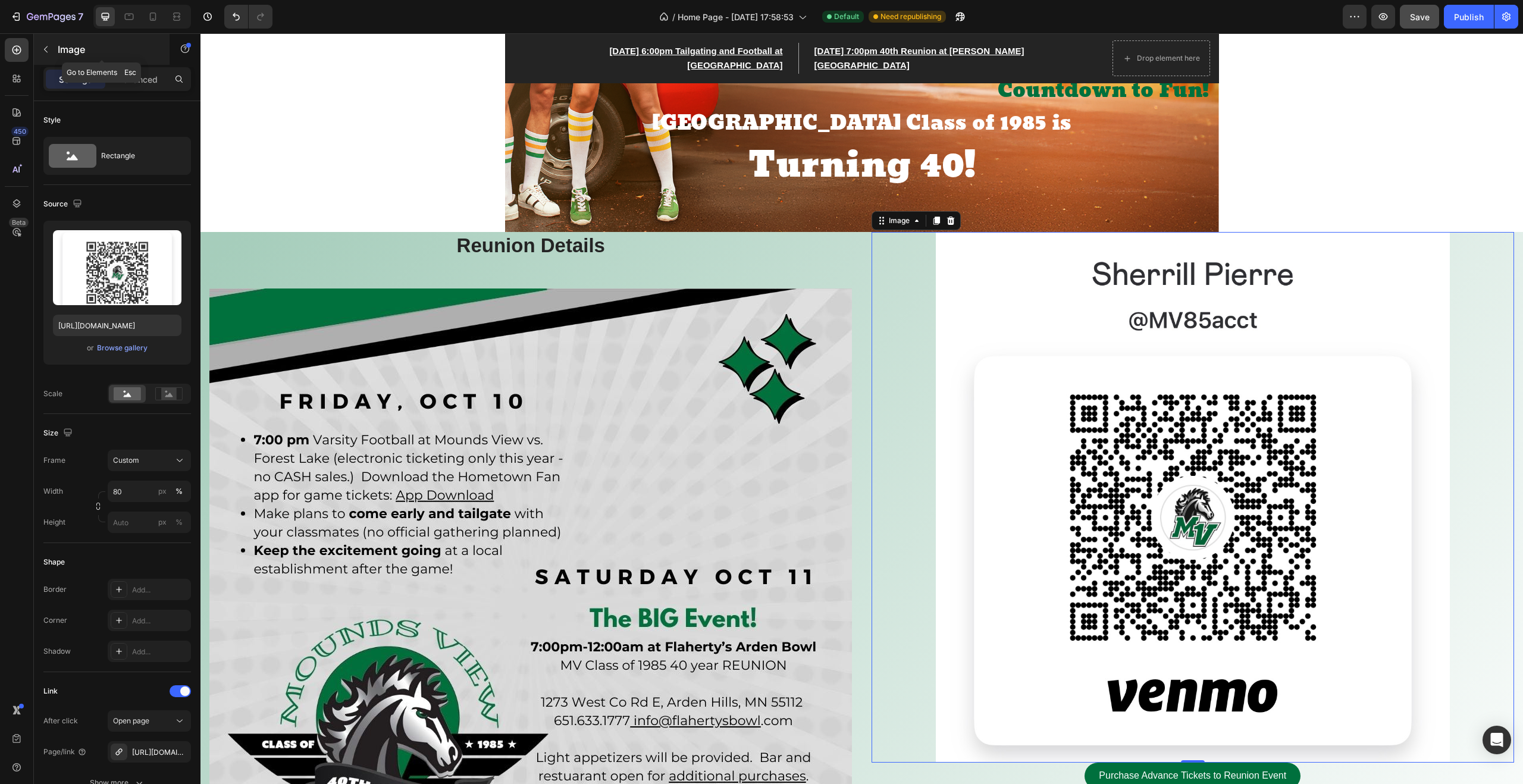
click at [45, 49] on icon "button" at bounding box center [45, 49] width 3 height 7
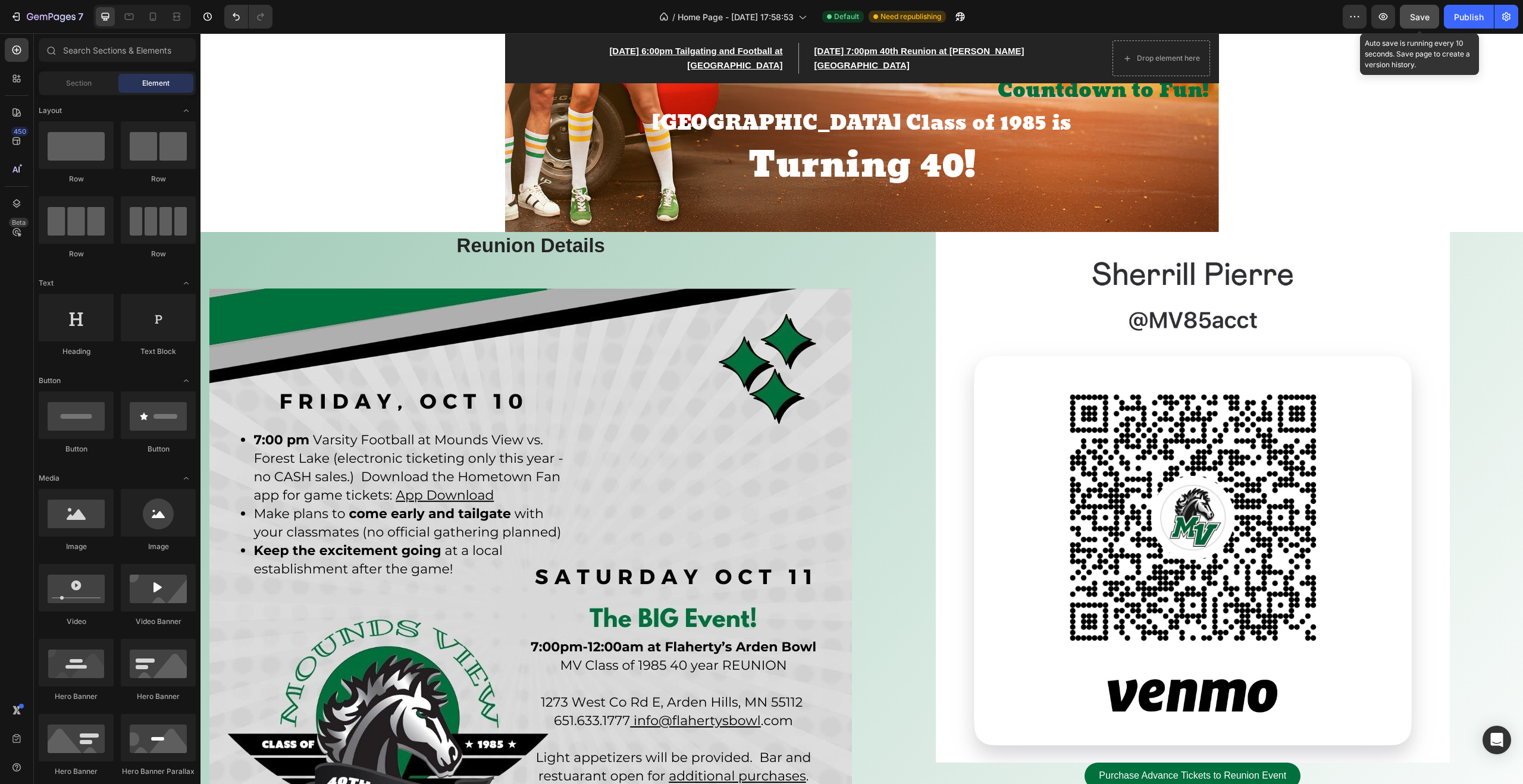
click at [1420, 18] on span "Save" at bounding box center [1419, 17] width 20 height 10
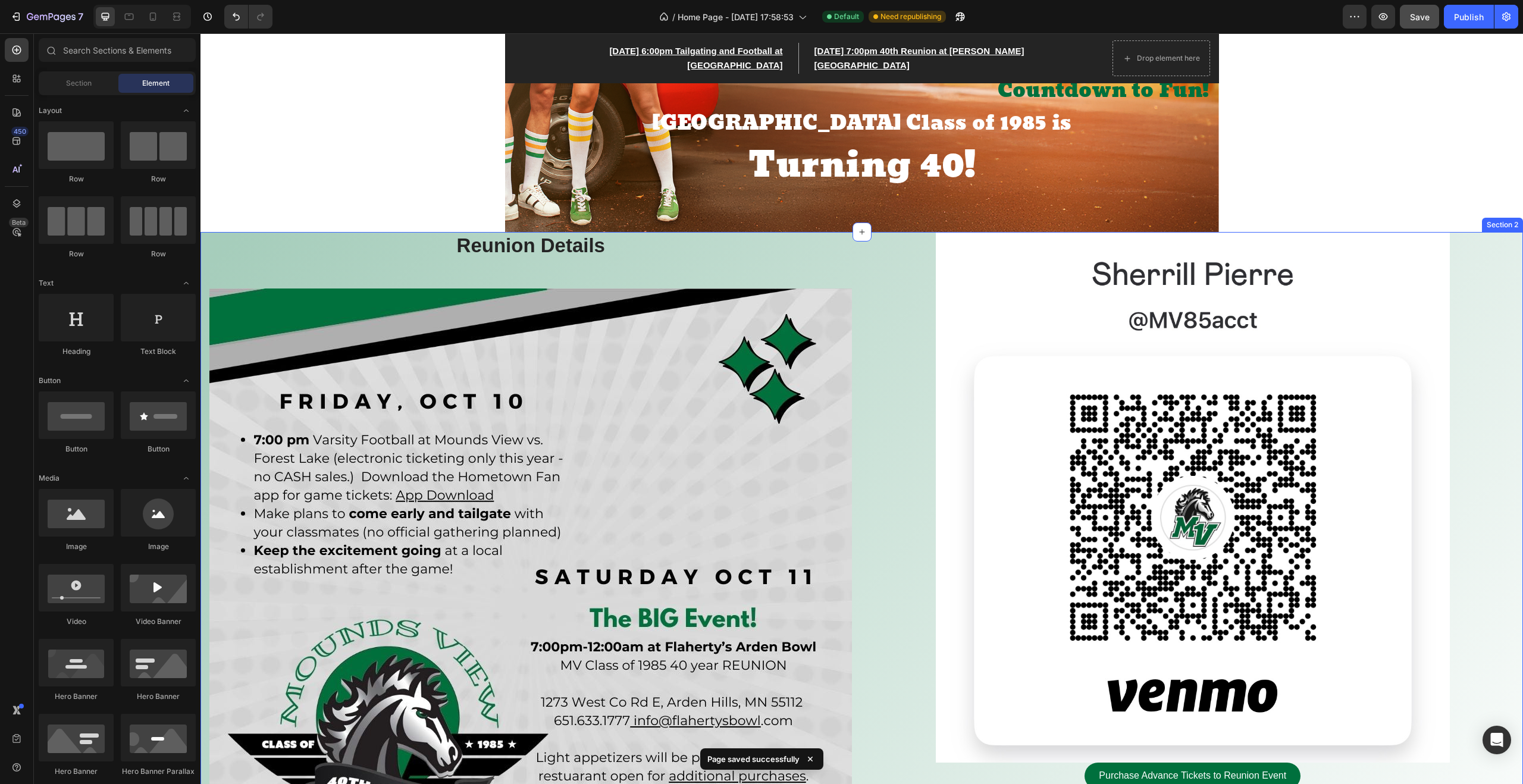
click at [213, 274] on div "Reunion Details Heading Row Drop element here Hero Banner Row" at bounding box center [531, 585] width 643 height 708
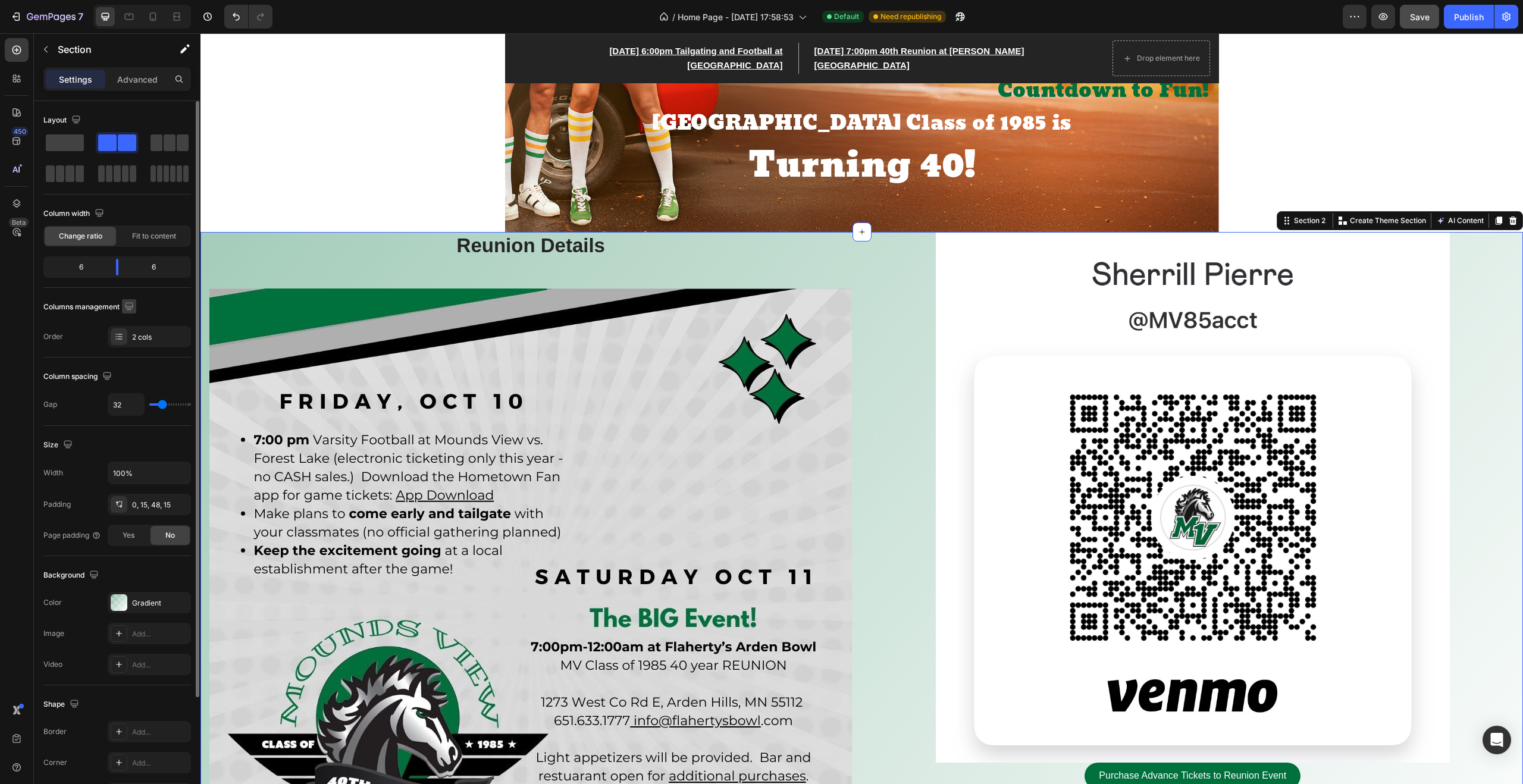
click at [130, 306] on icon "button" at bounding box center [128, 306] width 7 height 7
click at [133, 365] on icon "button" at bounding box center [131, 368] width 12 height 12
type input "0"
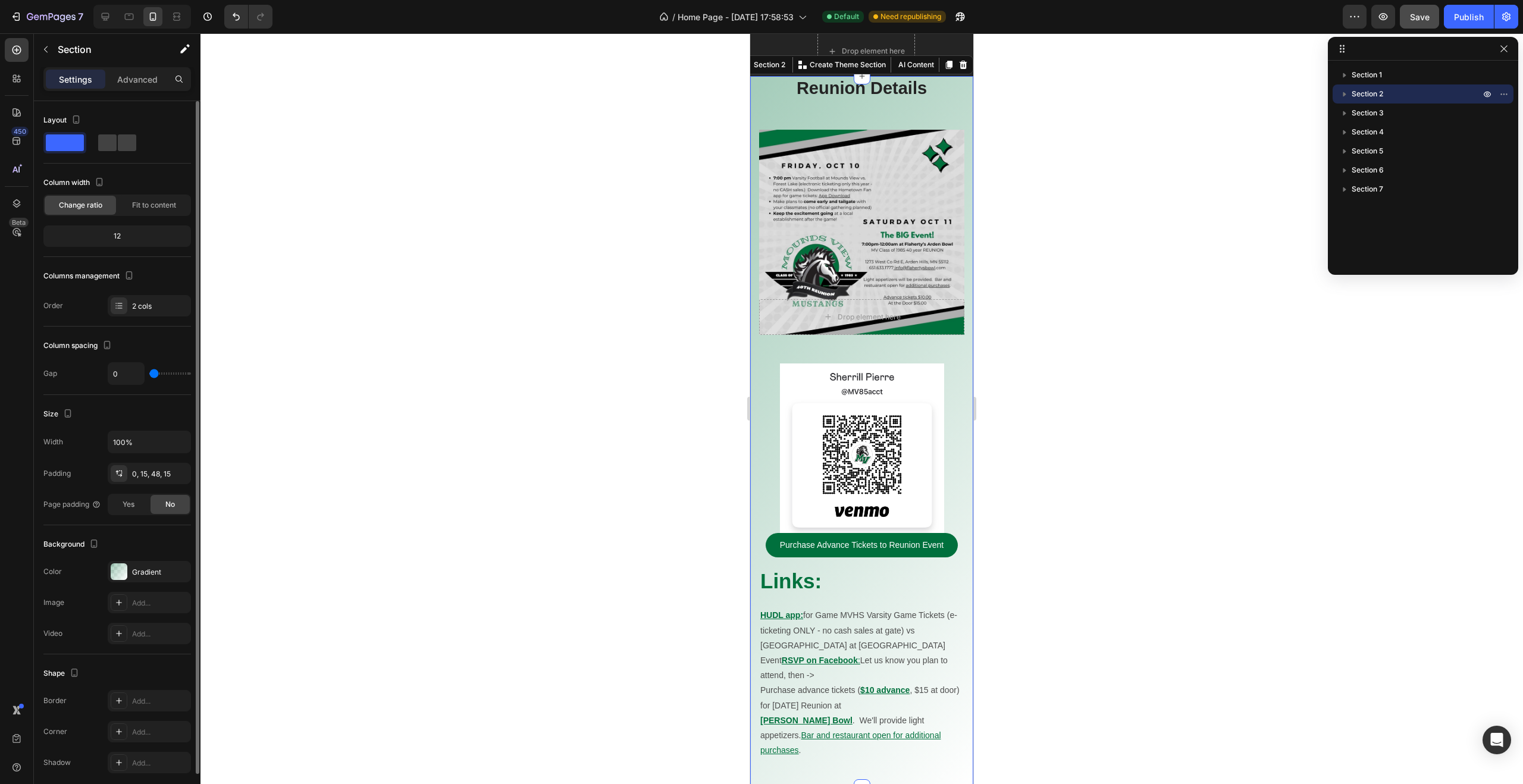
scroll to position [446, 0]
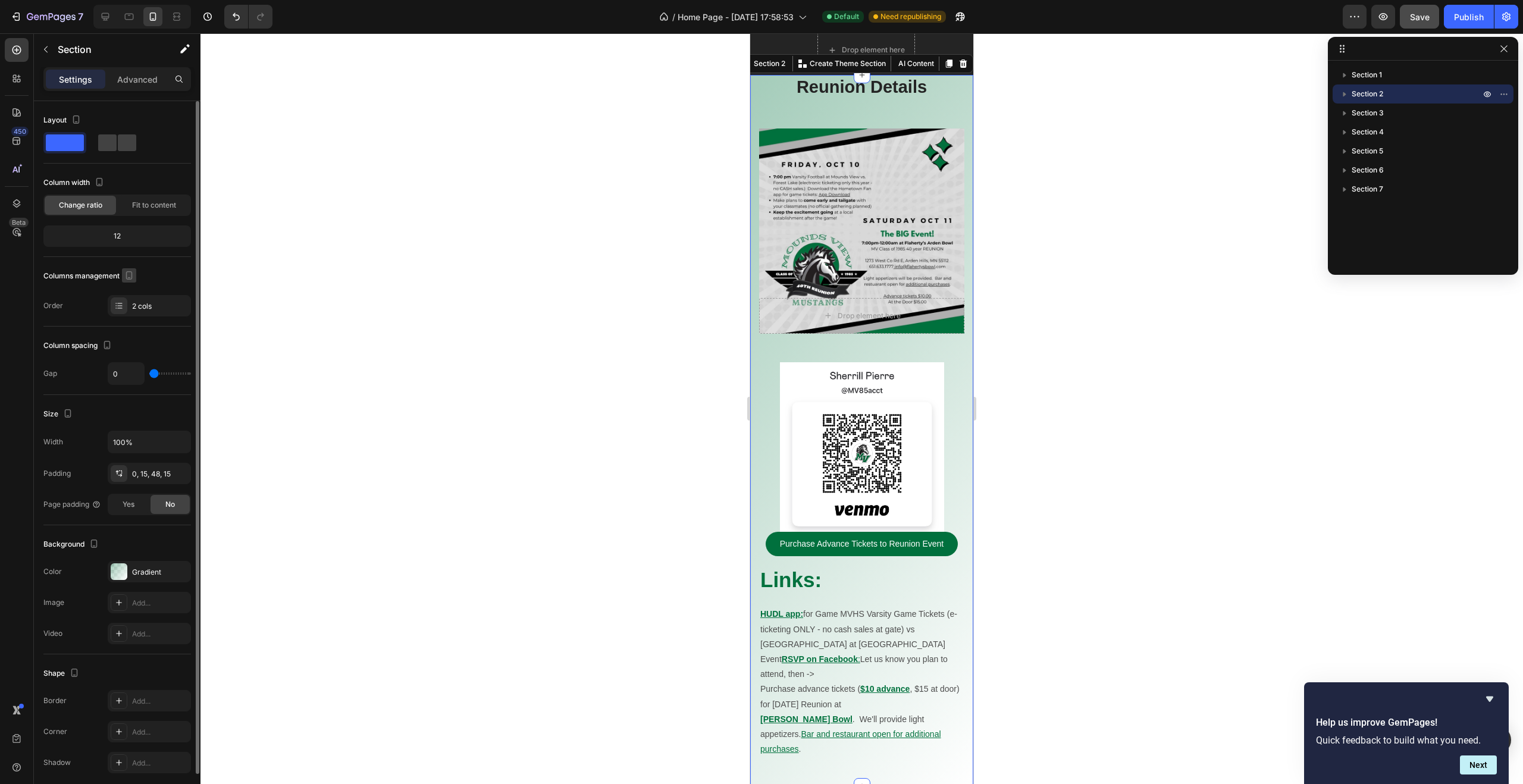
click at [130, 274] on icon "button" at bounding box center [129, 276] width 12 height 12
click at [132, 294] on icon "button" at bounding box center [131, 293] width 7 height 7
type input "32"
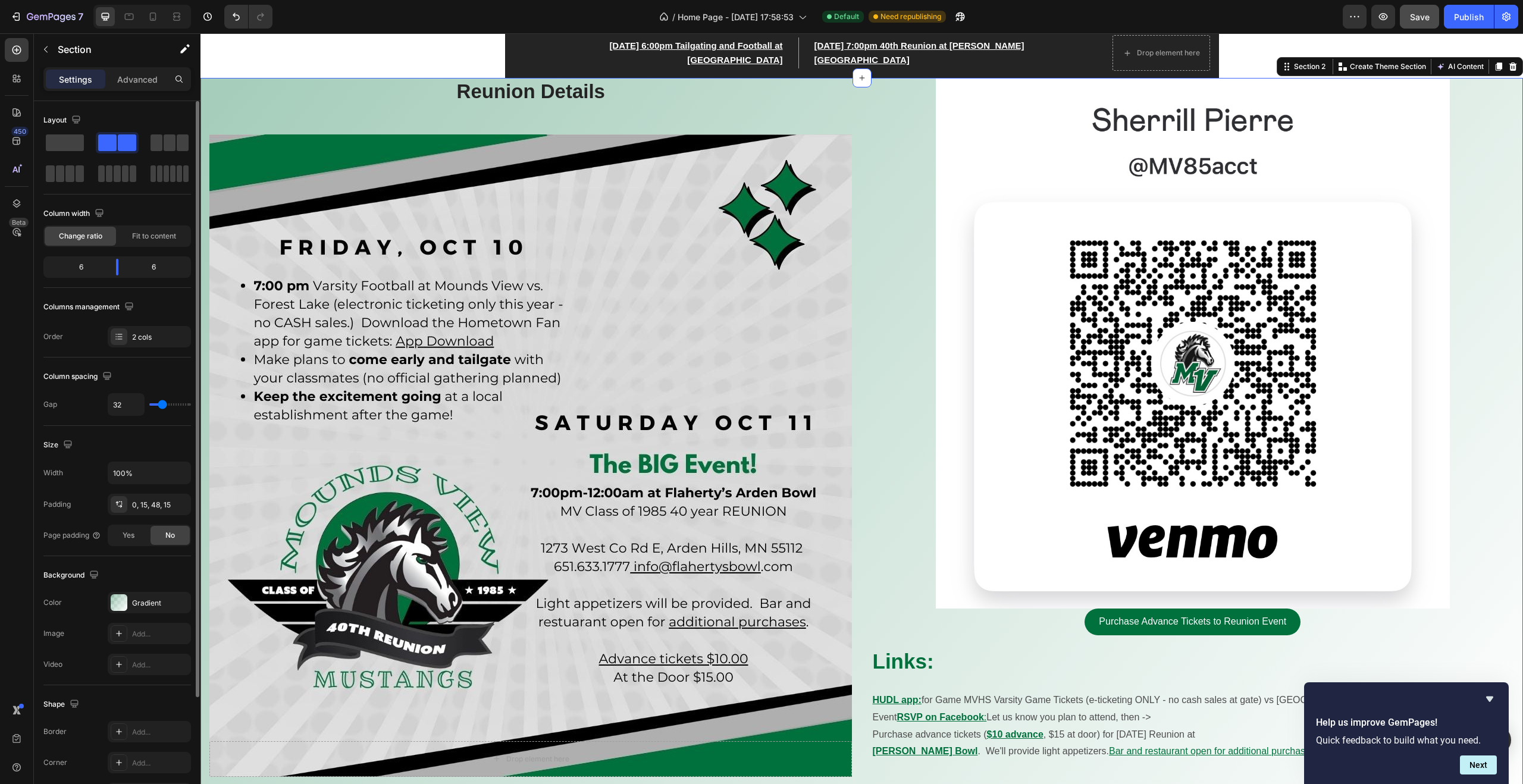
scroll to position [449, 0]
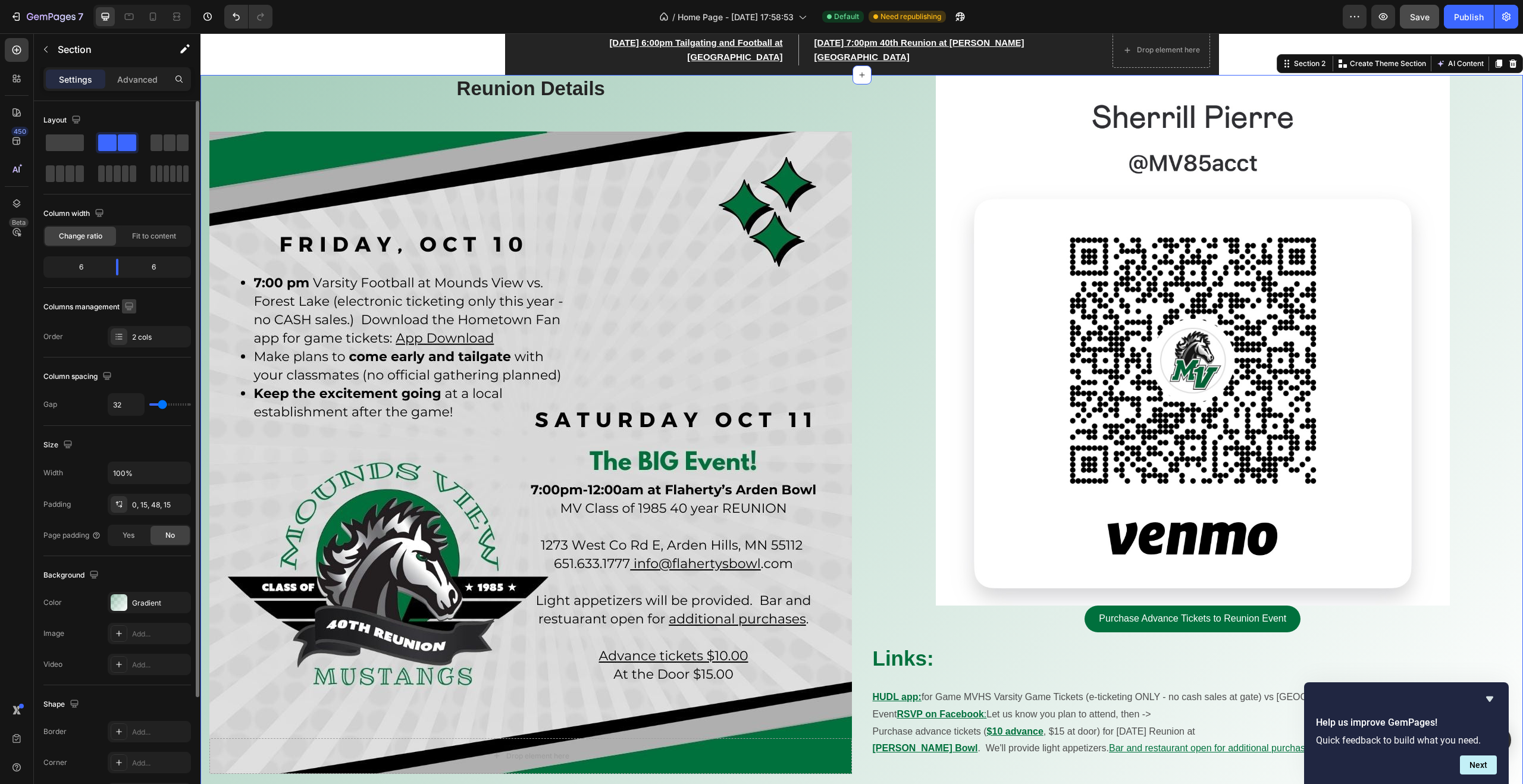
click at [129, 312] on button "button" at bounding box center [129, 306] width 14 height 14
click at [130, 344] on icon "button" at bounding box center [131, 347] width 12 height 12
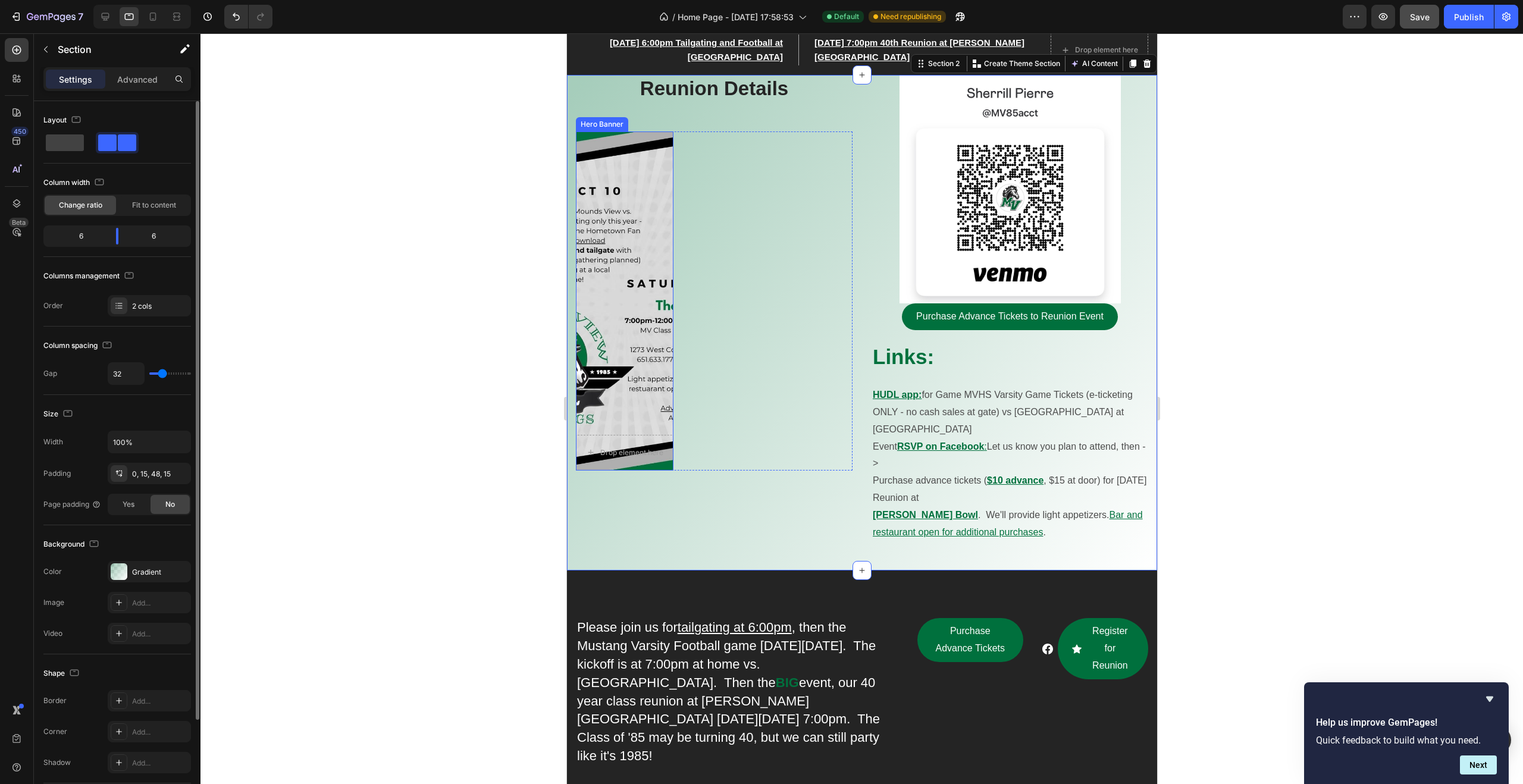
click at [601, 342] on div "Overlay" at bounding box center [624, 301] width 98 height 339
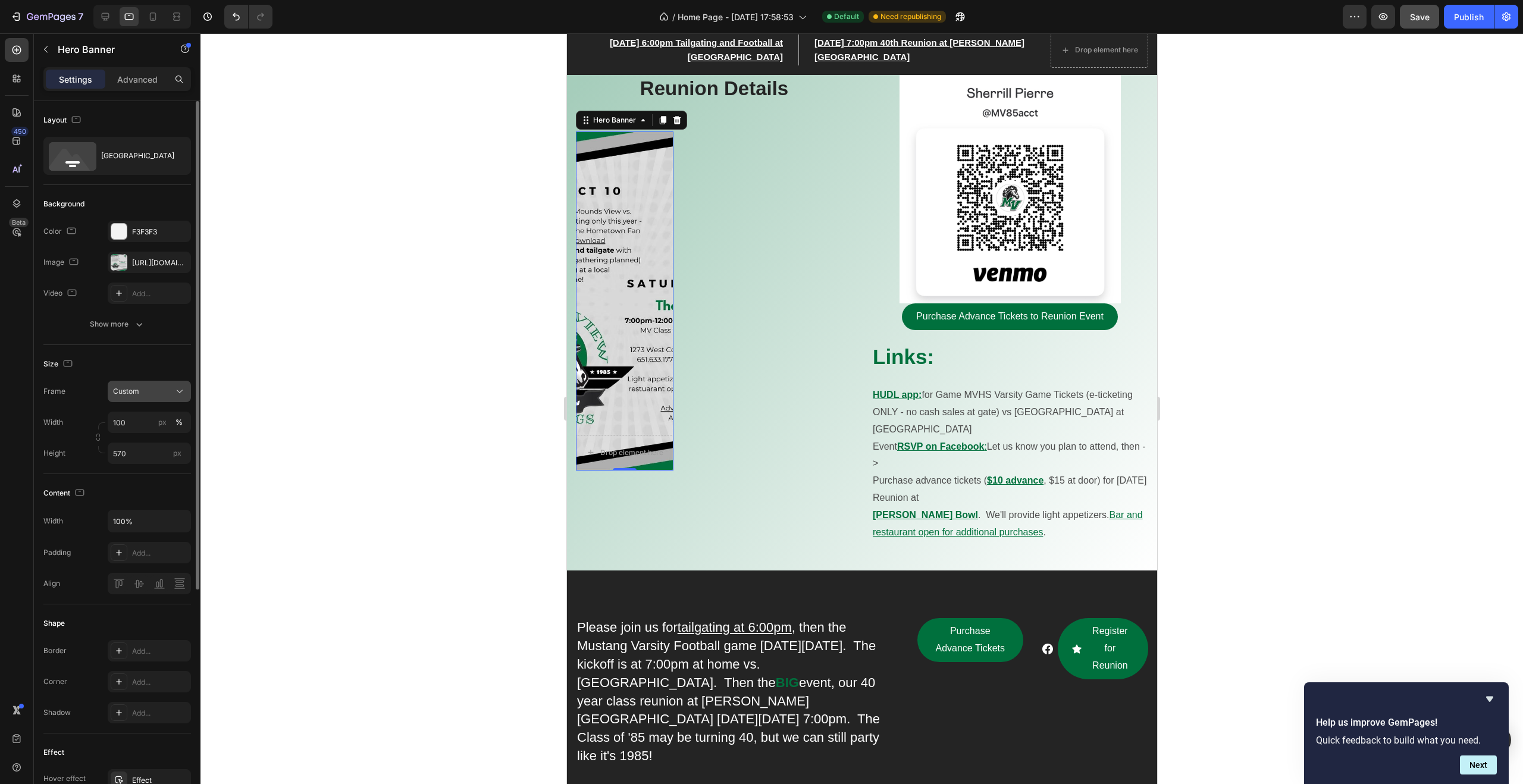
click at [178, 389] on icon at bounding box center [180, 392] width 12 height 12
click at [158, 419] on span "As banner source" at bounding box center [142, 420] width 59 height 11
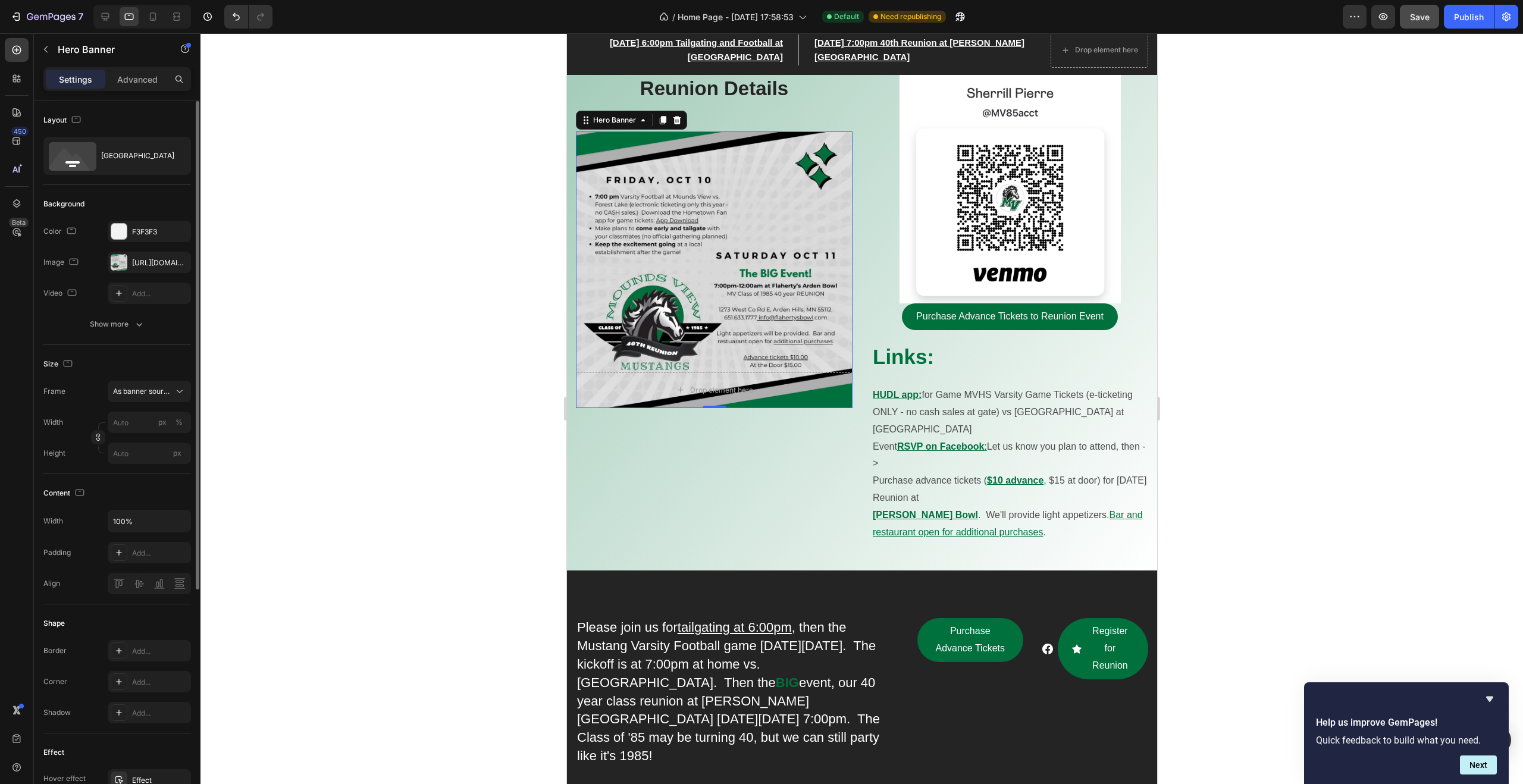
click at [358, 413] on div at bounding box center [861, 408] width 1322 height 750
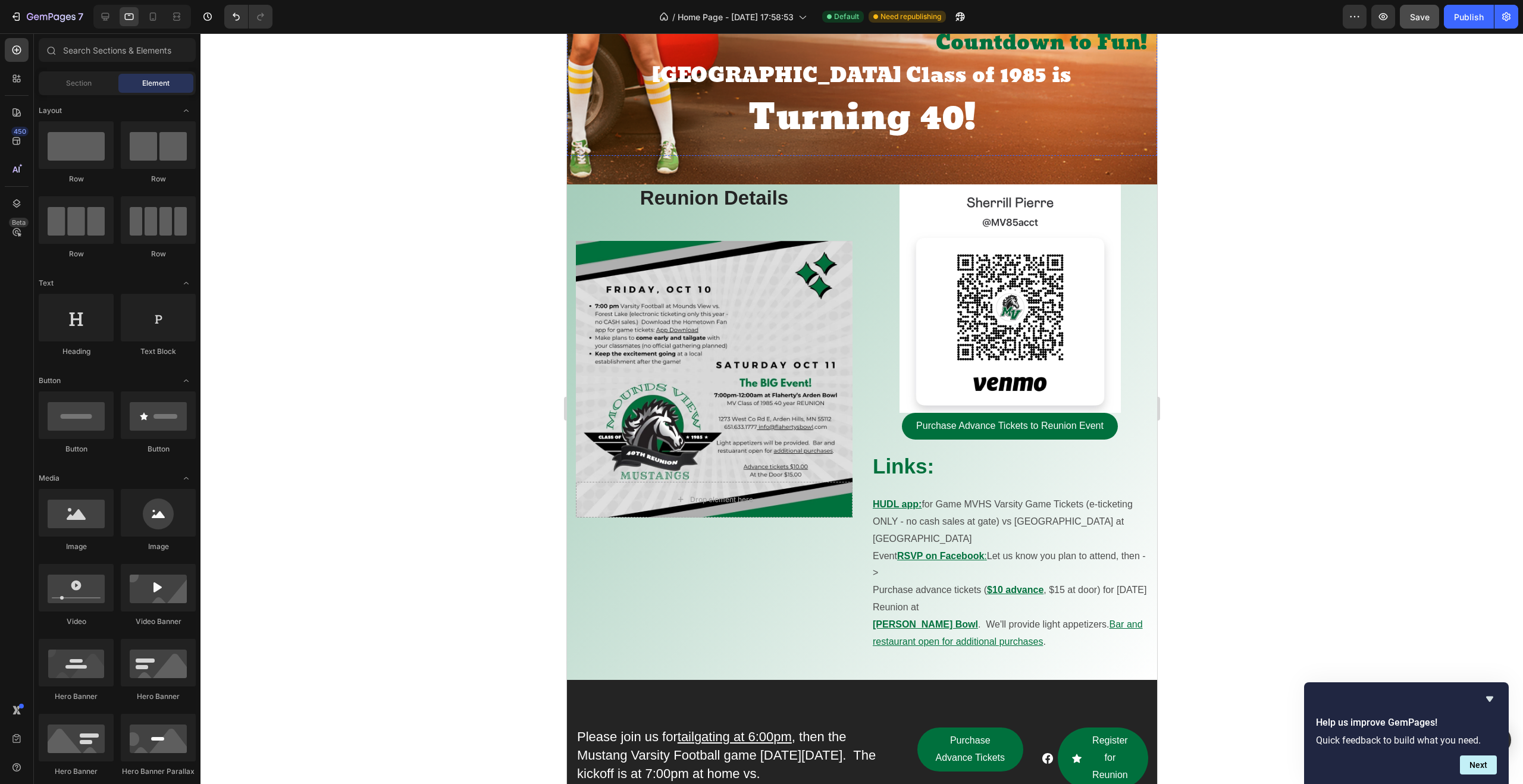
scroll to position [350, 0]
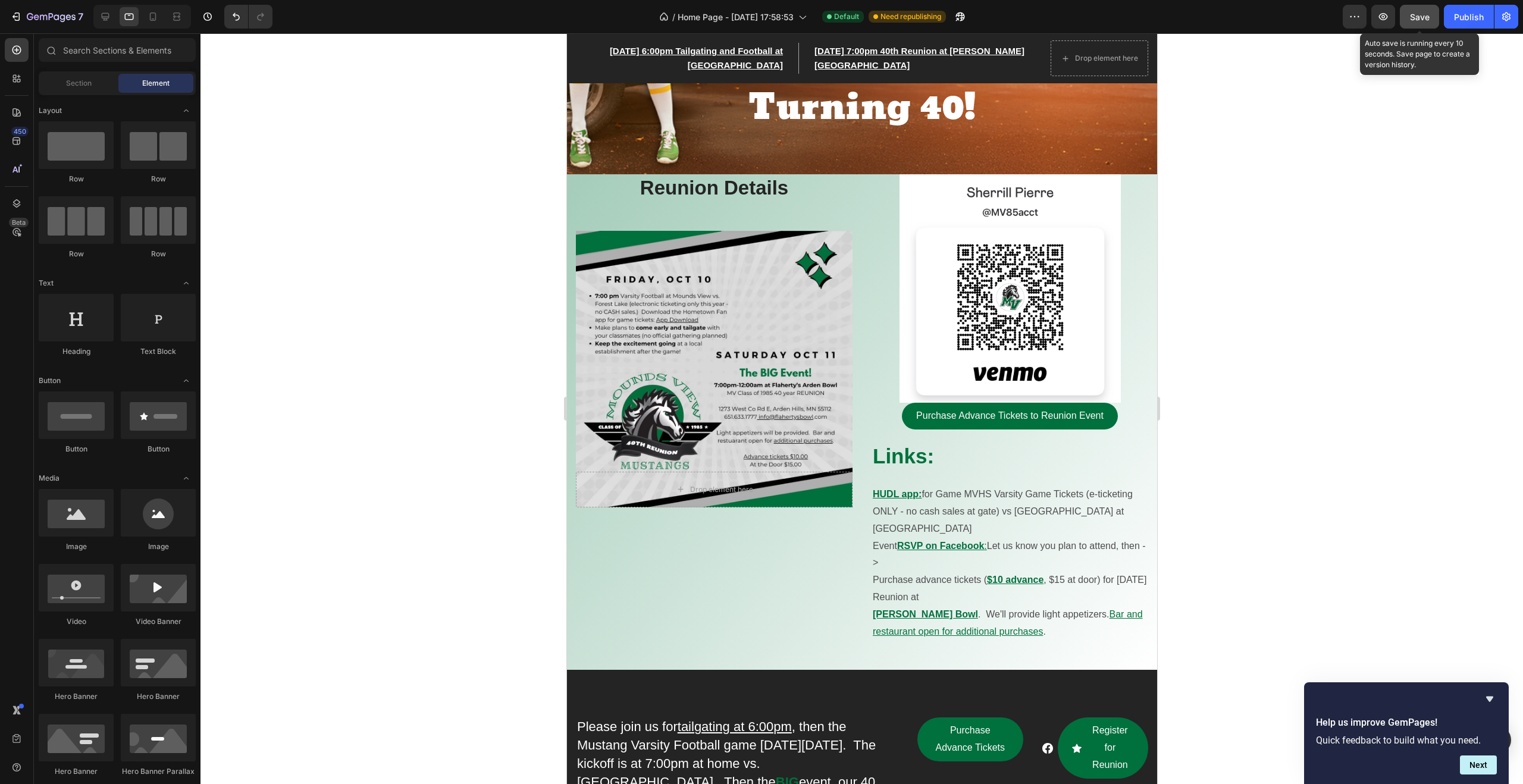
click at [1410, 21] on span "Save" at bounding box center [1419, 17] width 20 height 10
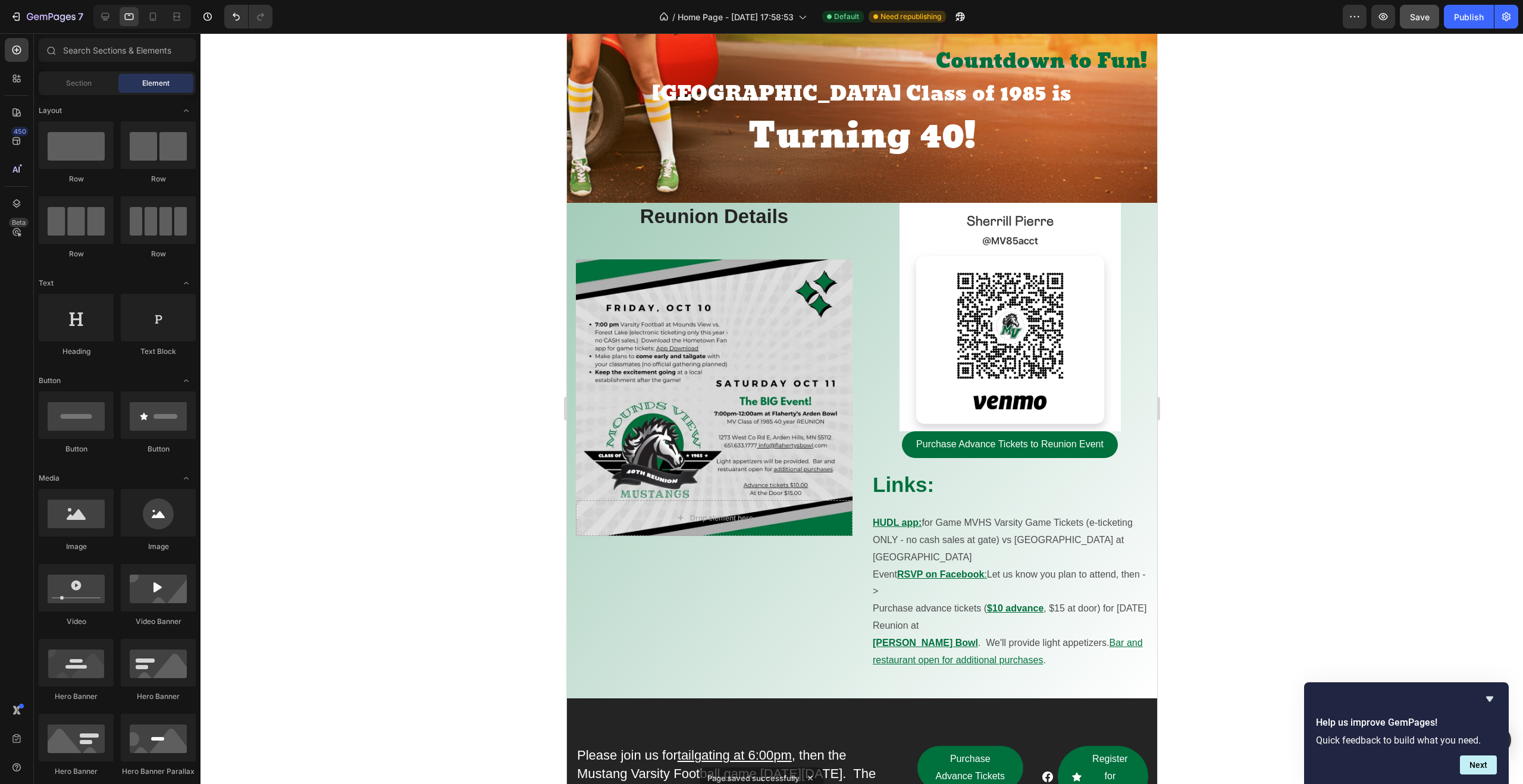
scroll to position [0, 0]
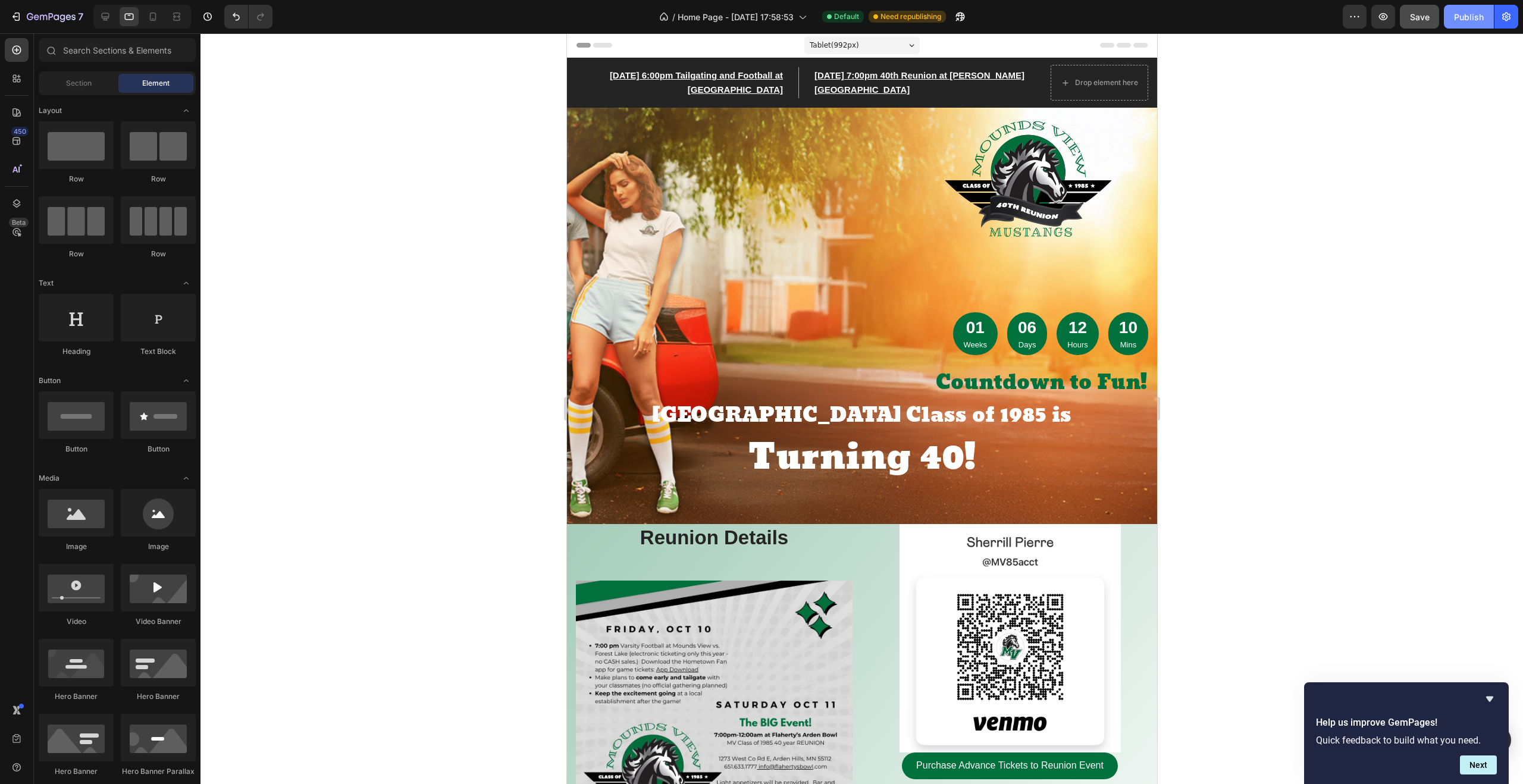
click at [1465, 22] on div "Publish" at bounding box center [1469, 17] width 30 height 12
